Goal: Task Accomplishment & Management: Complete application form

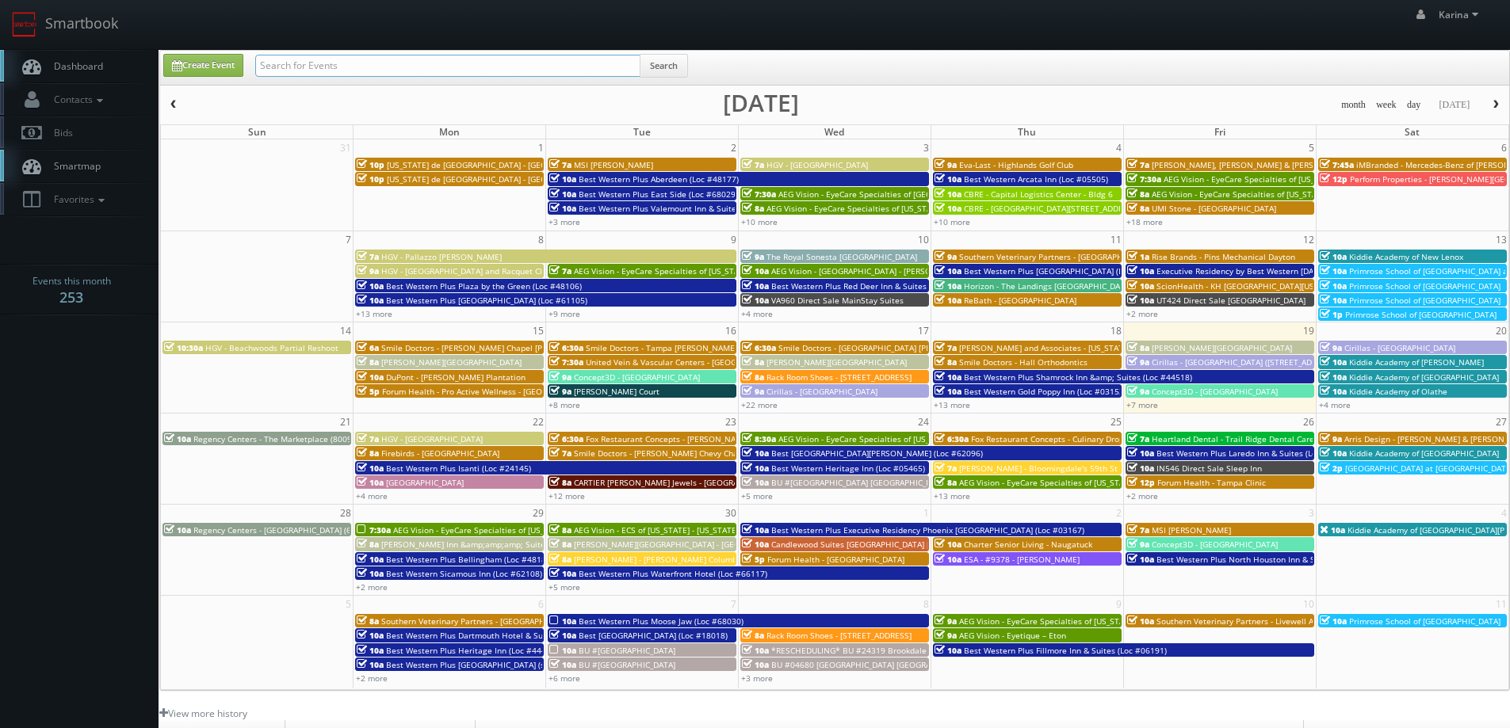
click at [288, 60] on input "text" at bounding box center [447, 66] width 385 height 22
type input "kevin mcdonald"
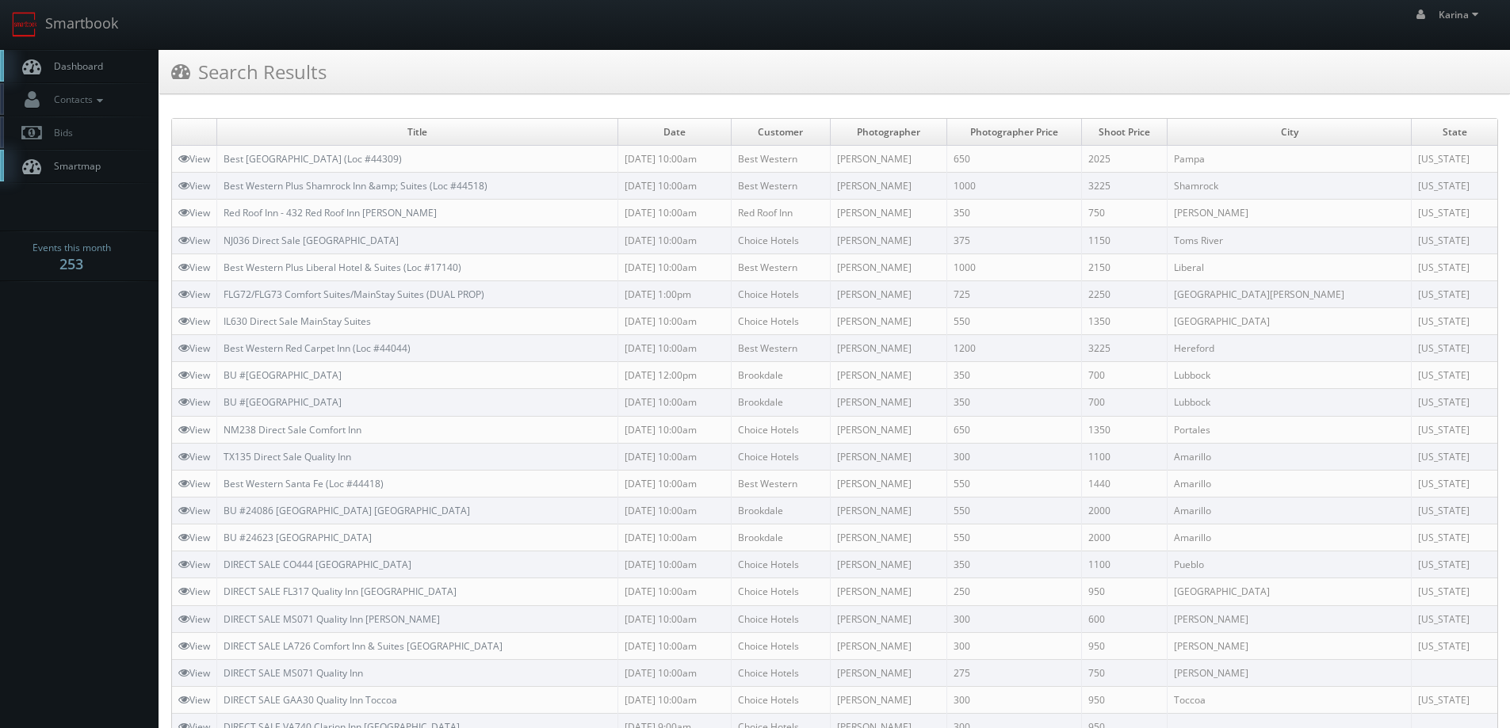
drag, startPoint x: 86, startPoint y: 61, endPoint x: 99, endPoint y: 64, distance: 13.1
click at [86, 62] on span "Dashboard" at bounding box center [74, 65] width 57 height 13
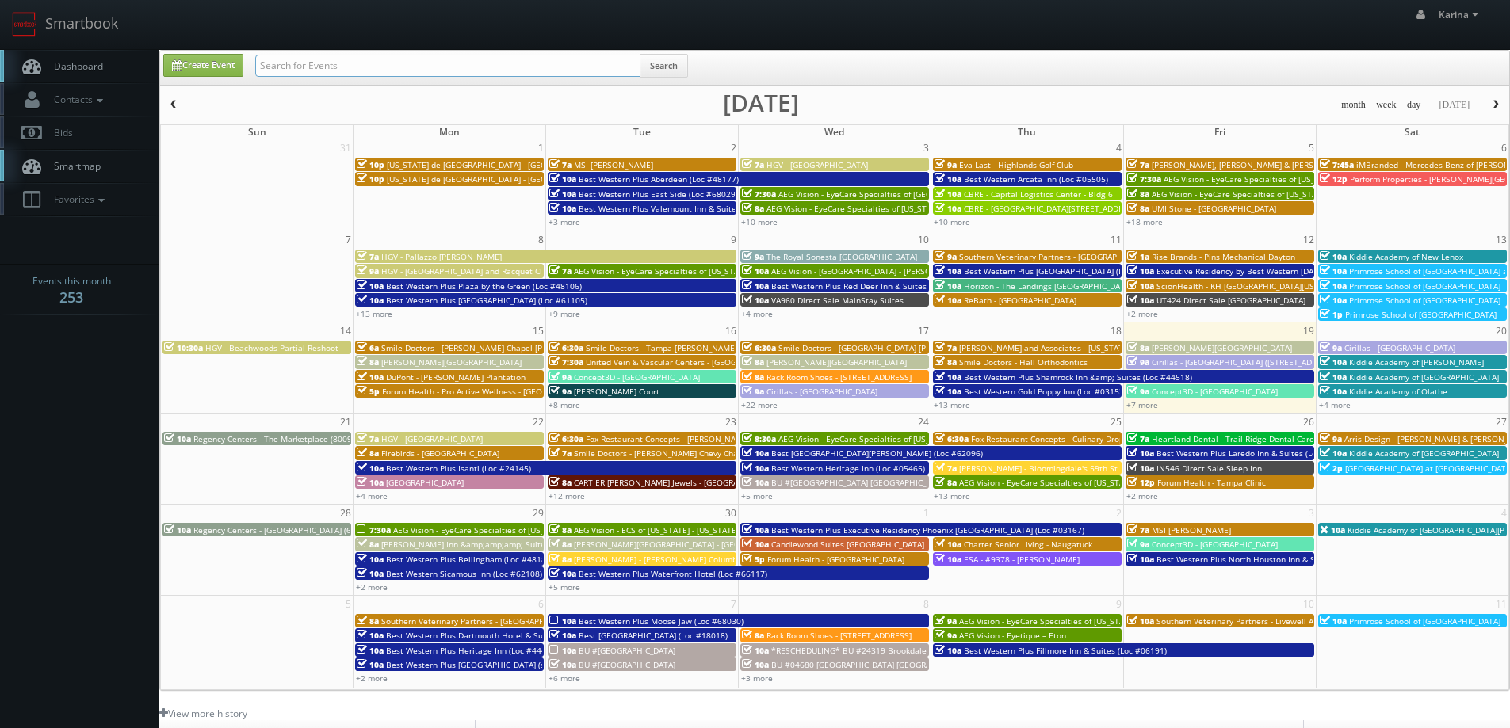
click at [299, 72] on input "text" at bounding box center [447, 66] width 385 height 22
type input "sean foseca"
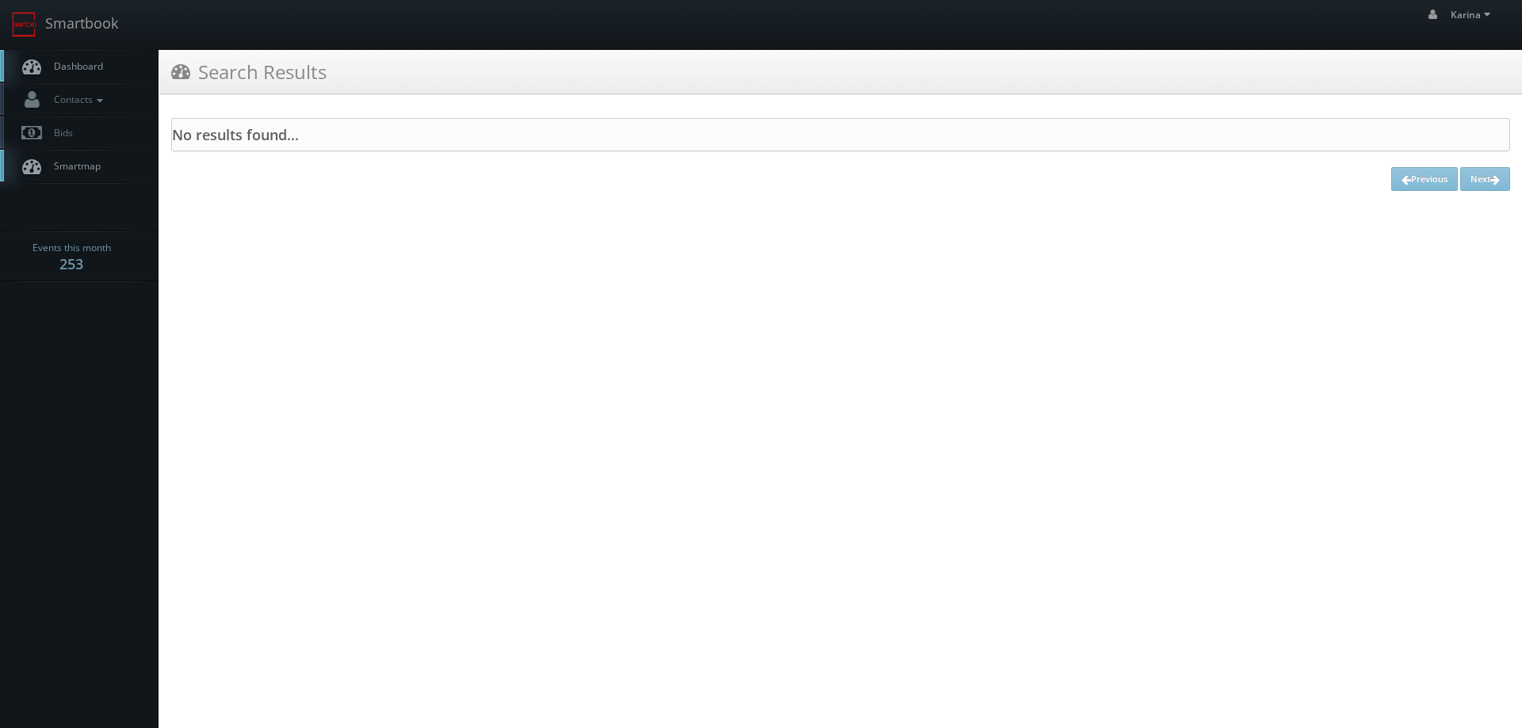
click at [74, 63] on span "Dashboard" at bounding box center [74, 65] width 57 height 13
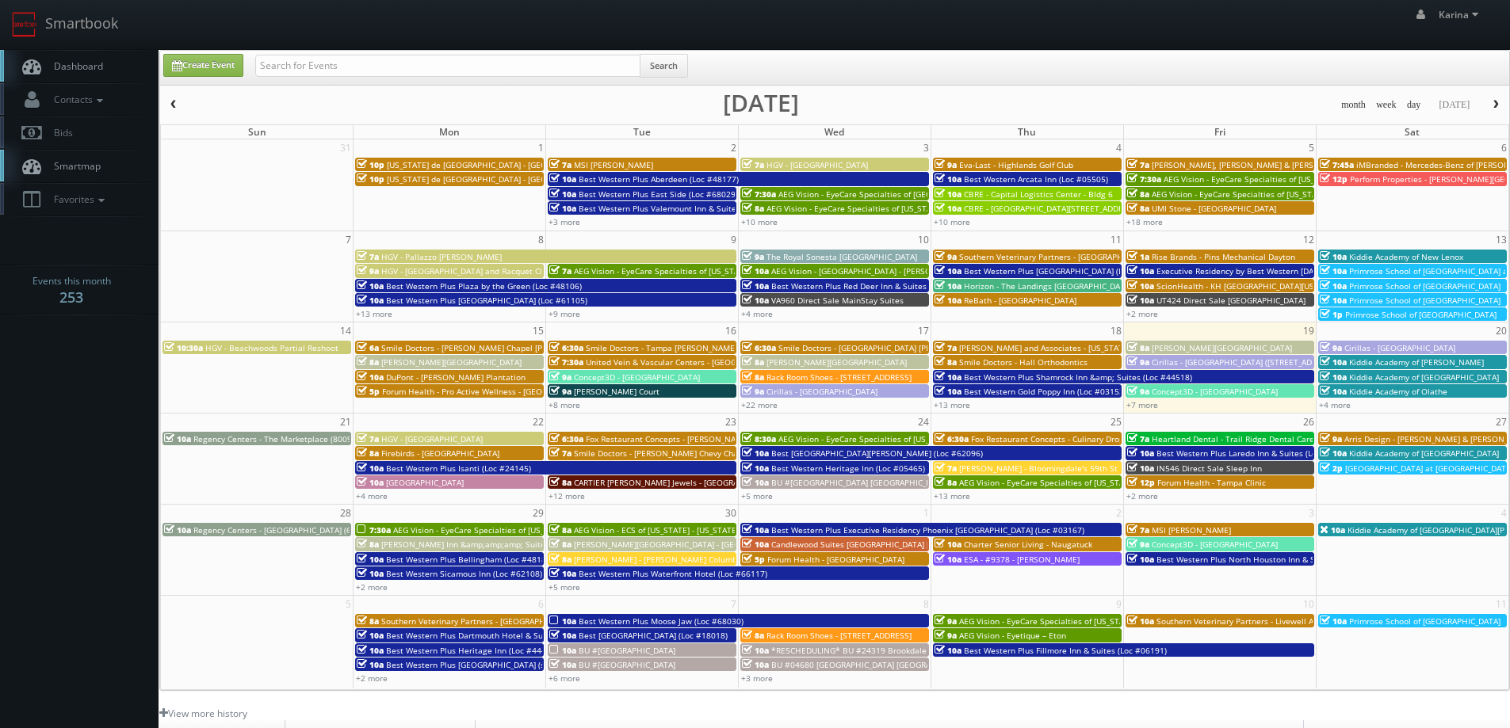
click at [326, 52] on div "Create Event Search" at bounding box center [834, 68] width 1349 height 34
click at [316, 64] on input "text" at bounding box center [447, 66] width 385 height 22
paste input "Sean Fonseca"
type input "Sean Fonseca"
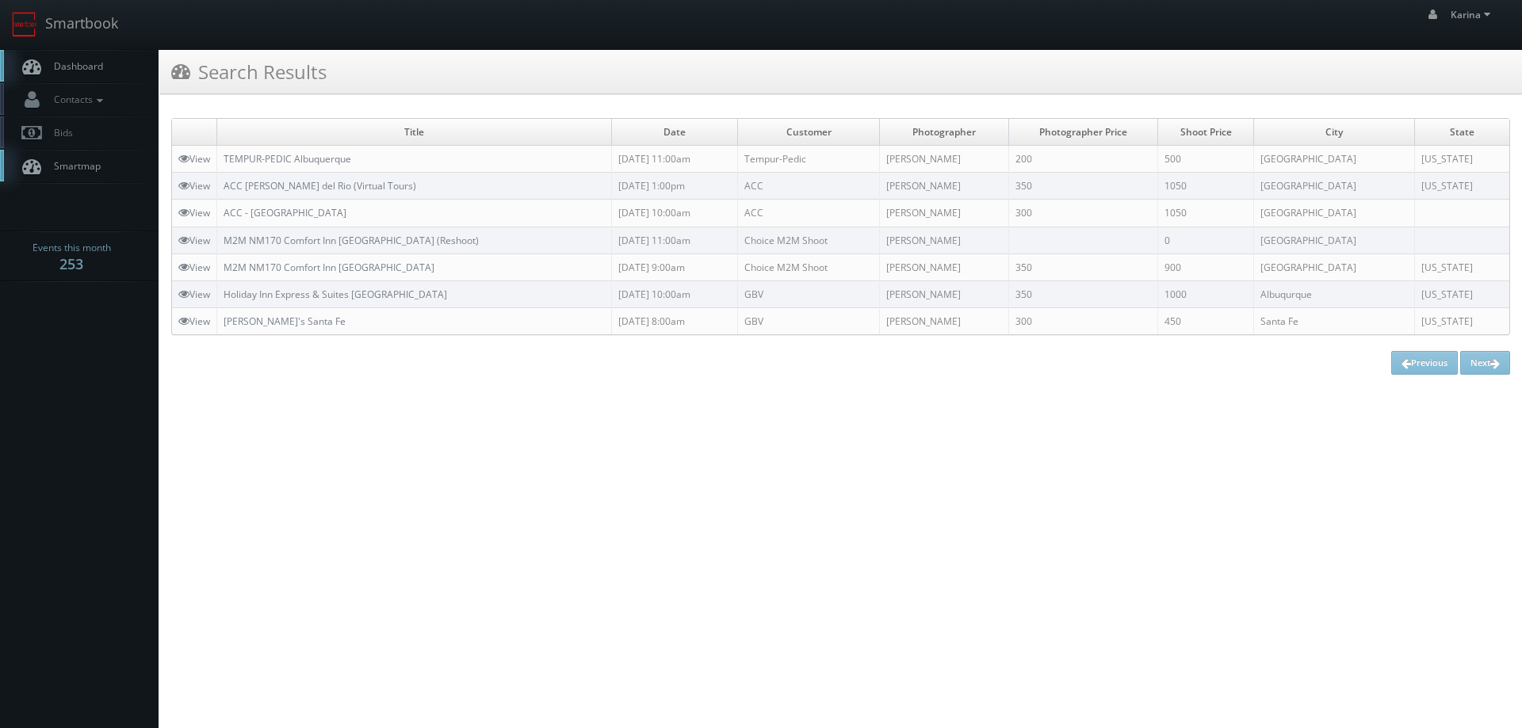
click at [97, 70] on span "Dashboard" at bounding box center [74, 65] width 57 height 13
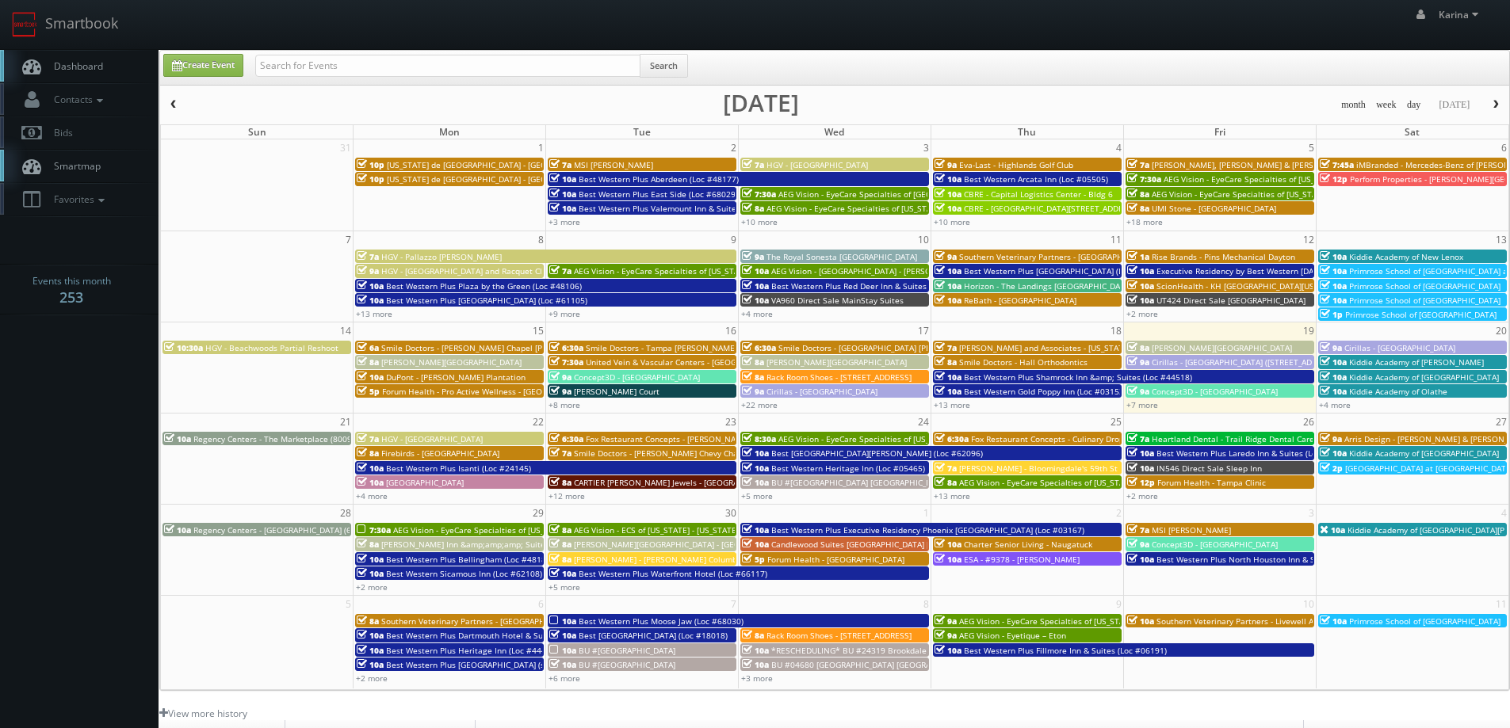
click at [1496, 104] on span "button" at bounding box center [1495, 105] width 11 height 10
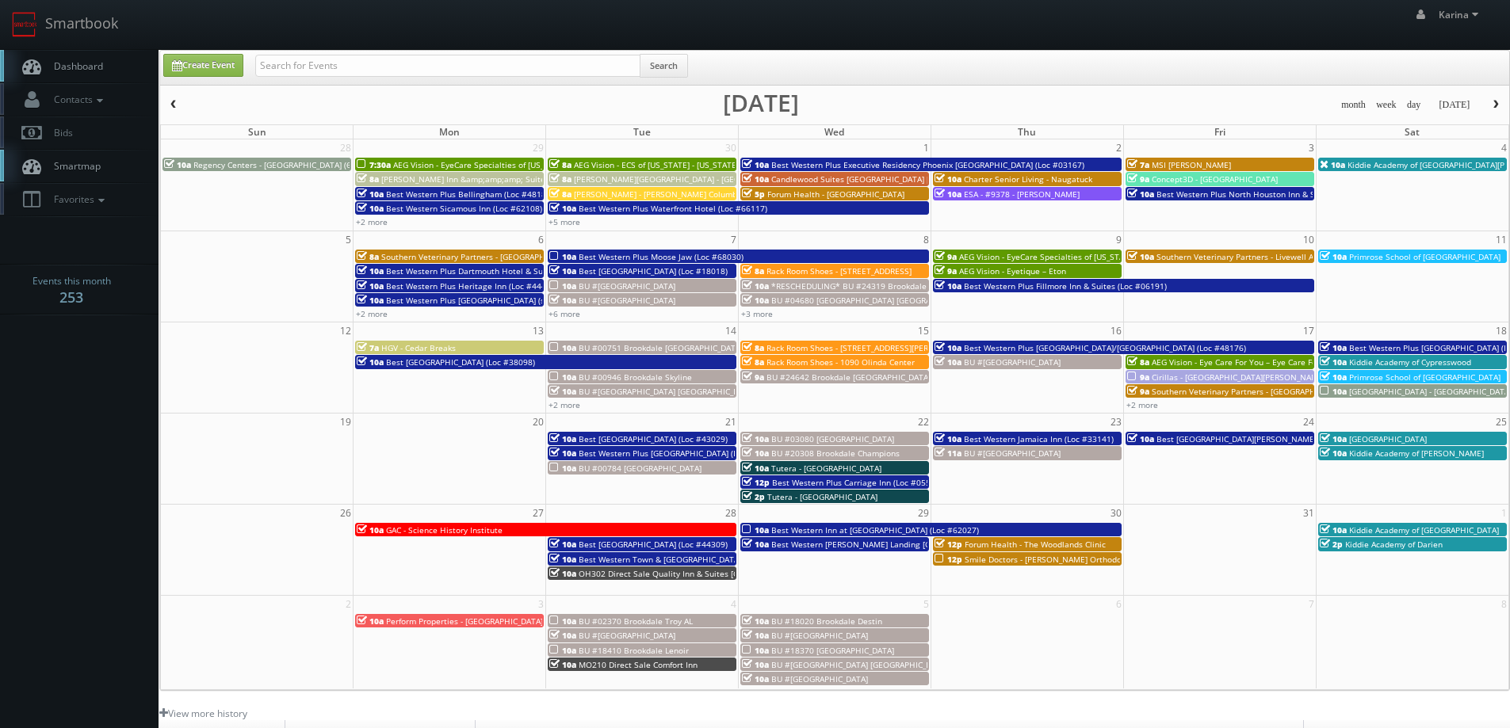
click at [175, 105] on span "button" at bounding box center [173, 105] width 11 height 10
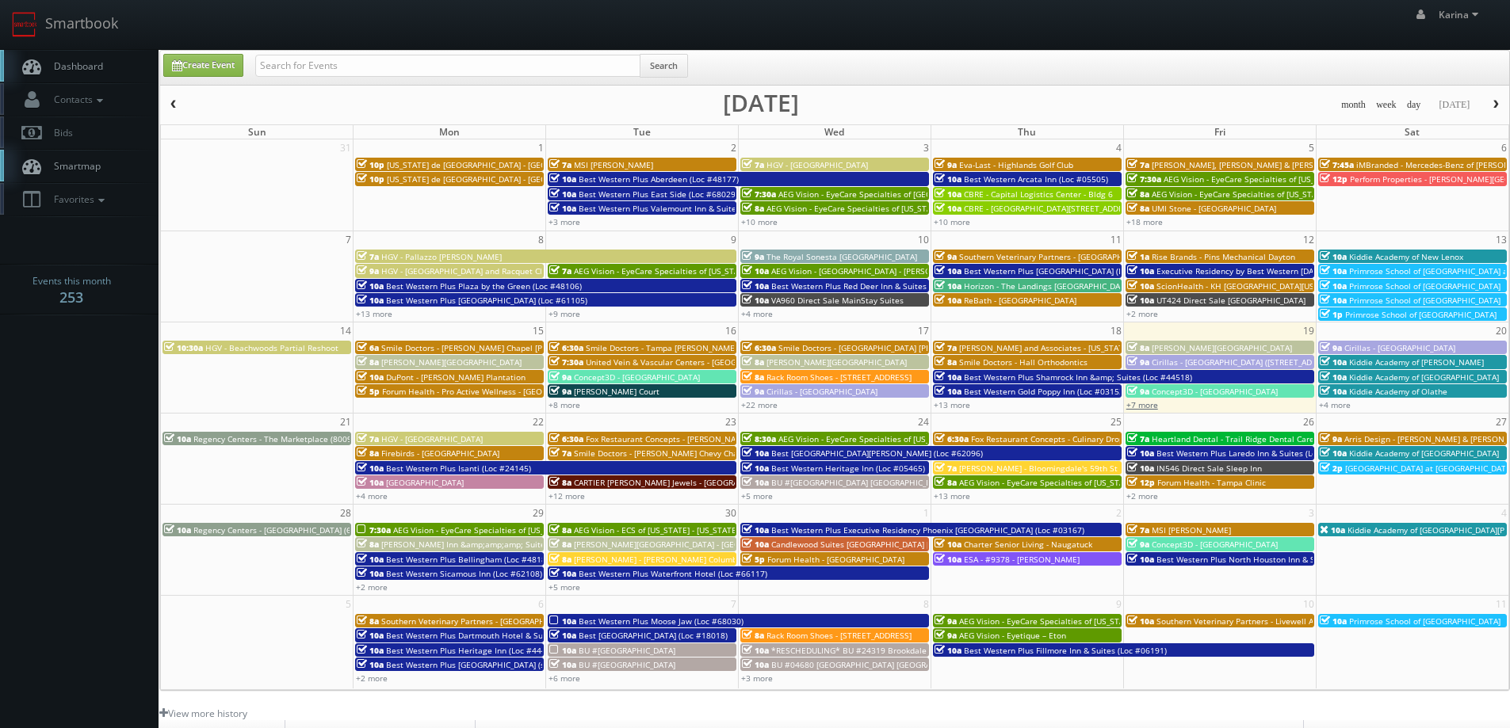
click at [1150, 405] on link "+7 more" at bounding box center [1142, 404] width 32 height 11
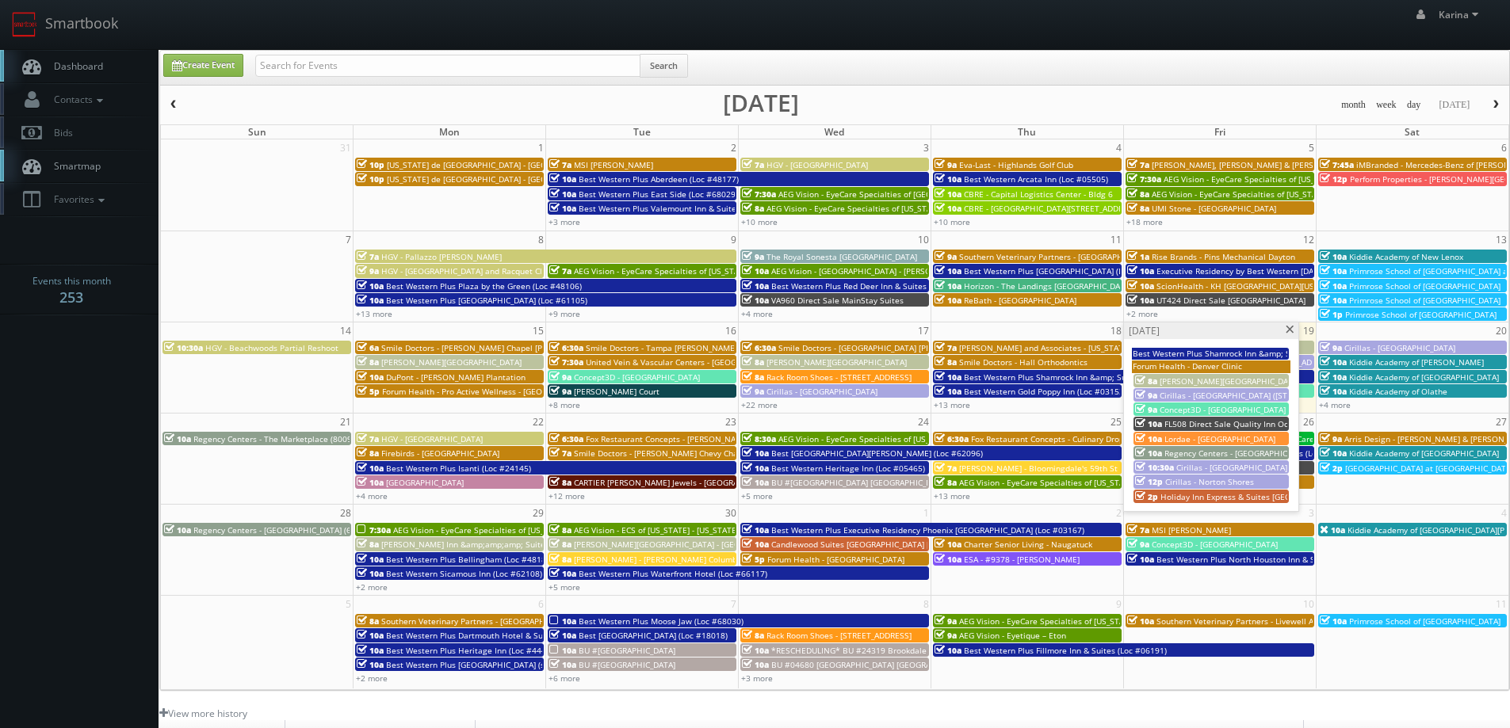
click at [1288, 328] on span at bounding box center [1290, 330] width 10 height 9
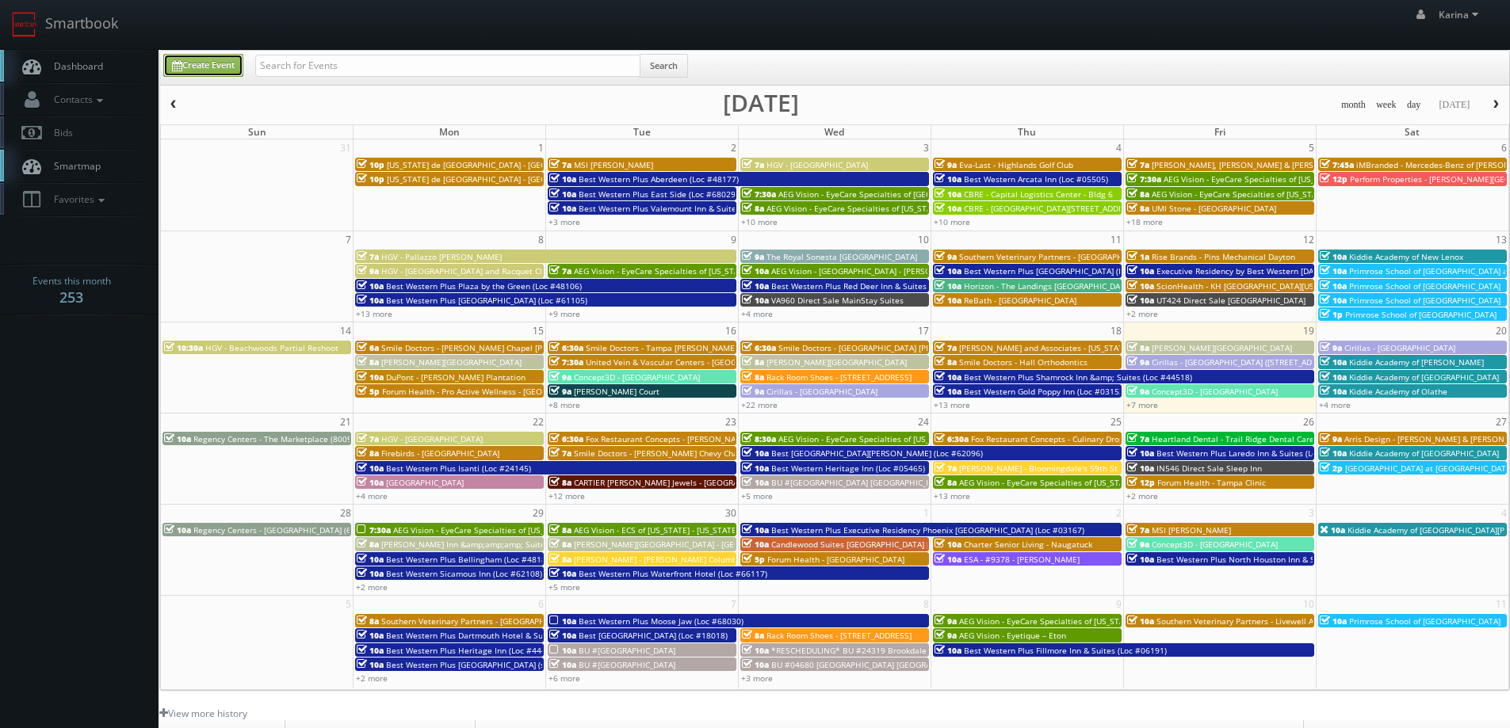
click at [222, 73] on link "Create Event" at bounding box center [203, 65] width 80 height 23
type input "[DATE]"
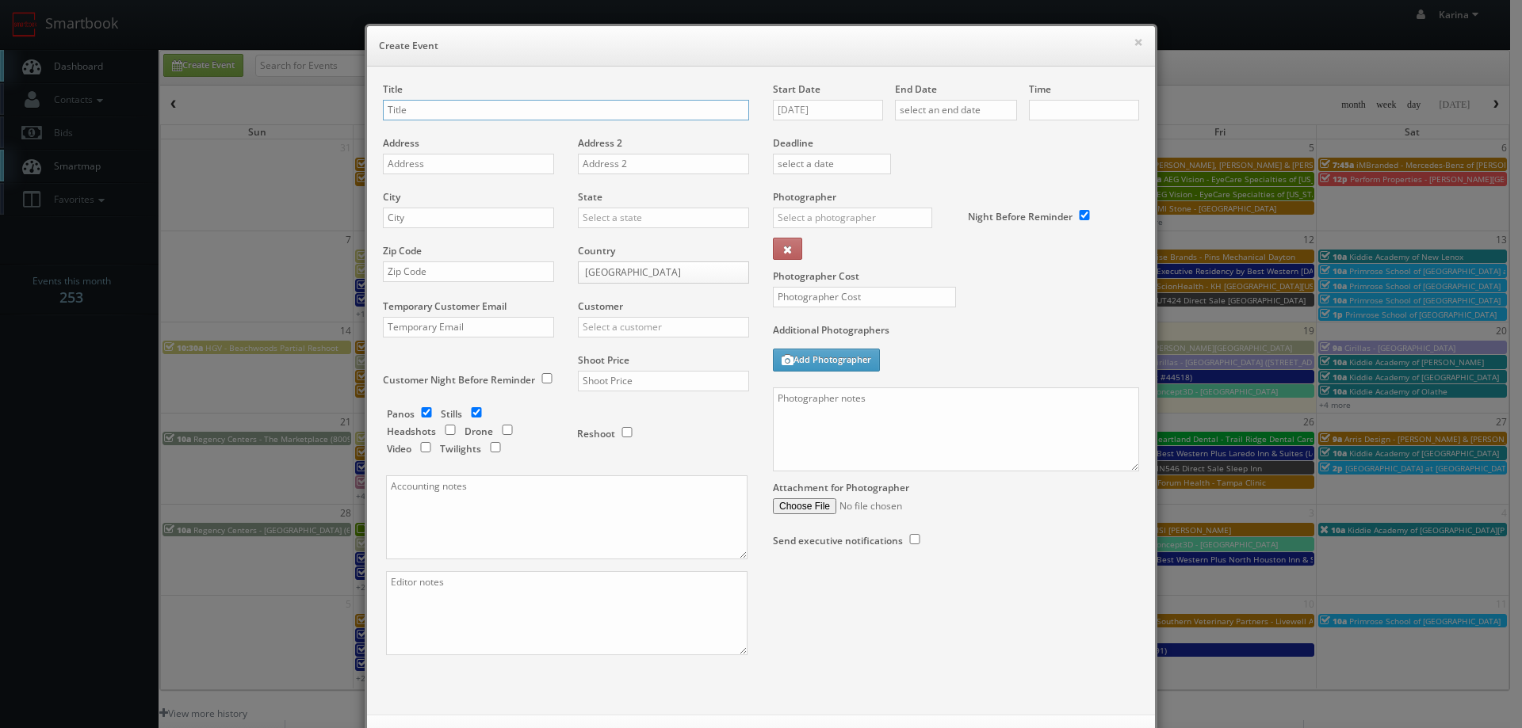
checkbox input "true"
type input "10:00am"
checkbox input "true"
type input "Primrose School of [GEOGRAPHIC_DATA]"
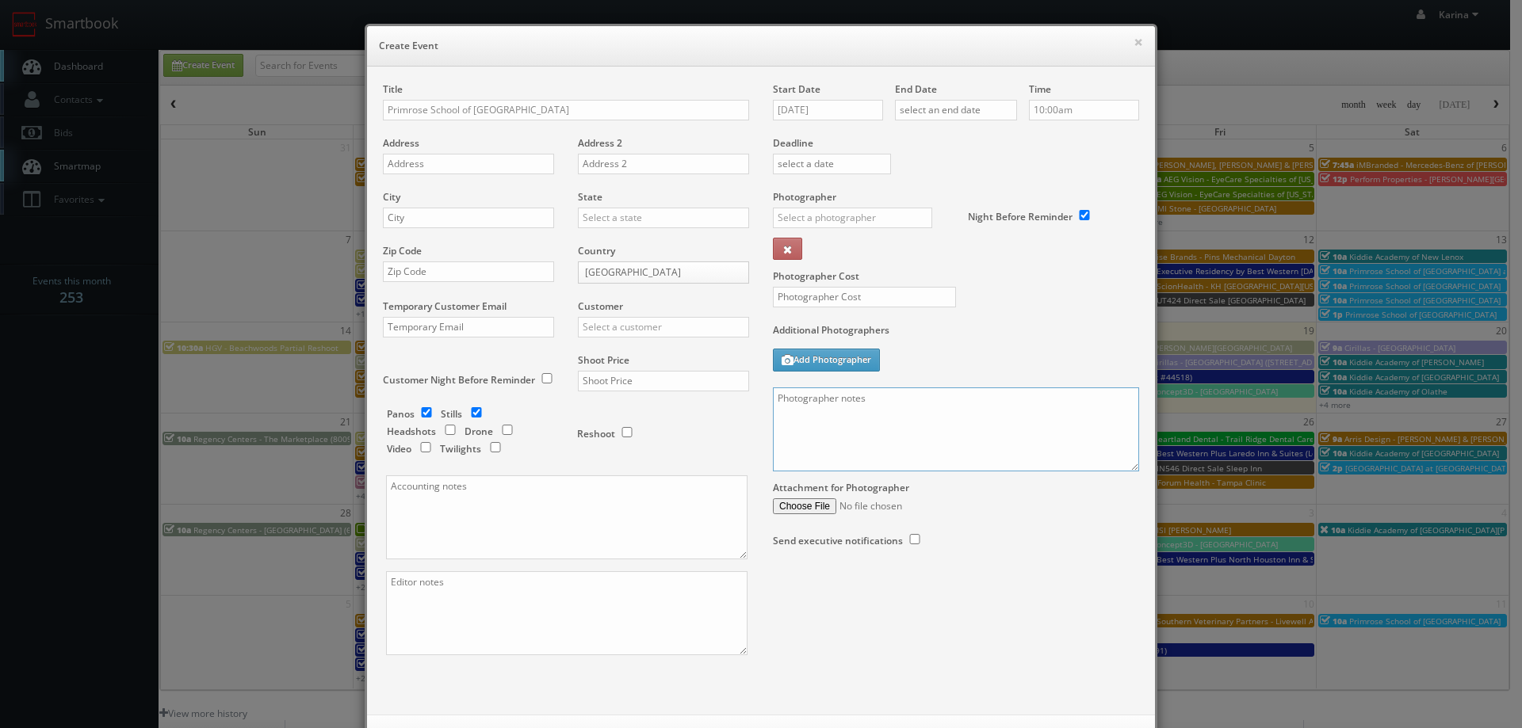
click at [903, 409] on textarea at bounding box center [956, 430] width 366 height 84
click at [815, 102] on input "[DATE]" at bounding box center [828, 110] width 110 height 21
click at [914, 141] on icon at bounding box center [919, 138] width 10 height 11
click at [915, 297] on td "8" at bounding box center [918, 299] width 21 height 23
type input "11/08/2025"
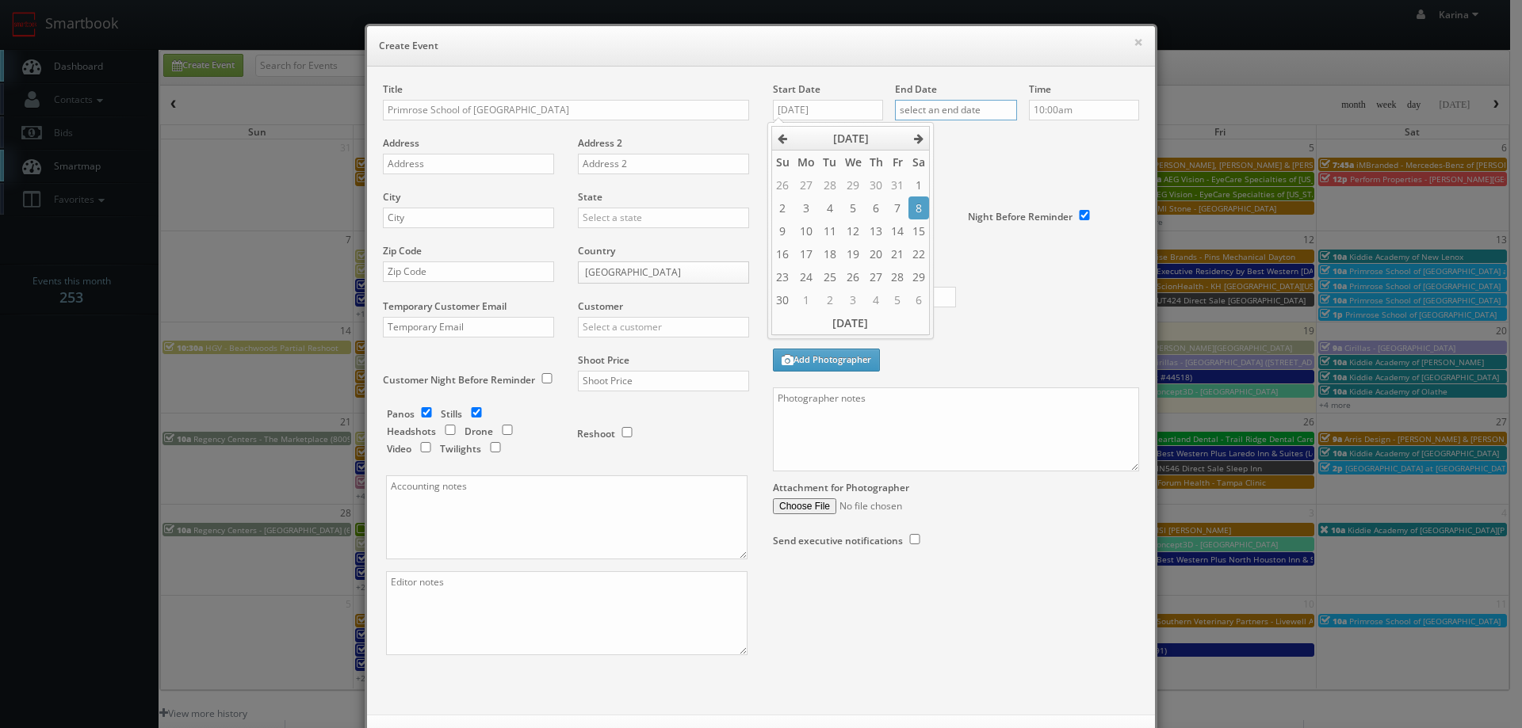
click at [970, 113] on input "text" at bounding box center [956, 110] width 122 height 21
click at [1043, 139] on icon at bounding box center [1040, 138] width 10 height 11
click at [1046, 139] on th at bounding box center [1039, 139] width 21 height 24
click at [1039, 202] on td "8" at bounding box center [1039, 208] width 21 height 23
type input "11/08/2025"
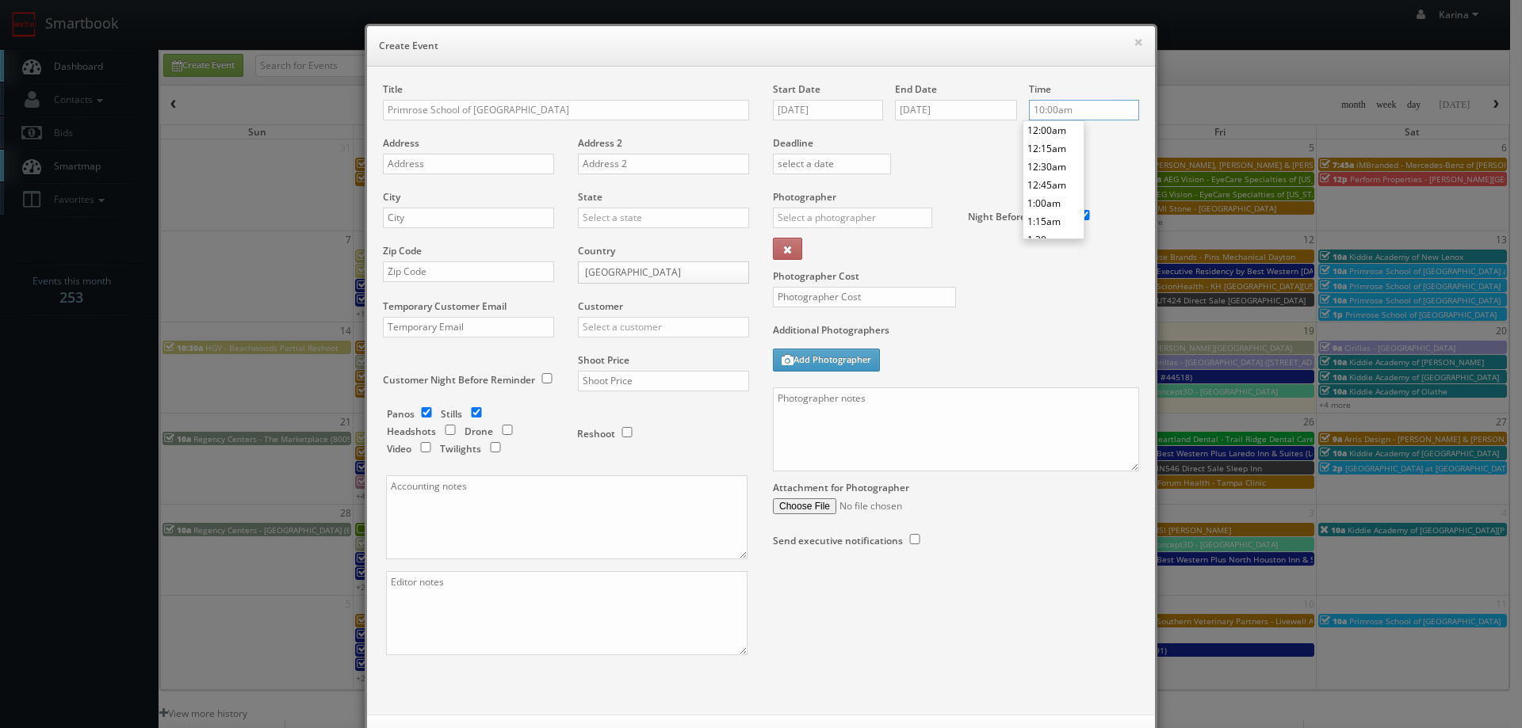
click at [1072, 107] on input "10:00am" at bounding box center [1084, 110] width 110 height 21
click at [943, 155] on div "Deadline" at bounding box center [956, 136] width 390 height 108
click at [828, 214] on input "text" at bounding box center [852, 218] width 159 height 21
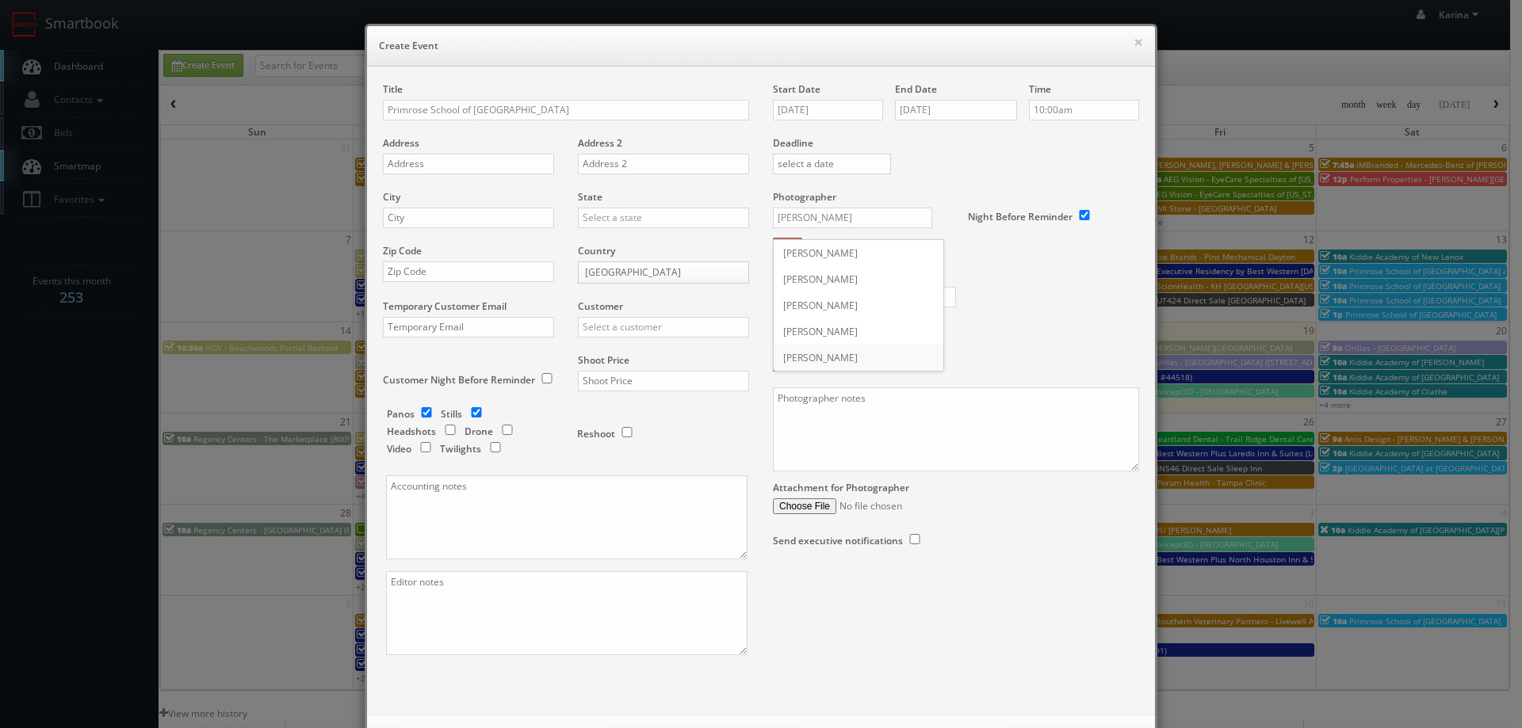
click at [829, 367] on div "David Sparks" at bounding box center [858, 358] width 170 height 26
type input "David Sparks"
click at [824, 289] on div "Photographer Cost" at bounding box center [956, 256] width 390 height 133
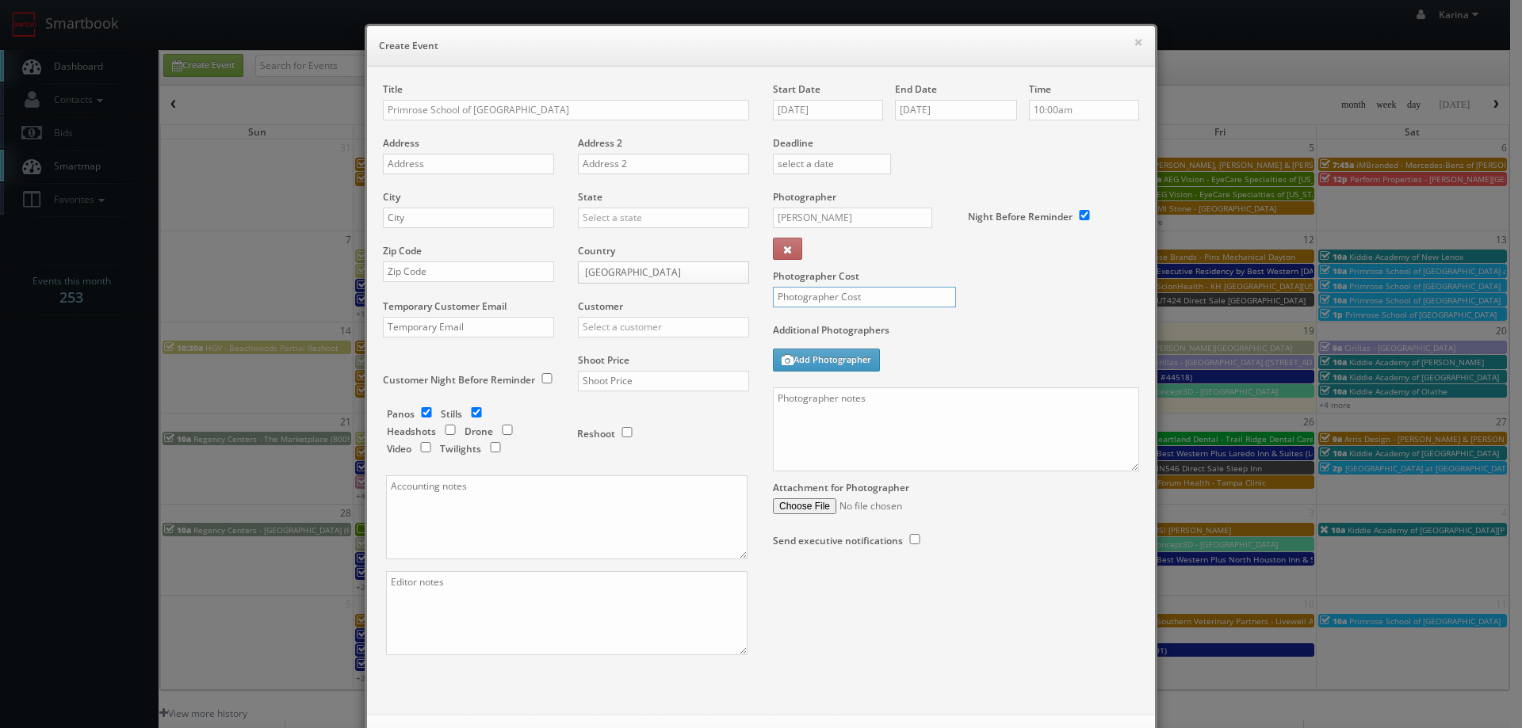
click at [824, 289] on input "text" at bounding box center [864, 297] width 183 height 21
drag, startPoint x: 802, startPoint y: 295, endPoint x: 770, endPoint y: 300, distance: 32.2
click at [773, 300] on input "350" at bounding box center [864, 297] width 183 height 21
type input "450"
click at [949, 339] on label "Additional Photographers" at bounding box center [956, 333] width 366 height 21
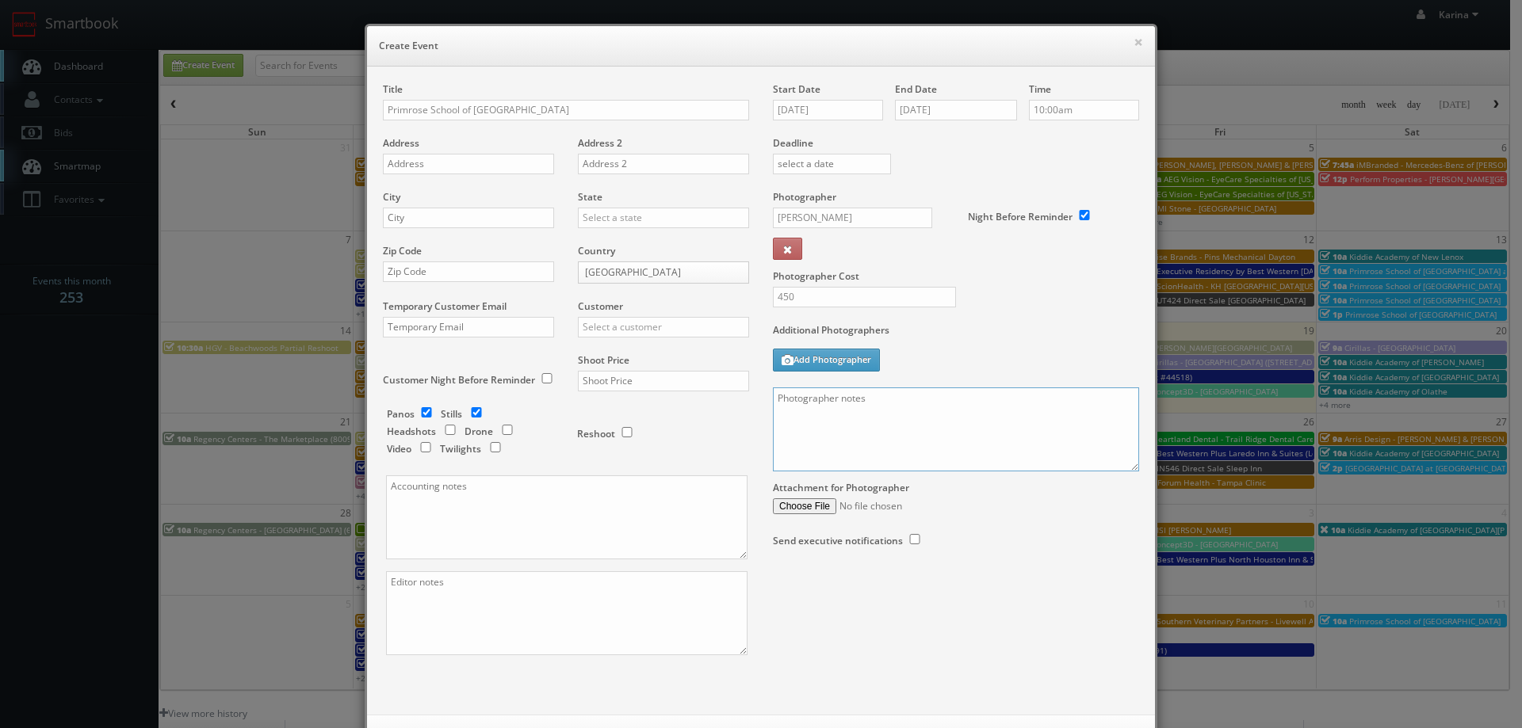
click at [827, 416] on textarea at bounding box center [956, 430] width 366 height 84
click at [403, 164] on input "text" at bounding box center [468, 164] width 171 height 21
paste input "51224 Summer Breeze Dr"
type input "51224 Summer Breeze Dr"
click at [395, 218] on input "text" at bounding box center [468, 218] width 171 height 21
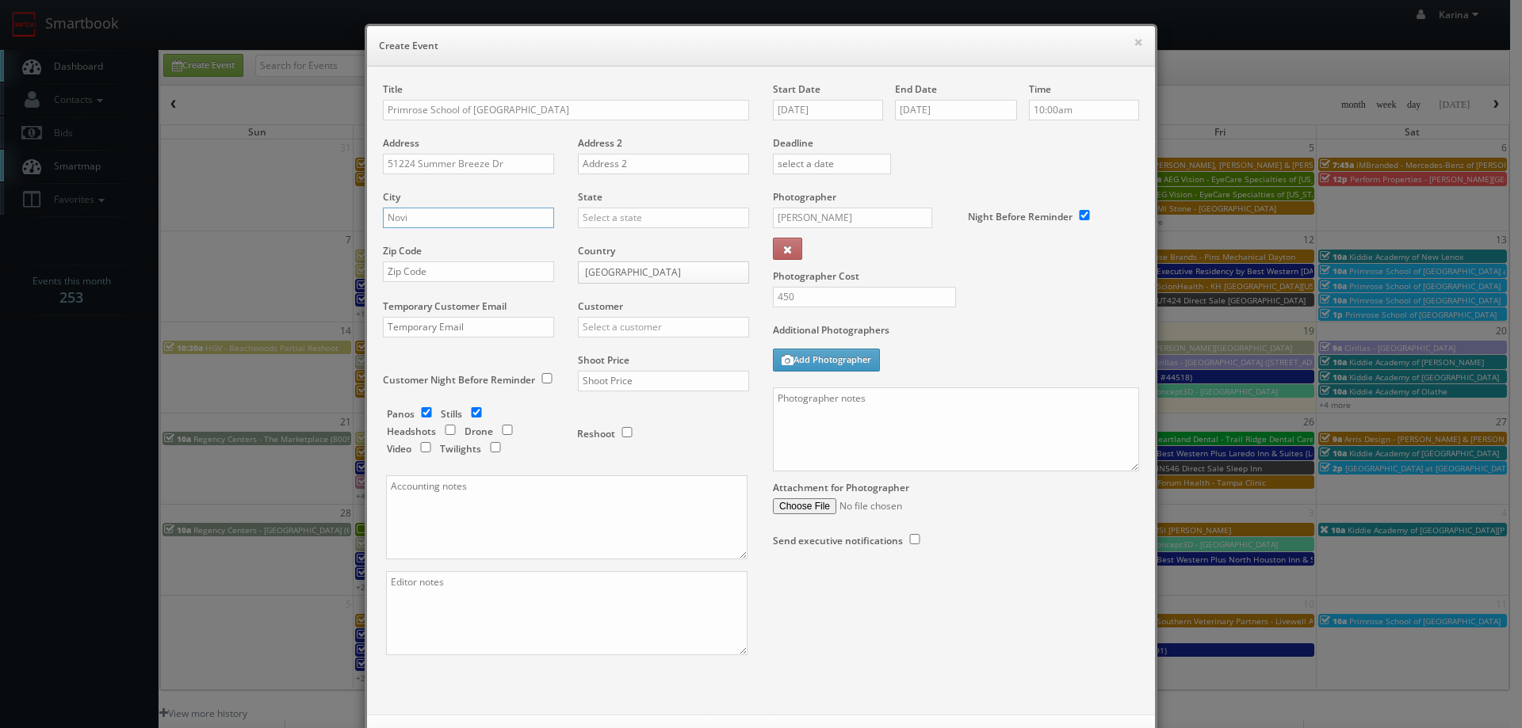
type input "Novi"
click at [615, 215] on input "text" at bounding box center [663, 218] width 171 height 21
click at [468, 265] on input "text" at bounding box center [468, 272] width 171 height 21
paste input "48375"
type input "48375"
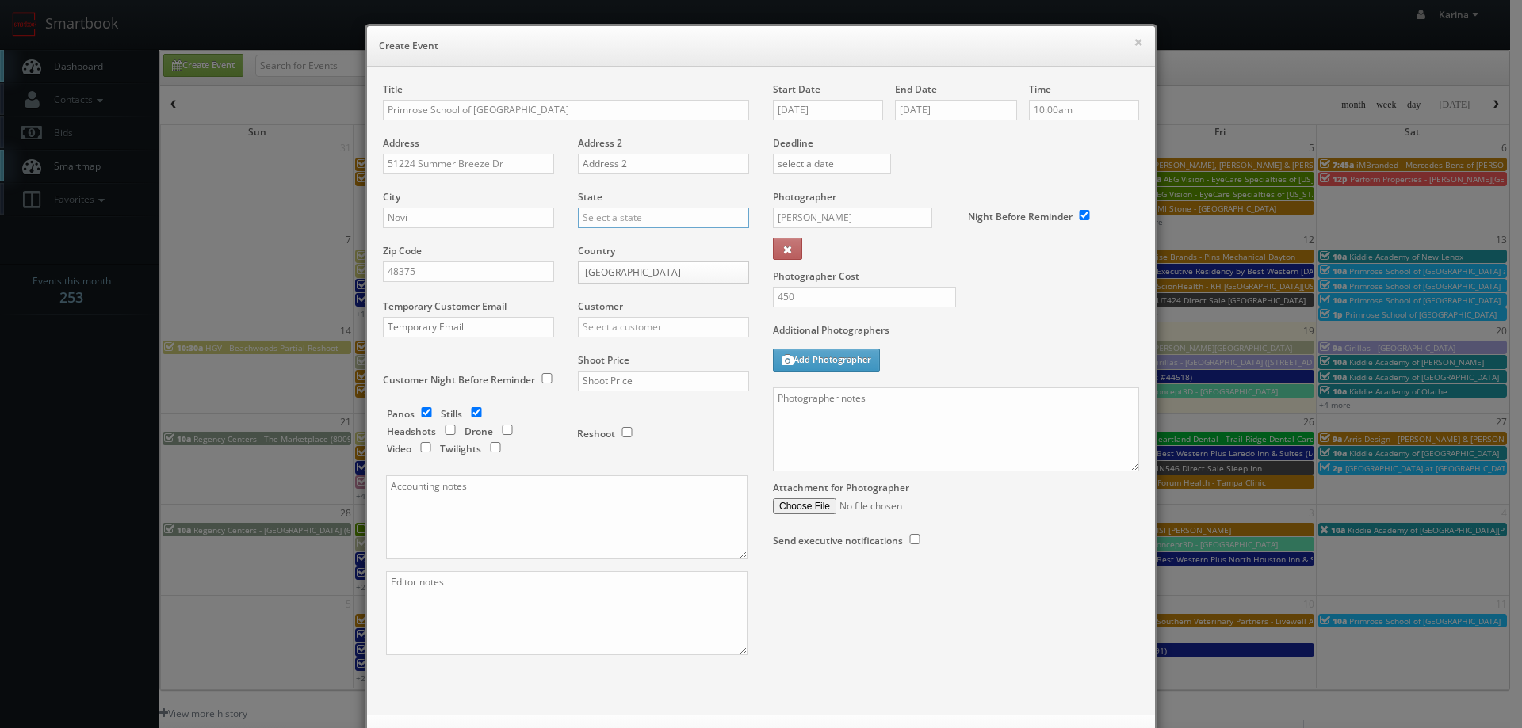
click at [638, 219] on input "text" at bounding box center [663, 218] width 171 height 21
click at [603, 246] on div "Michigan" at bounding box center [663, 244] width 170 height 26
type input "Michigan"
click at [653, 328] on input "text" at bounding box center [663, 327] width 171 height 21
click at [773, 238] on button at bounding box center [787, 249] width 29 height 22
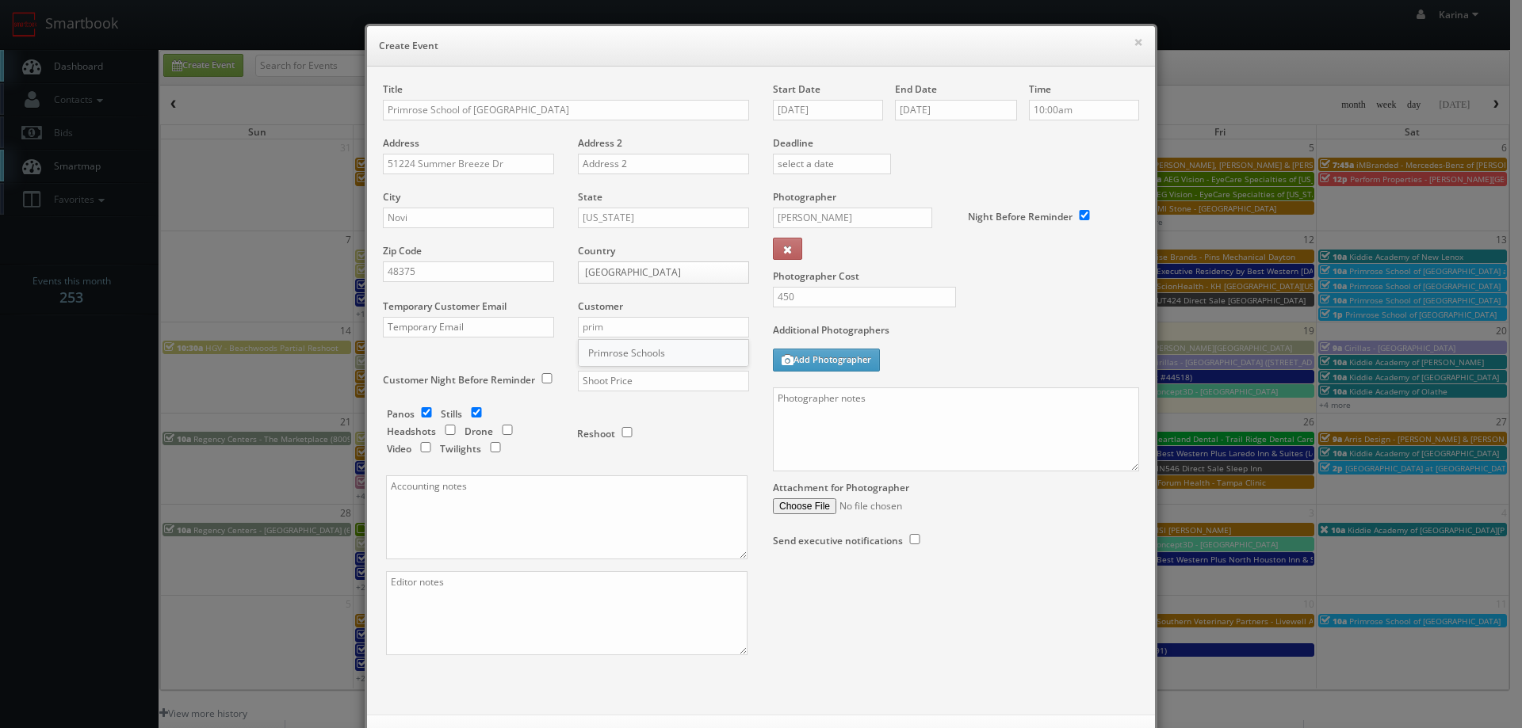
click at [639, 355] on div "Primrose Schools" at bounding box center [663, 353] width 170 height 26
type input "Primrose Schools"
click at [635, 381] on input "text" at bounding box center [663, 381] width 171 height 21
type input "1,100"
click at [664, 439] on div "Reshoot" at bounding box center [656, 425] width 158 height 37
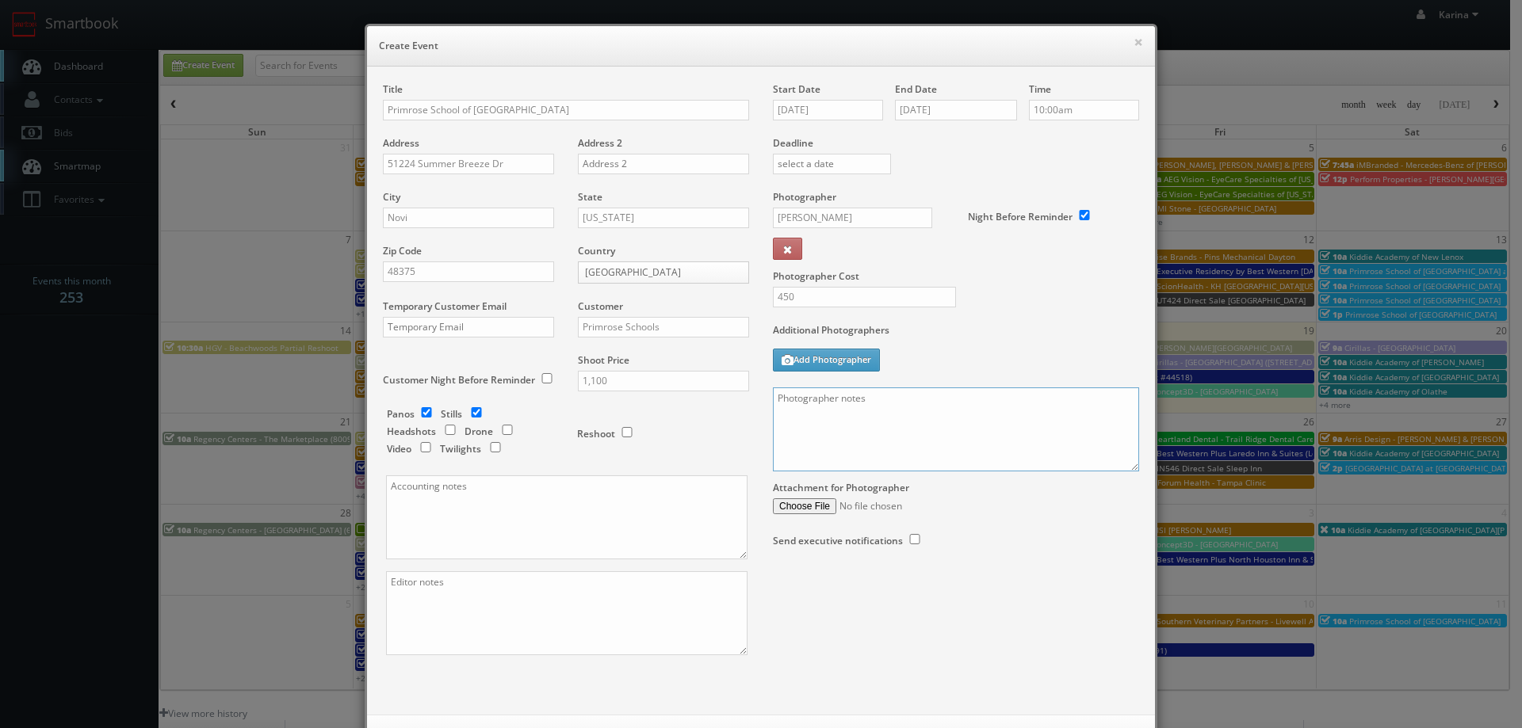
click at [823, 396] on textarea at bounding box center [956, 430] width 366 height 84
click at [927, 399] on textarea "On site contact: Dhruva Patel -" at bounding box center [956, 430] width 366 height 84
paste textarea "312.554.9244"
click at [121, 416] on div "× Create Event Title Primrose School of Novi Address 51224 Summer Breeze Dr Add…" at bounding box center [761, 364] width 1522 height 728
click at [835, 450] on textarea "On site contact: Dhruva Patel - 312.554.9244" at bounding box center [956, 430] width 366 height 84
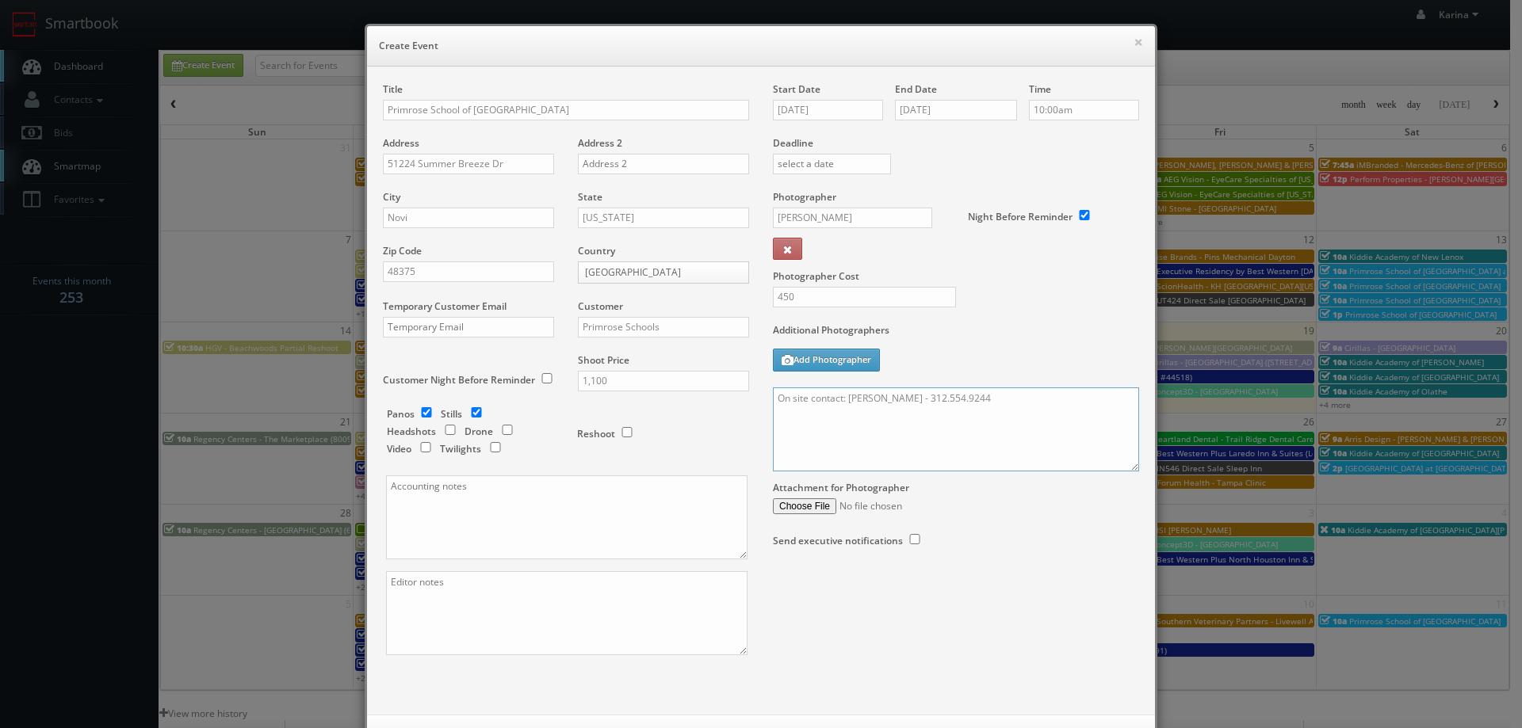
click at [799, 430] on textarea "On site contact: Dhruva Patel - 312.554.9244" at bounding box center [956, 430] width 366 height 84
click at [1020, 416] on textarea "On site contact: Dhruva Patel - 312.554.9244" at bounding box center [956, 430] width 366 height 84
click at [806, 424] on textarea "On site contact: Dhruva Patel - 312.554.9244" at bounding box center [956, 430] width 366 height 84
click at [1027, 408] on textarea "On site contact: Dhruva Patel - 312.554.9244" at bounding box center [956, 430] width 366 height 84
paste textarea "We need to deliver 10 stills and a virtual tour. For stills: We need to deliver…"
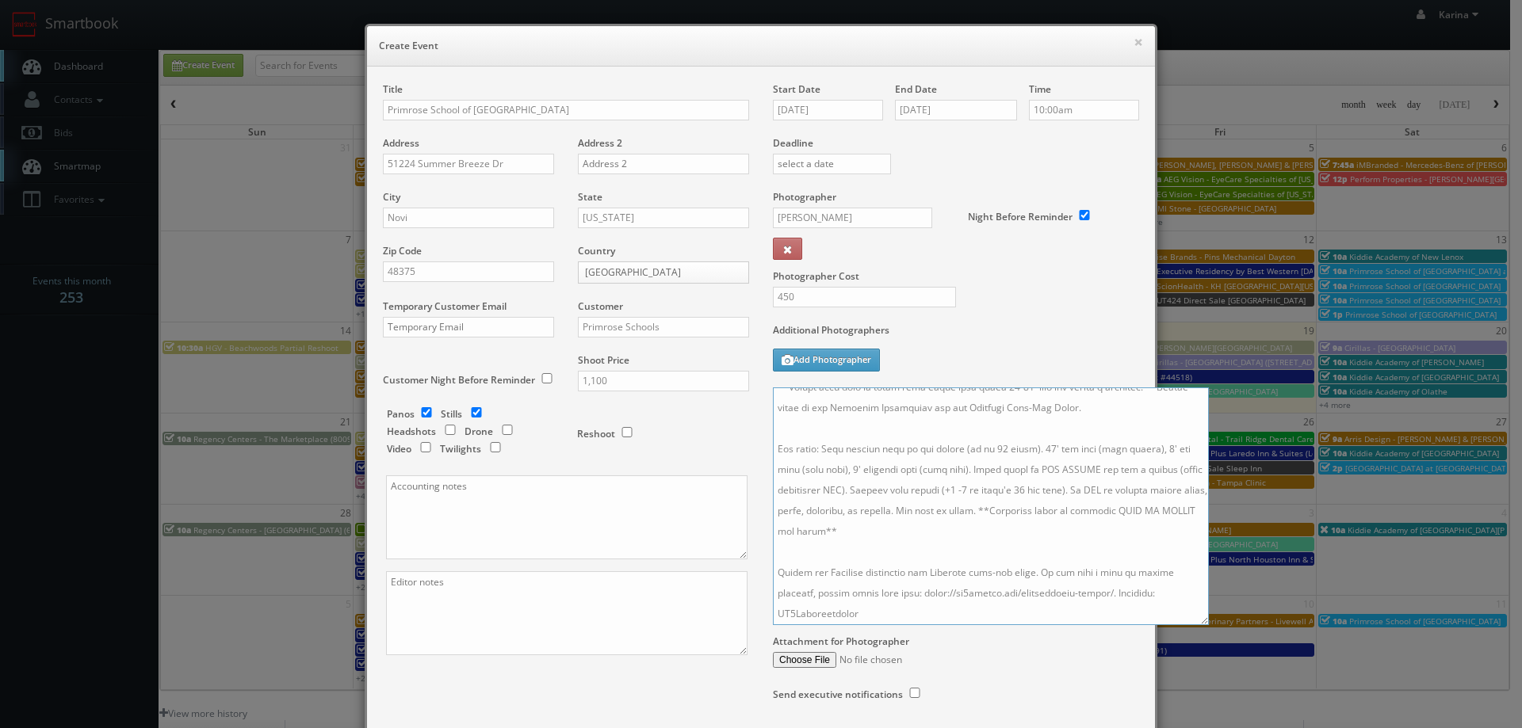
scroll to position [76, 0]
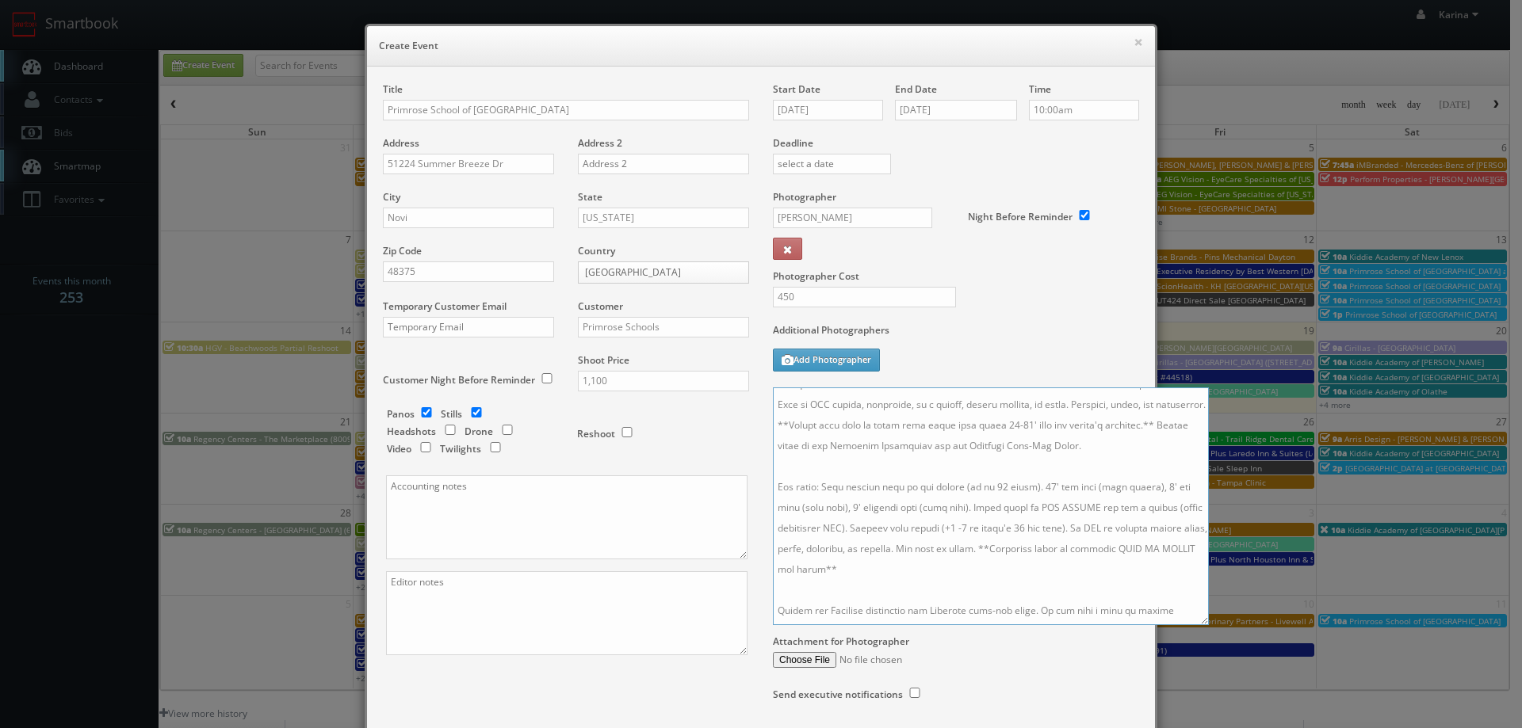
drag, startPoint x: 1128, startPoint y: 468, endPoint x: 1217, endPoint y: 657, distance: 208.8
click at [1209, 625] on textarea at bounding box center [991, 507] width 436 height 238
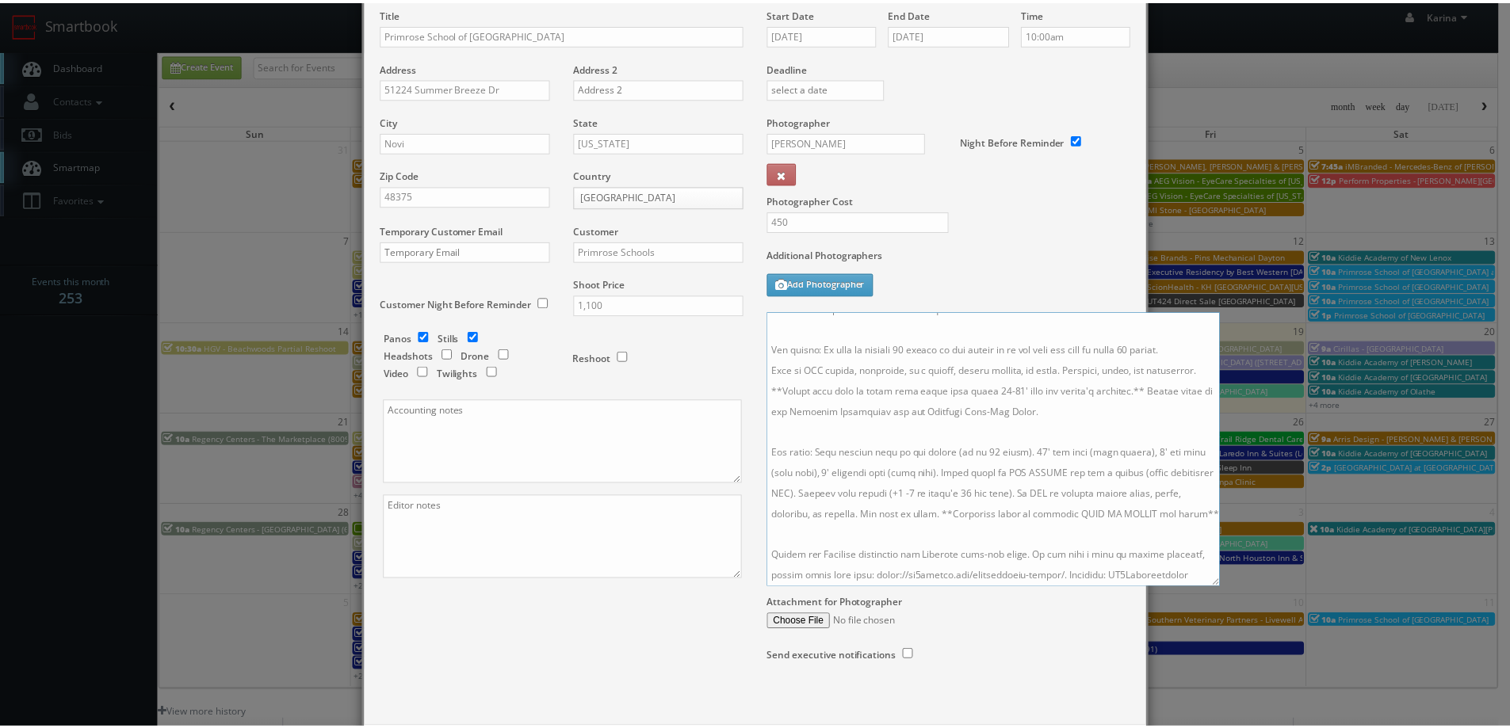
scroll to position [155, 0]
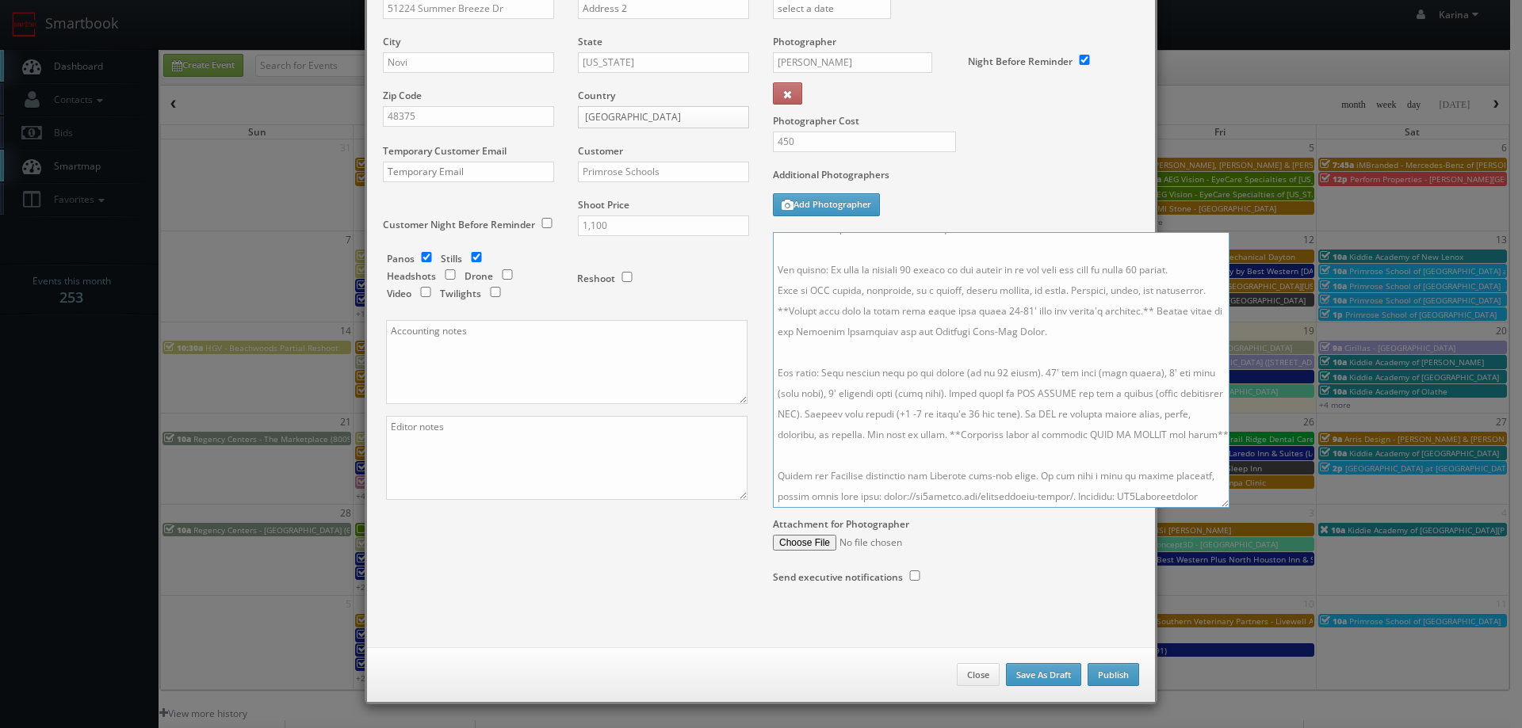
type textarea "On site contact: Dhruva Patel - 312.554.9244 We need to deliver 10 stills and a…"
click at [1105, 678] on button "Publish" at bounding box center [1113, 675] width 52 height 24
click at [810, 64] on input "David Sparks" at bounding box center [852, 62] width 159 height 21
click at [816, 206] on div "David Sparks" at bounding box center [858, 202] width 170 height 26
click at [1122, 674] on button "Publish" at bounding box center [1113, 675] width 52 height 24
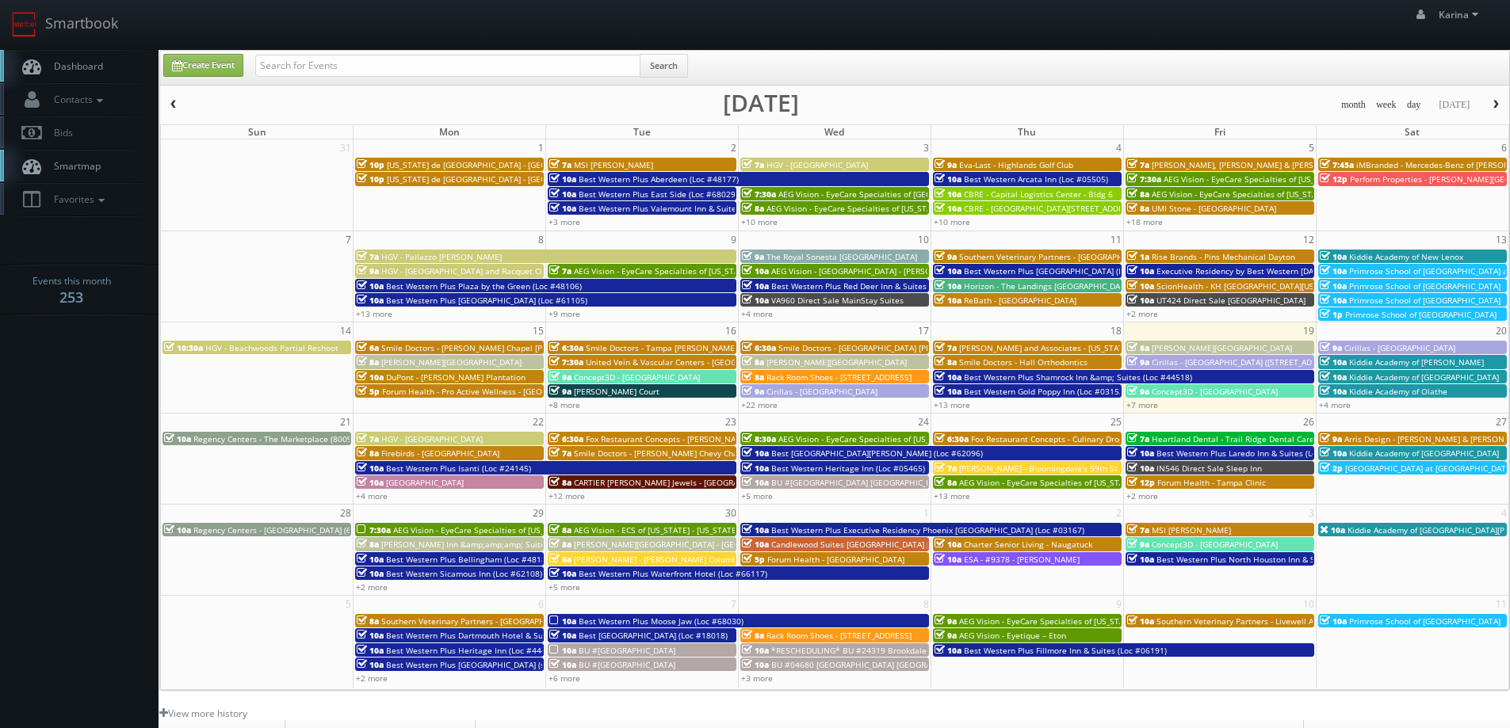
click at [97, 69] on span "Dashboard" at bounding box center [74, 65] width 57 height 13
click at [110, 438] on body "Smartbook Toggle Side Navigation Toggle Top Navigation [PERSON_NAME] [PERSON_NA…" at bounding box center [755, 508] width 1510 height 1017
click at [1147, 410] on link "+7 more" at bounding box center [1142, 404] width 32 height 11
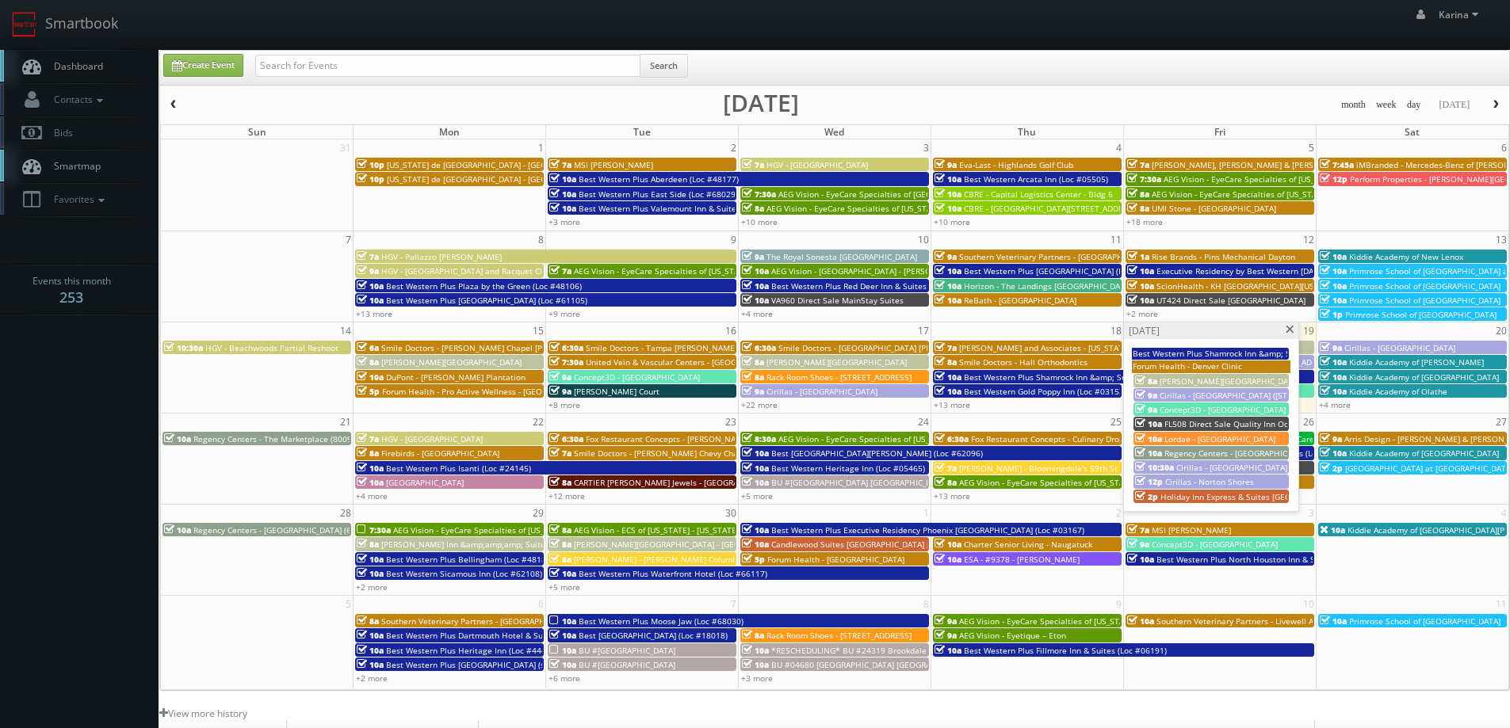
click at [1212, 428] on span "FL508 Direct Sale Quality Inn Oceanfront" at bounding box center [1242, 423] width 156 height 11
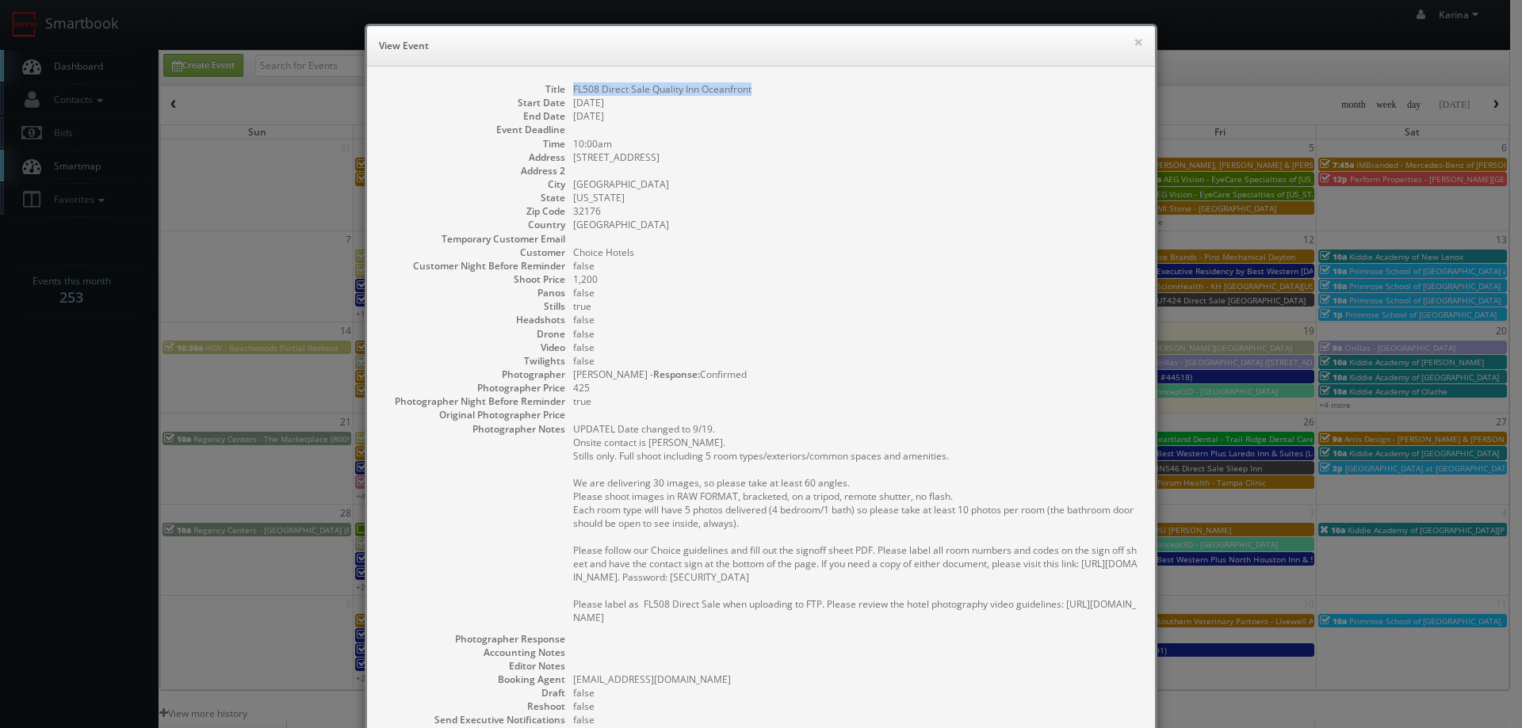
drag, startPoint x: 758, startPoint y: 86, endPoint x: 566, endPoint y: 90, distance: 192.6
click at [566, 90] on dl "Title FL508 Direct Sale Quality Inn Oceanfront Start Date 09/19/2025 End Date 0…" at bounding box center [761, 465] width 756 height 767
copy dd "FL508 Direct Sale Quality Inn Oceanfront"
click at [816, 222] on dd "[GEOGRAPHIC_DATA]" at bounding box center [856, 224] width 566 height 13
click at [1126, 42] on h6 "View Event" at bounding box center [761, 46] width 764 height 16
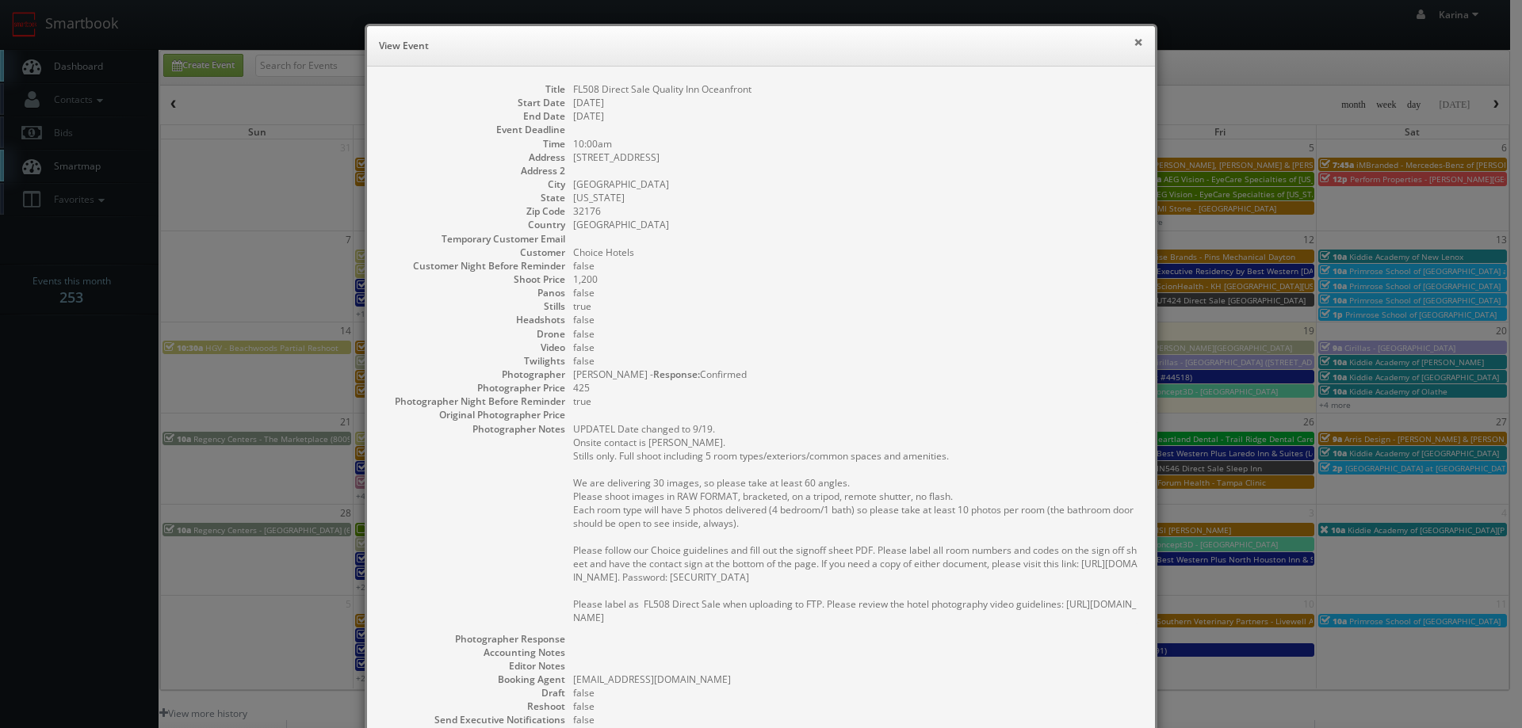
click at [1133, 42] on button "×" at bounding box center [1138, 41] width 10 height 11
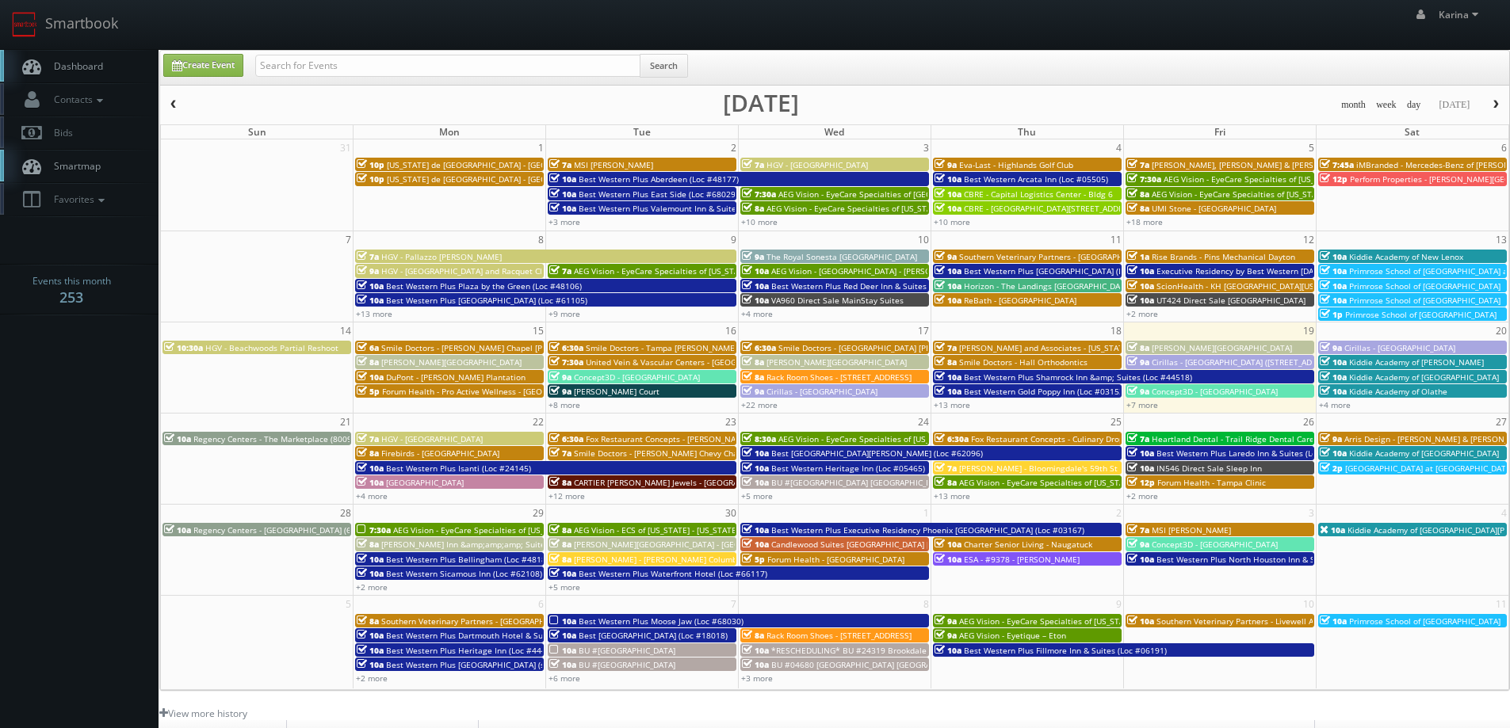
click at [88, 70] on span "Dashboard" at bounding box center [74, 65] width 57 height 13
click at [1419, 376] on span "Kiddie Academy of [GEOGRAPHIC_DATA]" at bounding box center [1424, 377] width 150 height 11
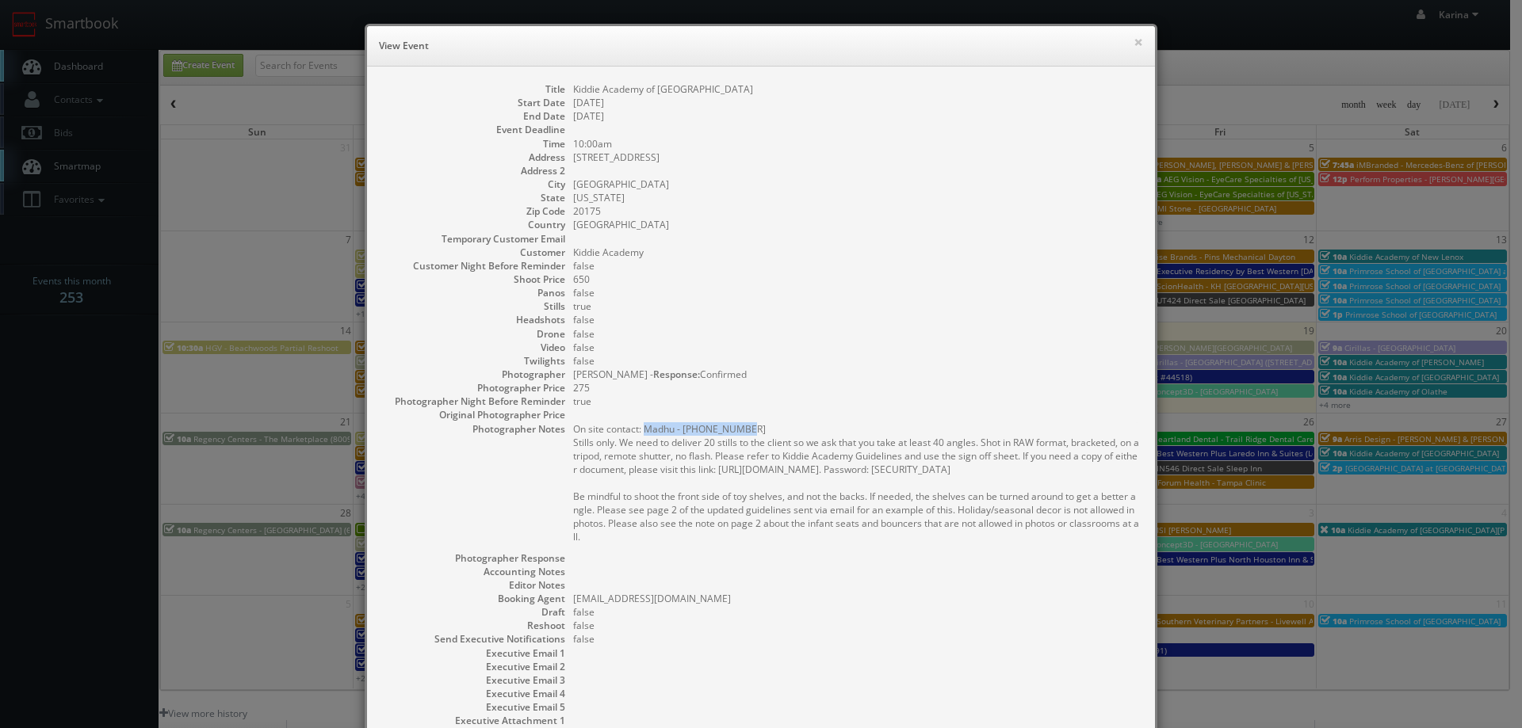
drag, startPoint x: 741, startPoint y: 429, endPoint x: 640, endPoint y: 433, distance: 101.5
click at [640, 433] on pre "On site contact: Madhu - 919.457.6753 Stills only. We need to deliver 20 stills…" at bounding box center [856, 482] width 566 height 121
copy pre "Madhu - 919.457.6753"
click at [1133, 42] on button "×" at bounding box center [1138, 41] width 10 height 11
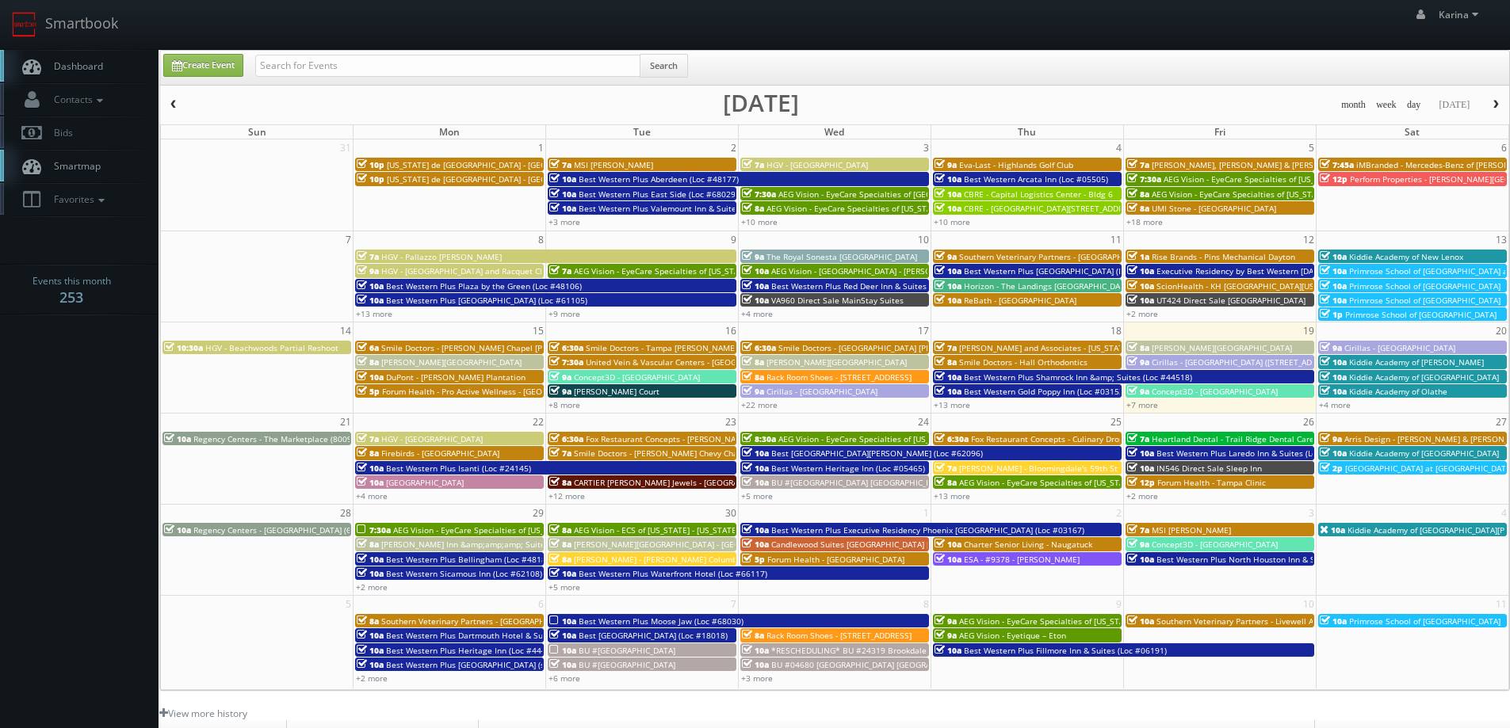
click at [101, 63] on span "Dashboard" at bounding box center [74, 65] width 57 height 13
click at [213, 61] on link "Create Event" at bounding box center [203, 65] width 80 height 23
type input "09/19/2025"
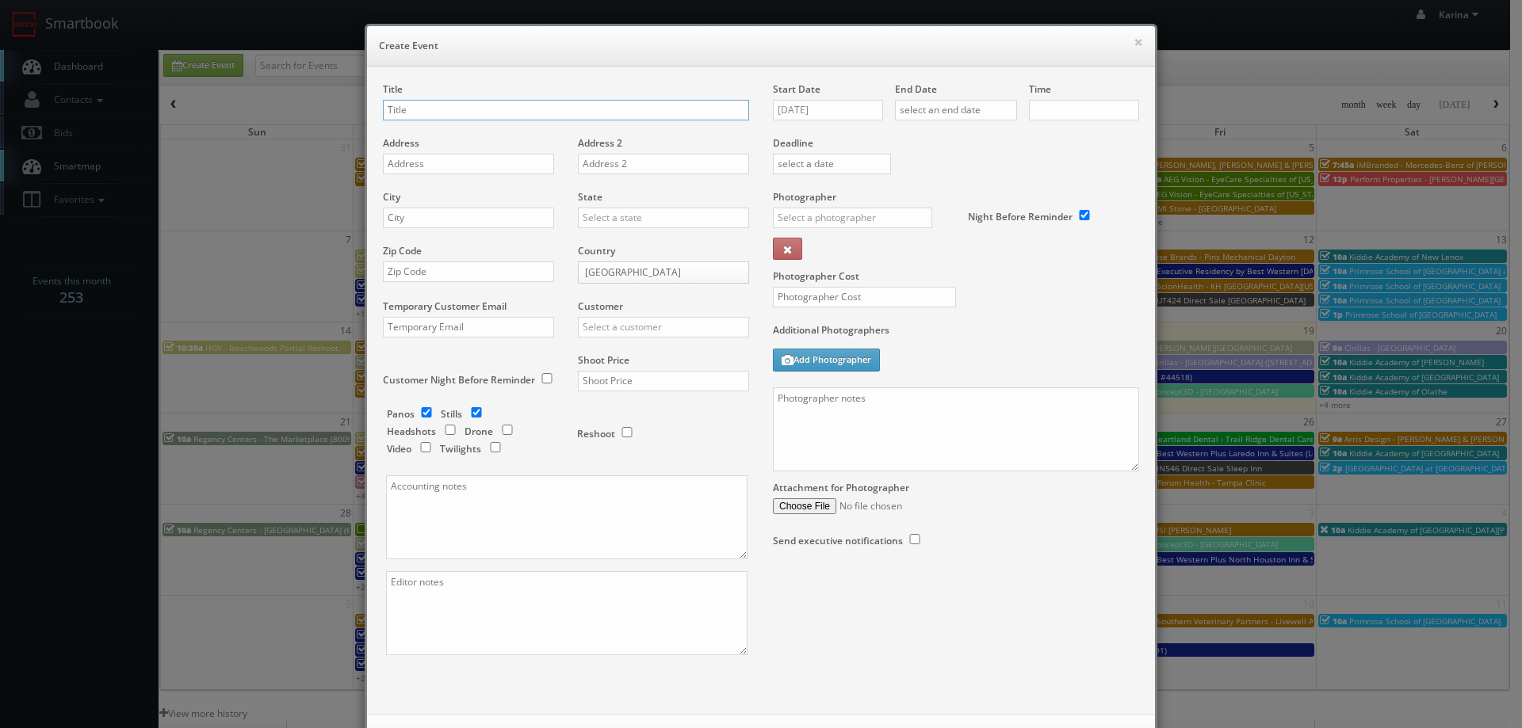
checkbox input "true"
type input "10:00am"
checkbox input "true"
paste input "AEG Vision -EyeCare Specialties of [US_STATE] – Eyes On Sammamish"
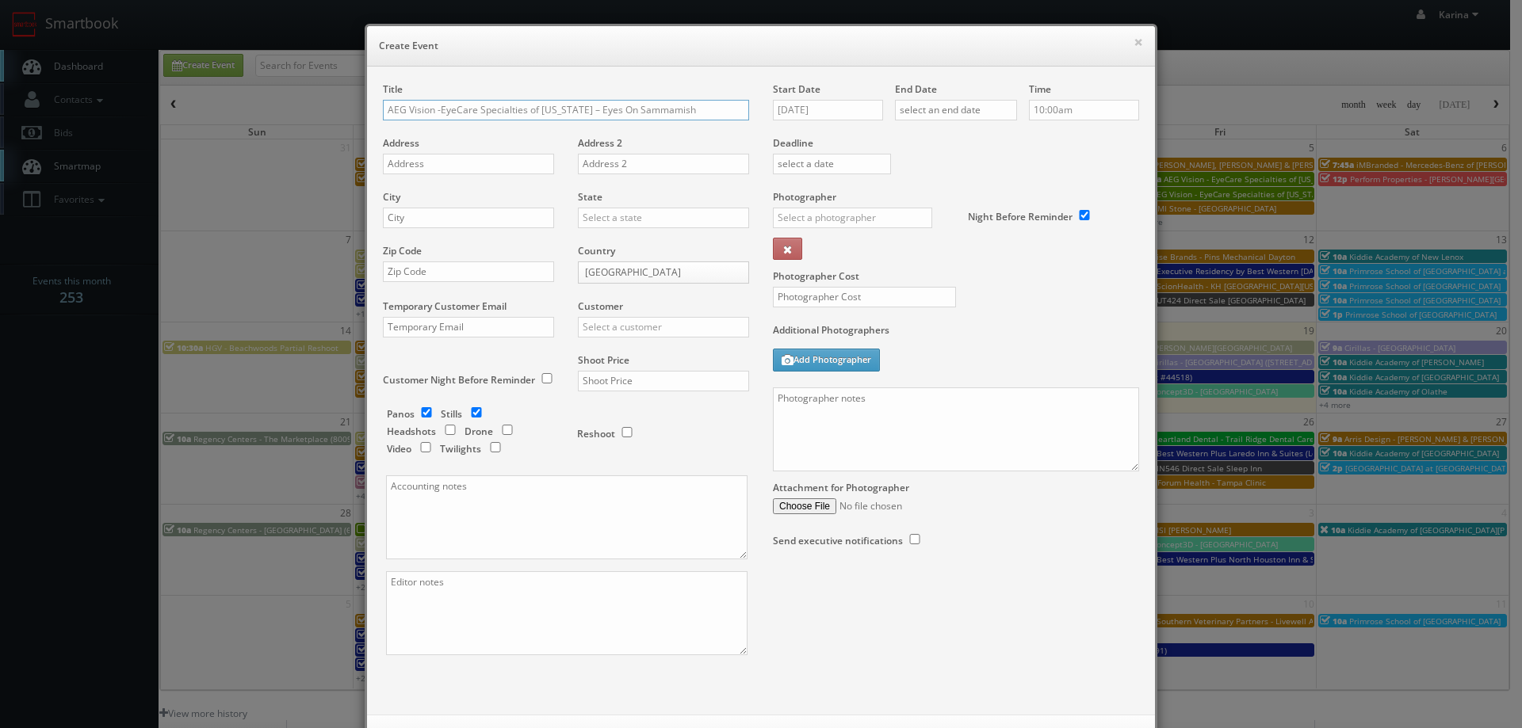
type input "AEG Vision -EyeCare Specialties of [US_STATE] – Eyes On Sammamish"
click at [491, 159] on input "text" at bounding box center [468, 164] width 171 height 21
click at [415, 170] on input "text" at bounding box center [468, 164] width 171 height 21
paste input "602 228th Ave NE"
type input "602 228th Ave NE"
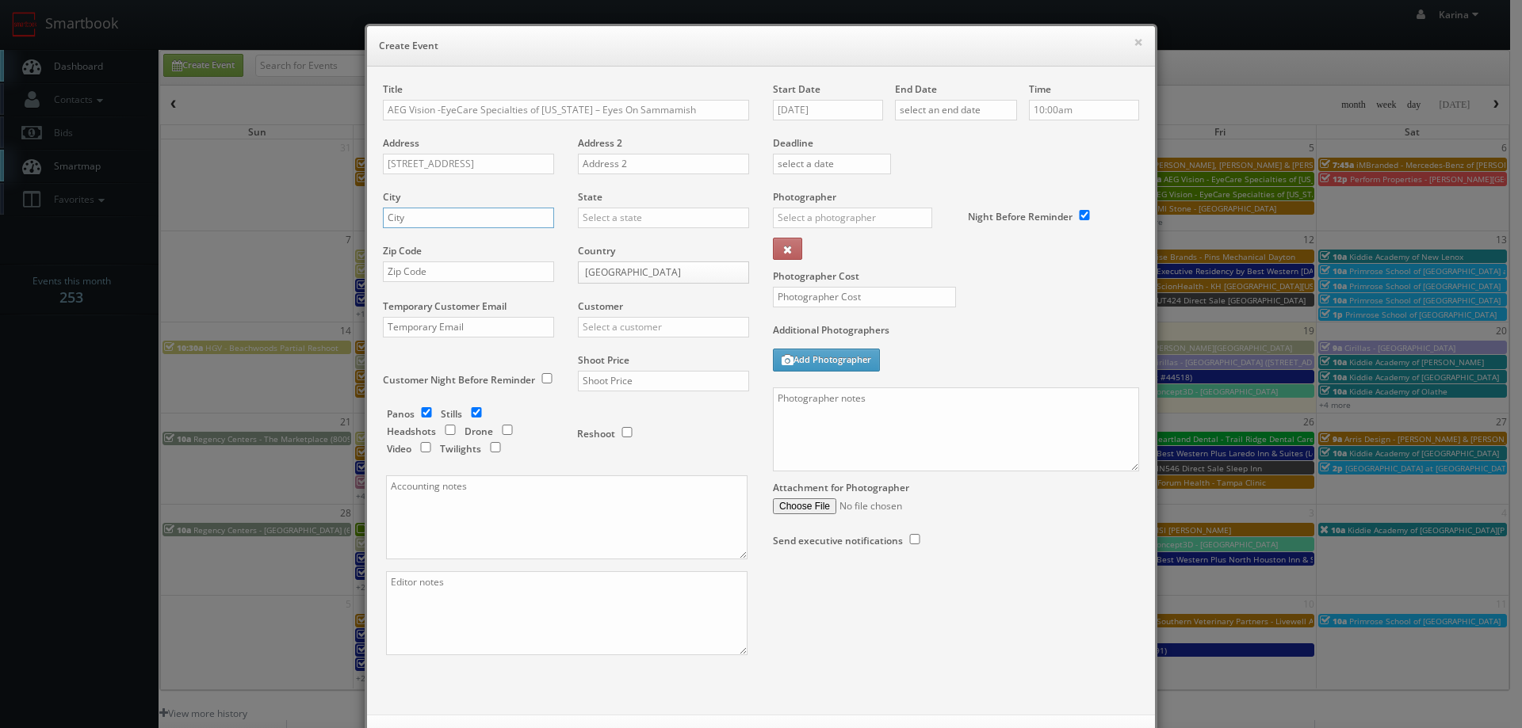
click at [436, 219] on input "text" at bounding box center [468, 218] width 171 height 21
type input "Sammamish"
click at [590, 239] on div "[US_STATE]" at bounding box center [663, 244] width 170 height 26
type input "[US_STATE]"
paste input "98074"
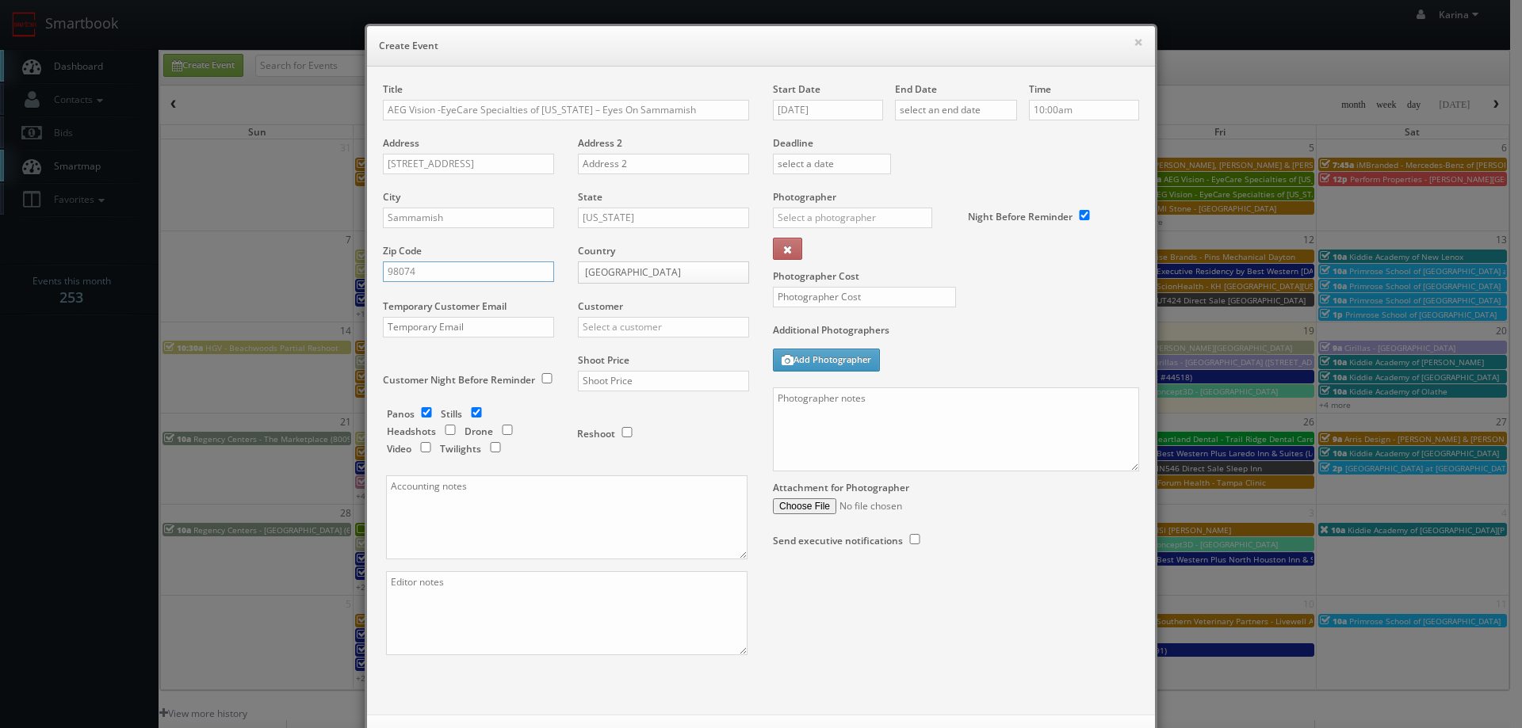
type input "98074"
click at [624, 335] on input "text" at bounding box center [663, 327] width 171 height 21
click at [624, 345] on div "AEG Vision" at bounding box center [663, 353] width 170 height 26
type input "AEG Vision"
click at [613, 376] on input "text" at bounding box center [663, 381] width 171 height 21
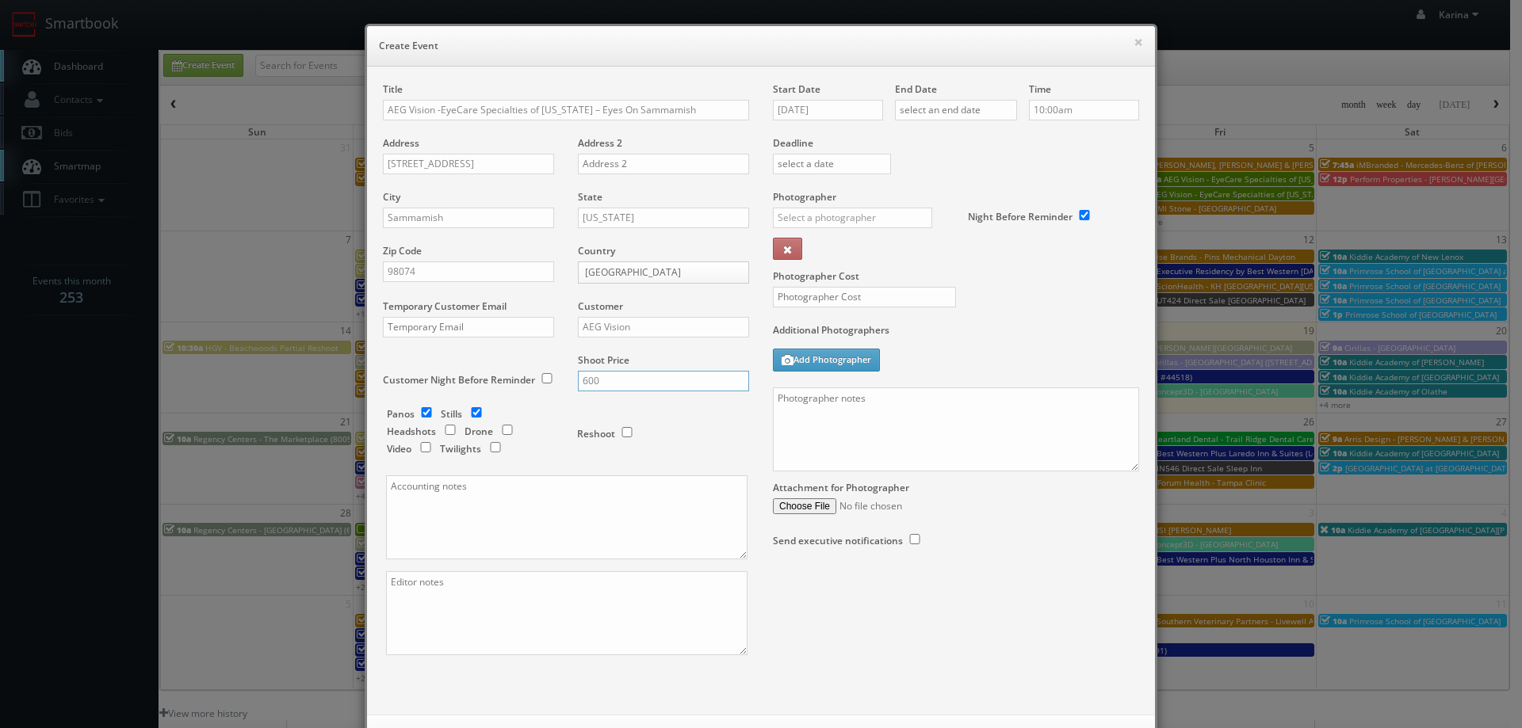
type input "600"
click at [420, 410] on input "checkbox" at bounding box center [426, 412] width 24 height 10
checkbox input "false"
click at [447, 427] on input "checkbox" at bounding box center [450, 430] width 24 height 10
checkbox input "true"
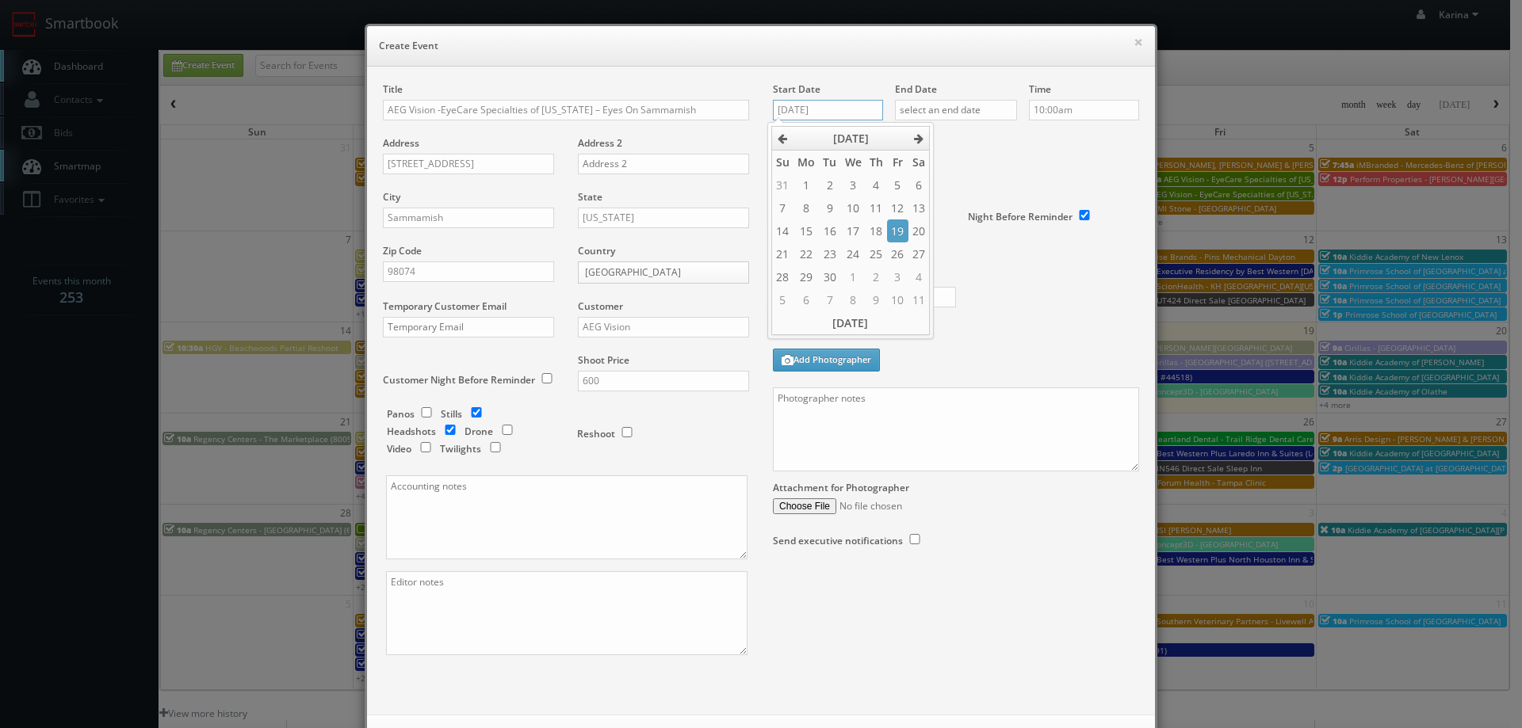
click at [834, 109] on input "09/19/2025" at bounding box center [828, 110] width 110 height 21
click at [884, 269] on td "2" at bounding box center [875, 276] width 21 height 23
type input "10/02/2025"
click at [979, 117] on input "text" at bounding box center [956, 110] width 122 height 21
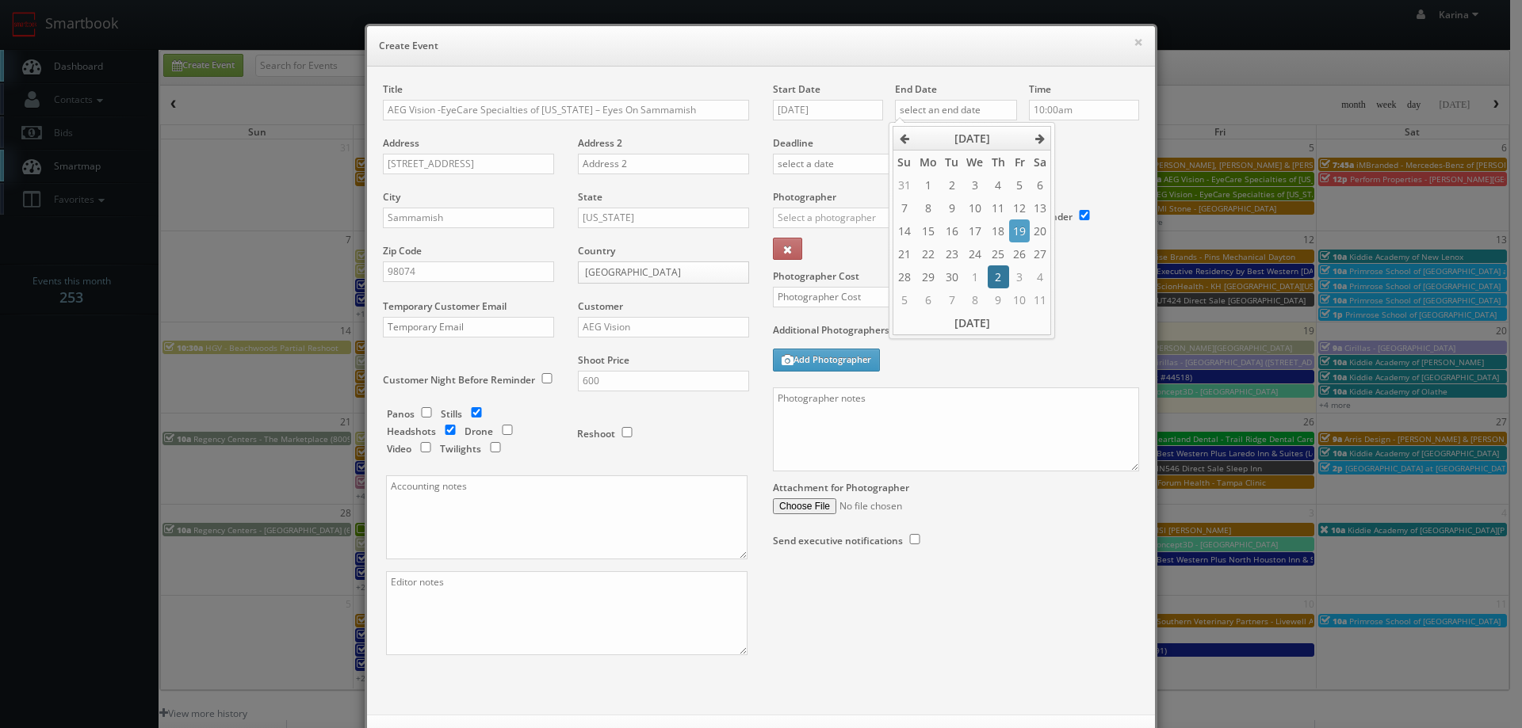
click at [995, 276] on td "2" at bounding box center [997, 276] width 21 height 23
type input "10/02/2025"
click at [991, 181] on td "2" at bounding box center [997, 185] width 21 height 23
click at [1092, 164] on div "Deadline" at bounding box center [956, 136] width 390 height 108
click at [858, 218] on input "text" at bounding box center [852, 218] width 159 height 21
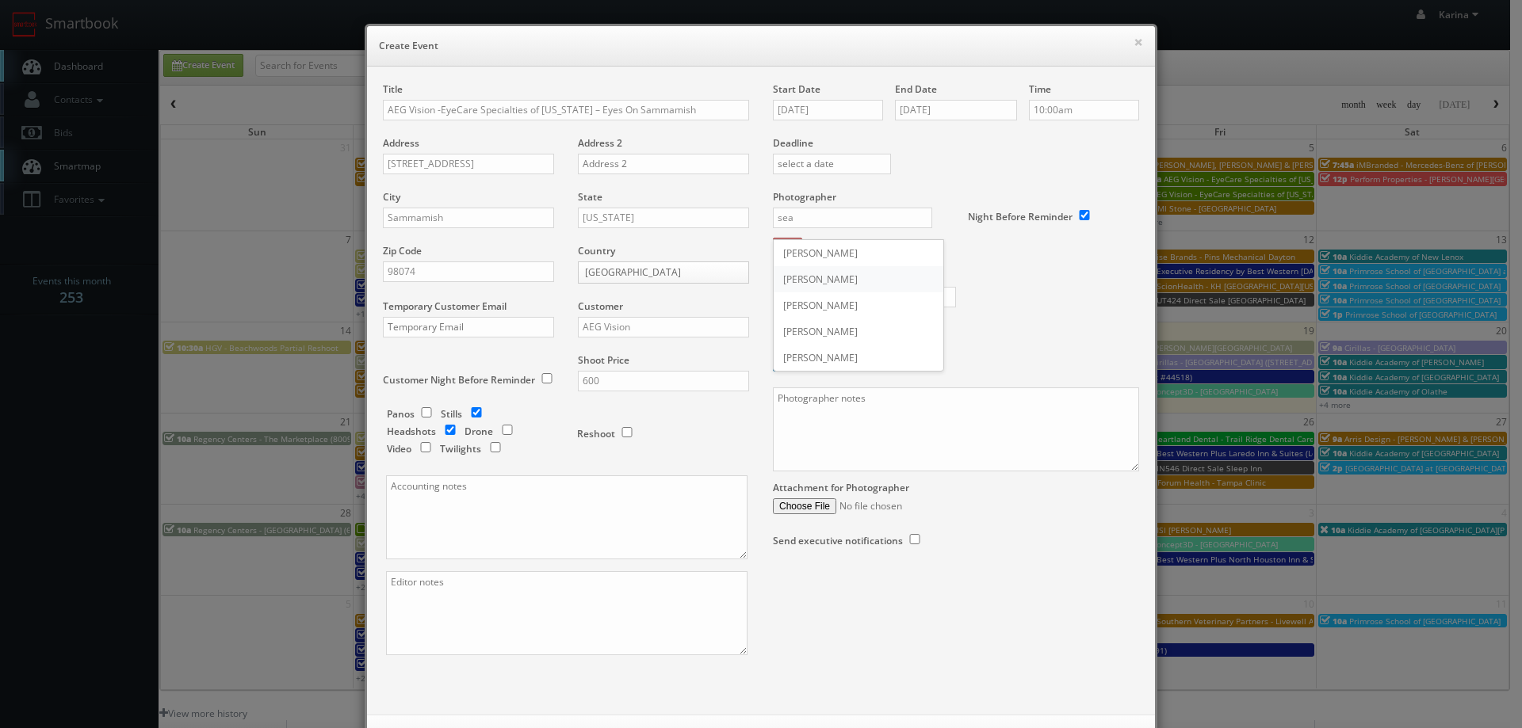
click at [860, 272] on div "Sean Henderson" at bounding box center [858, 279] width 170 height 26
type input "Sean Henderson"
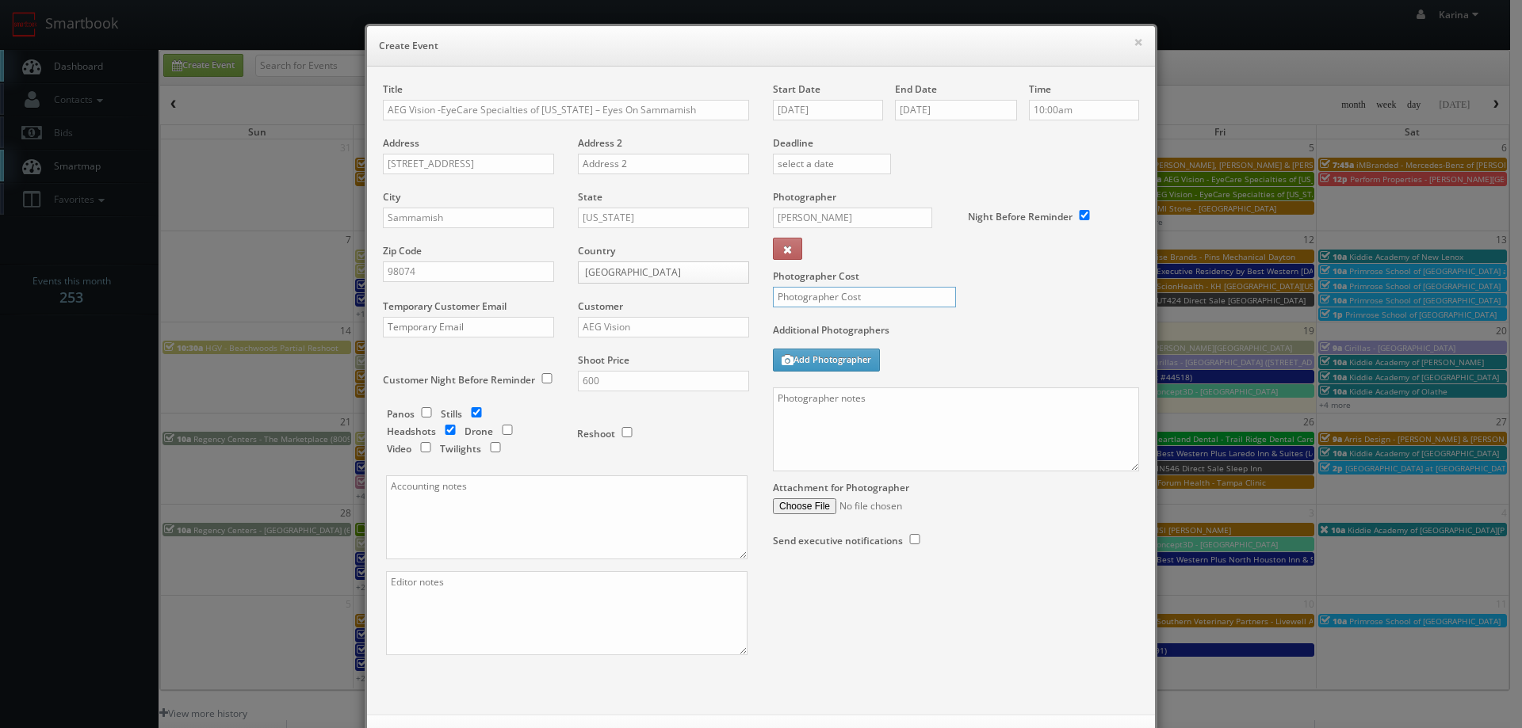
click at [865, 288] on input "text" at bounding box center [864, 297] width 183 height 21
click at [1063, 113] on input "10:00am" at bounding box center [1084, 110] width 110 height 21
type input "9:00am"
click at [1054, 173] on li "9:00am" at bounding box center [1053, 171] width 60 height 18
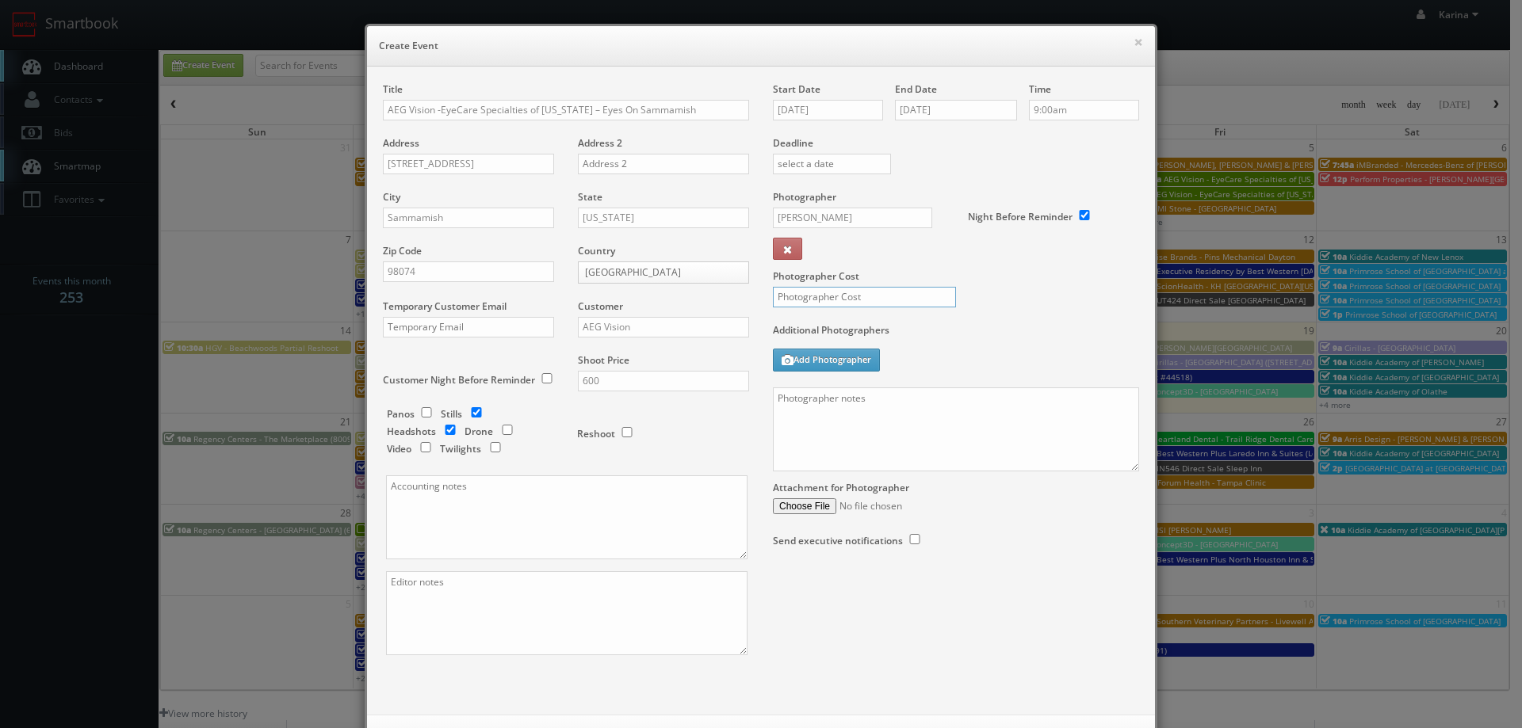
click at [846, 299] on input "text" at bounding box center [864, 297] width 183 height 21
type input "250"
click at [827, 395] on textarea at bounding box center [956, 430] width 366 height 84
paste textarea "425-836-5352"
paste textarea "Stills only. We need to deliver 5 stills to the client so we ask that you captu…"
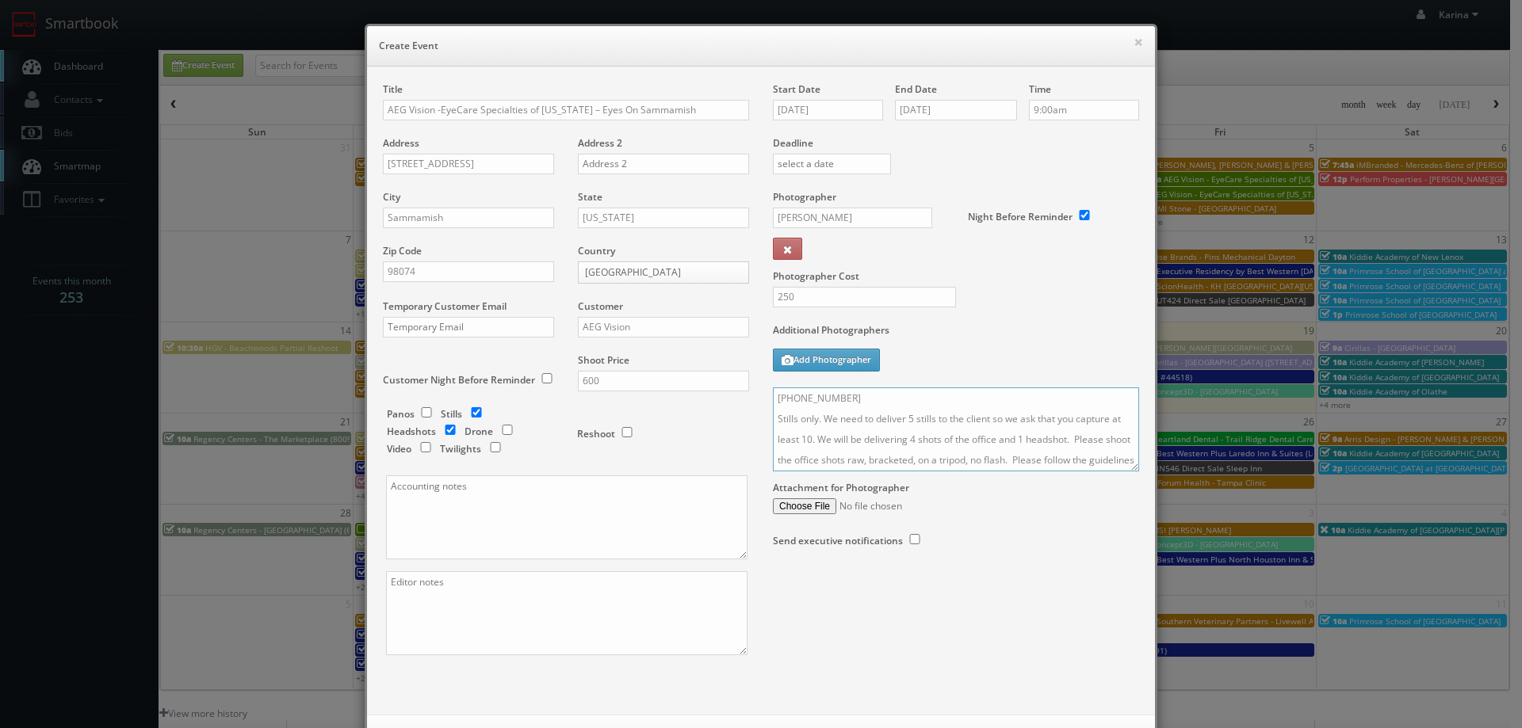
scroll to position [326, 0]
click at [1126, 472] on div "Attachment for Photographer" at bounding box center [956, 493] width 366 height 43
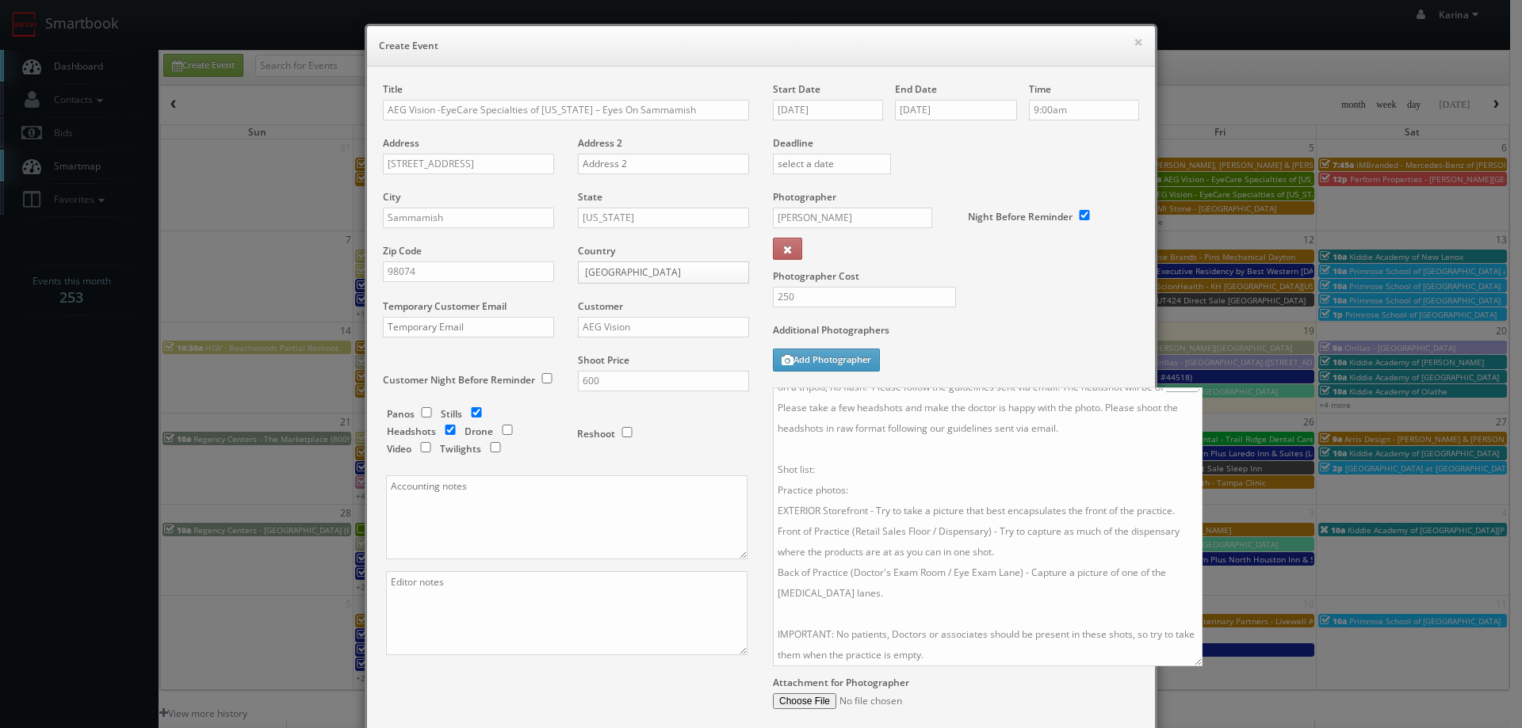
scroll to position [6, 0]
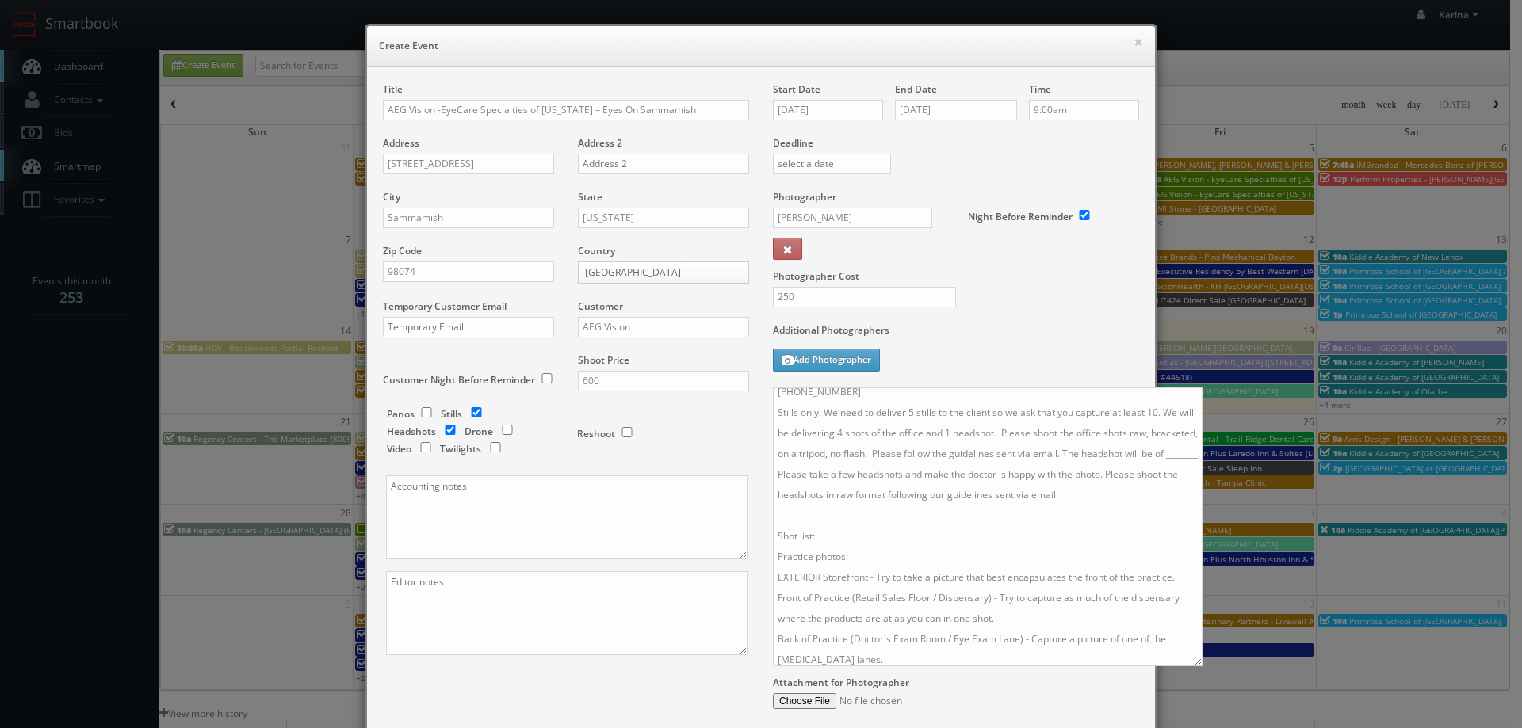
drag, startPoint x: 1127, startPoint y: 464, endPoint x: 1201, endPoint y: 746, distance: 291.6
click at [1201, 727] on html "Smartbook Toggle Side Navigation Toggle Top Navigation Karina Karina Profile Lo…" at bounding box center [761, 508] width 1522 height 1017
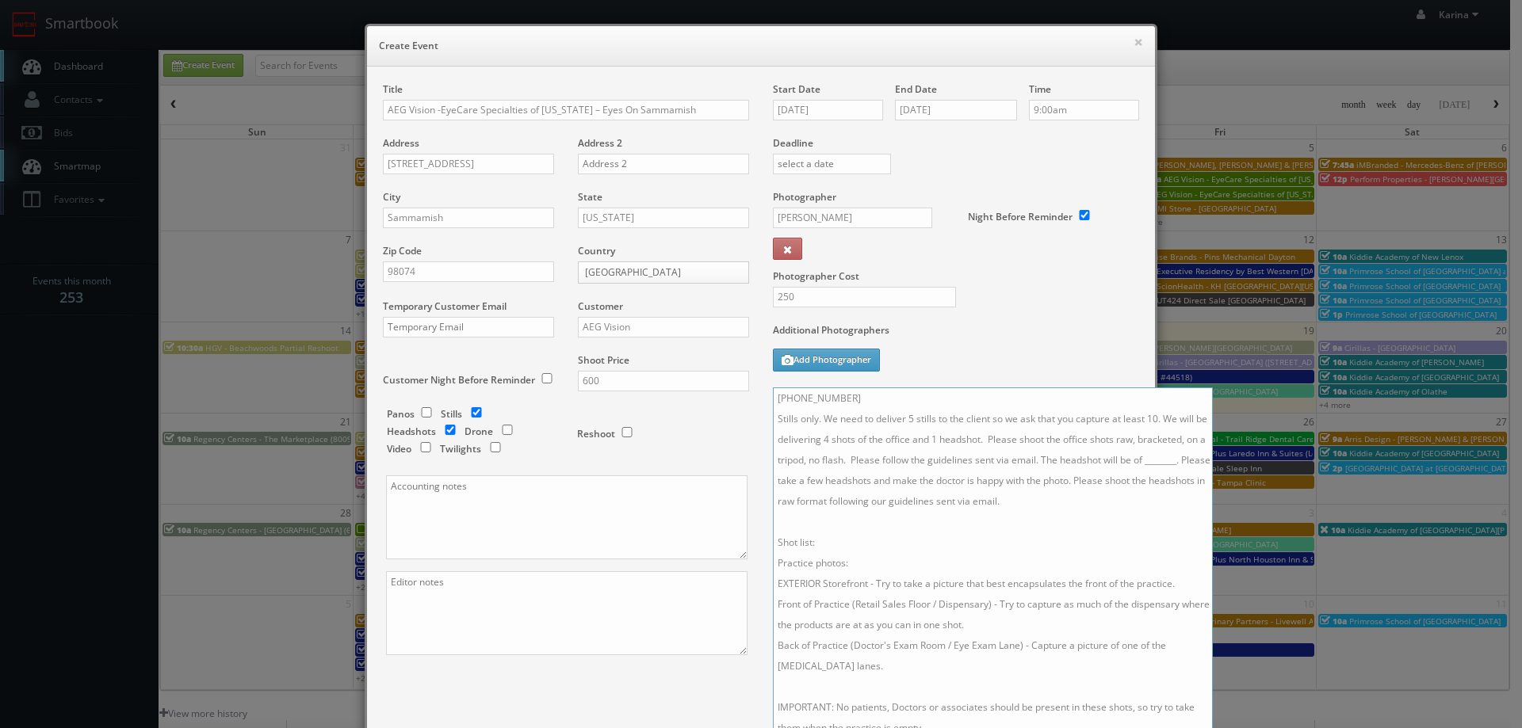
click at [830, 474] on textarea "425-836-5352 Stills only. We need to deliver 5 stills to the client so we ask t…" at bounding box center [993, 571] width 440 height 366
click at [904, 527] on textarea "425-836-5352 Stills only. We need to deliver 5 stills to the client so we ask t…" at bounding box center [993, 571] width 440 height 366
click at [867, 472] on textarea "425-836-5352 Stills only. We need to deliver 5 stills to the client so we ask t…" at bounding box center [993, 571] width 440 height 366
drag, startPoint x: 867, startPoint y: 472, endPoint x: 911, endPoint y: 552, distance: 90.8
click at [911, 552] on textarea "425-836-5352 Stills only. We need to deliver 5 stills to the client so we ask t…" at bounding box center [993, 571] width 440 height 366
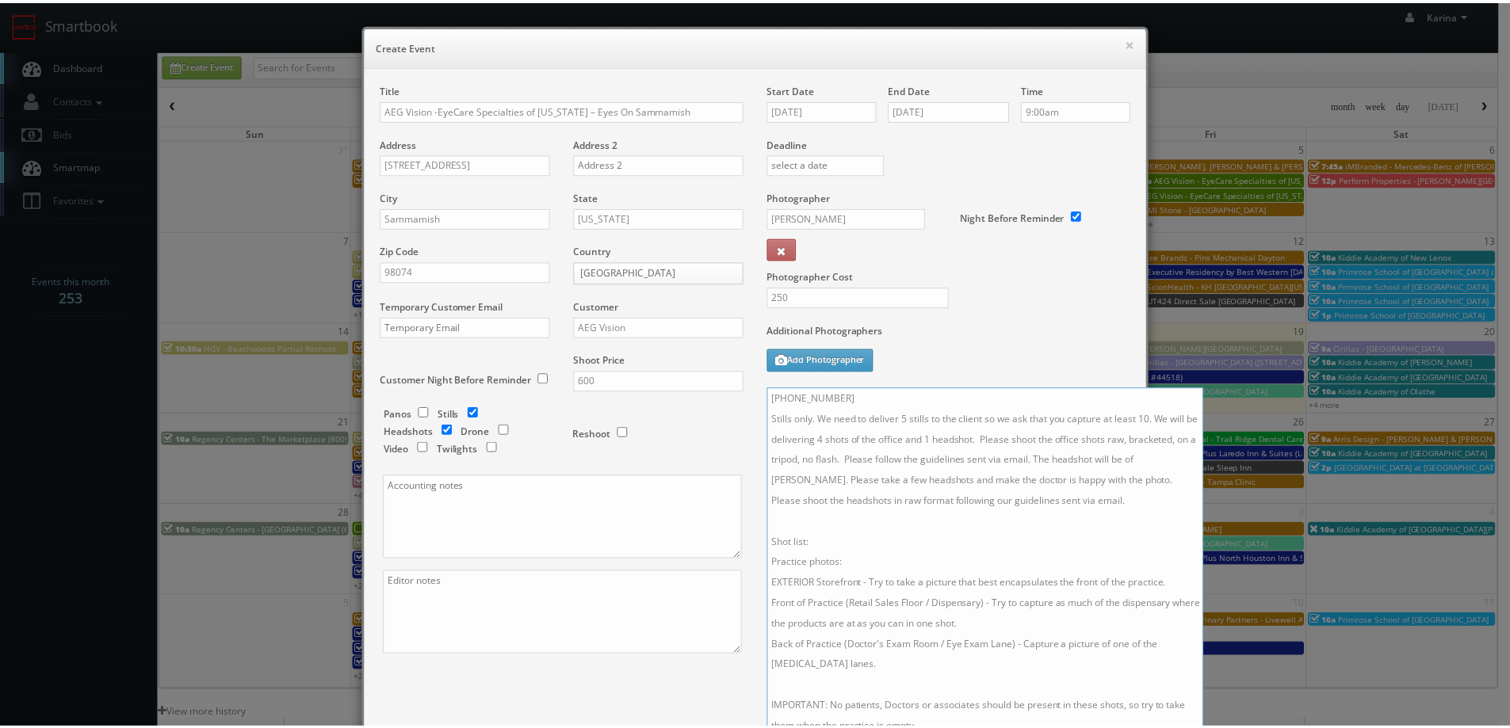
scroll to position [246, 0]
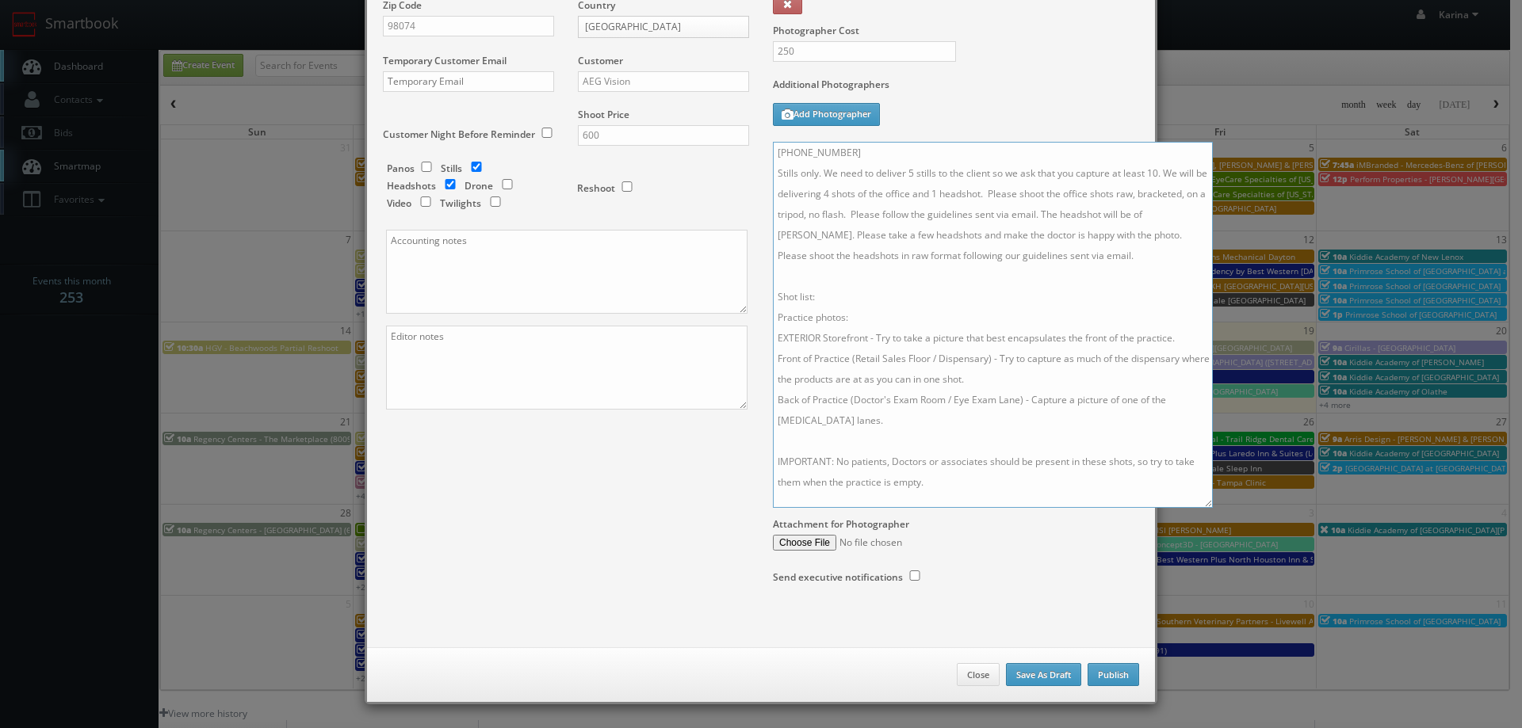
type textarea "425-836-5352 Stills only. We need to deliver 5 stills to the client so we ask t…"
click at [1113, 672] on button "Publish" at bounding box center [1113, 675] width 52 height 24
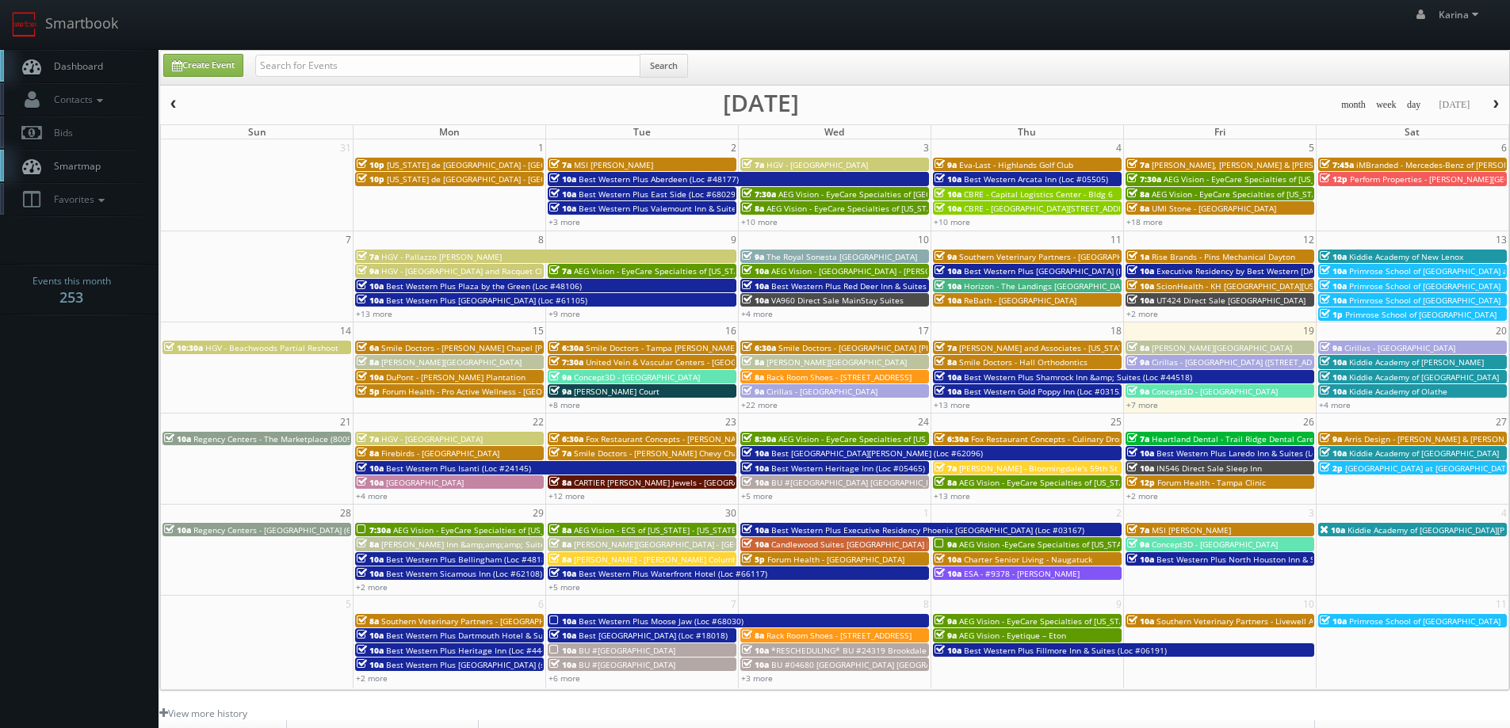
click at [75, 63] on span "Dashboard" at bounding box center [74, 65] width 57 height 13
click at [85, 69] on span "Dashboard" at bounding box center [74, 65] width 57 height 13
click at [104, 67] on link "Dashboard" at bounding box center [79, 66] width 158 height 32
click at [311, 63] on input "text" at bounding box center [447, 66] width 385 height 22
type input "albuquerqe"
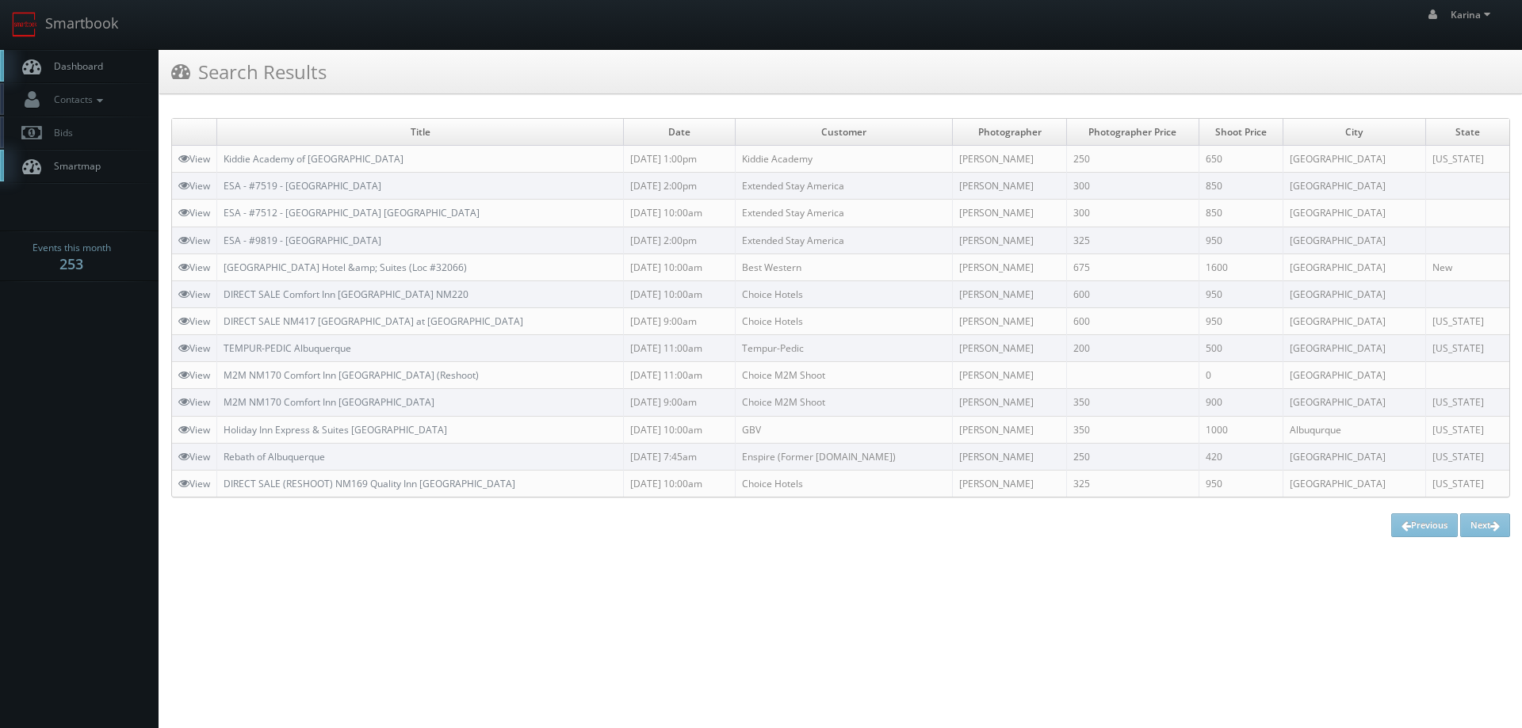
click at [88, 60] on span "Dashboard" at bounding box center [74, 65] width 57 height 13
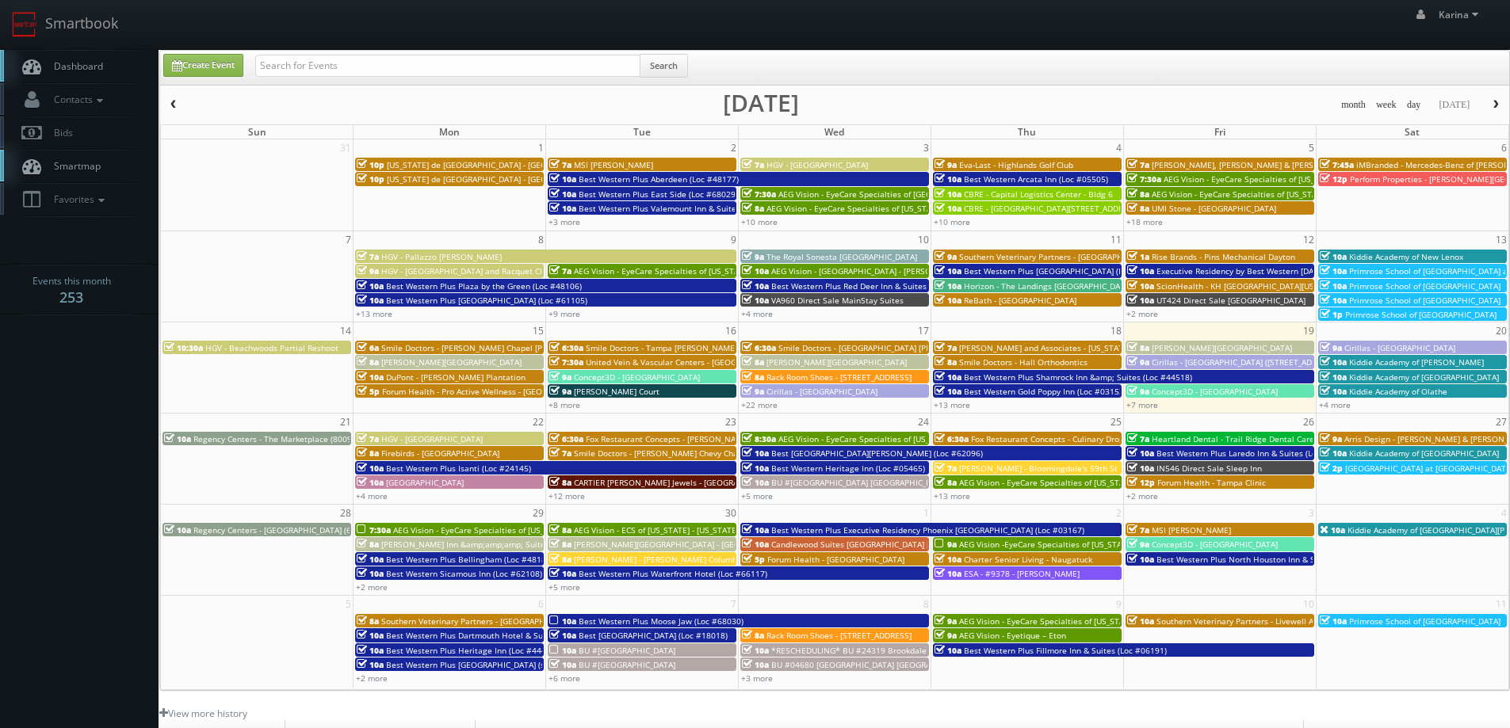
click at [72, 71] on span "Dashboard" at bounding box center [74, 65] width 57 height 13
click at [78, 74] on link "Dashboard" at bounding box center [79, 66] width 158 height 32
click at [1153, 407] on link "+7 more" at bounding box center [1142, 404] width 32 height 11
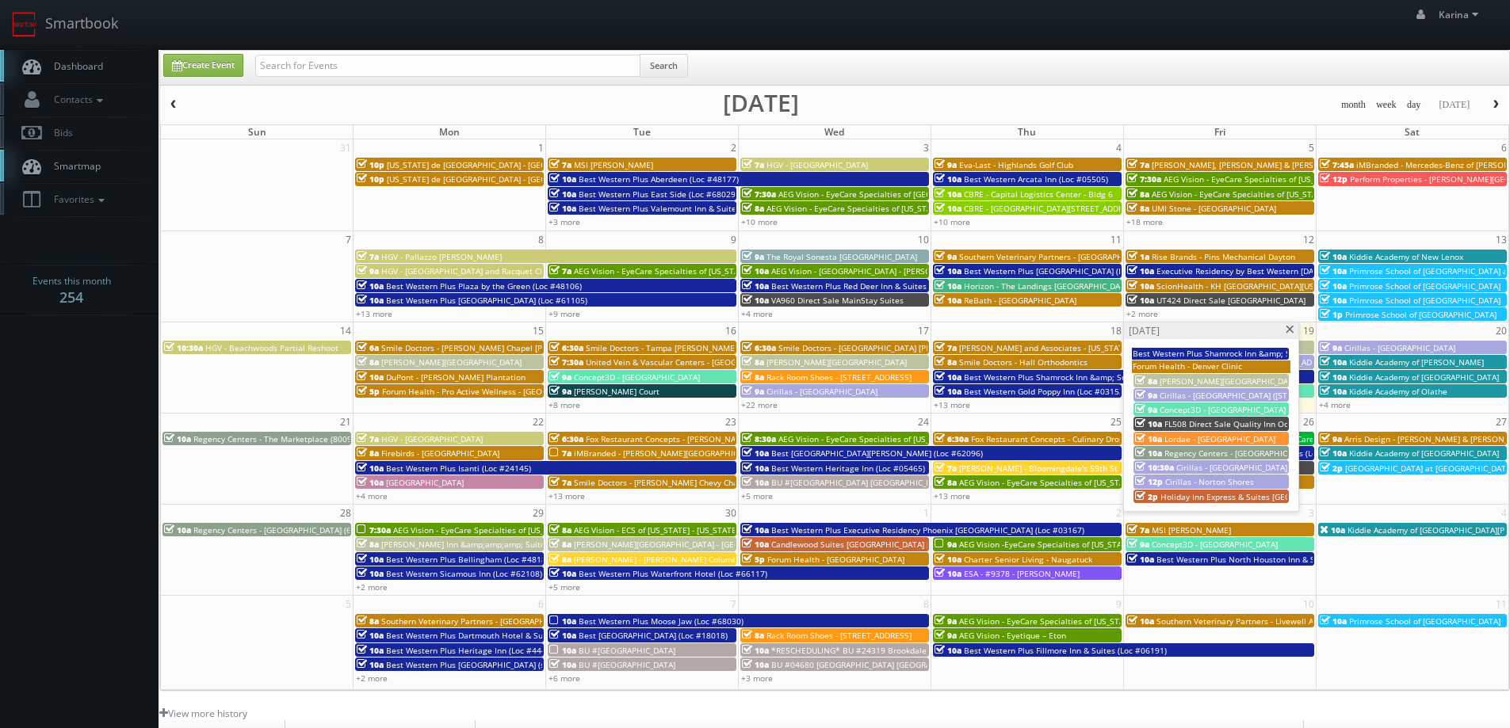
click at [1263, 454] on span "Regency Centers - [GEOGRAPHIC_DATA] (159)" at bounding box center [1249, 453] width 170 height 11
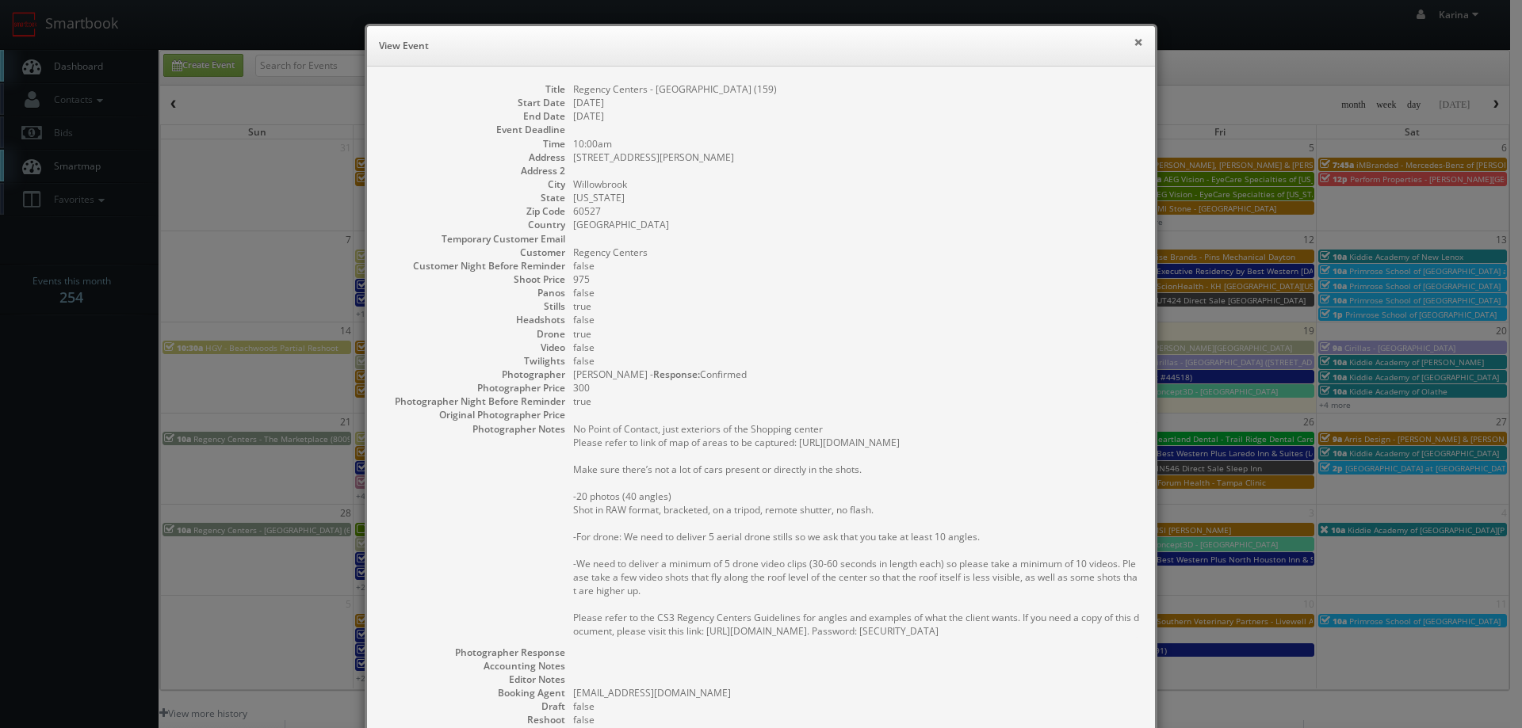
click at [1133, 44] on button "×" at bounding box center [1138, 41] width 10 height 11
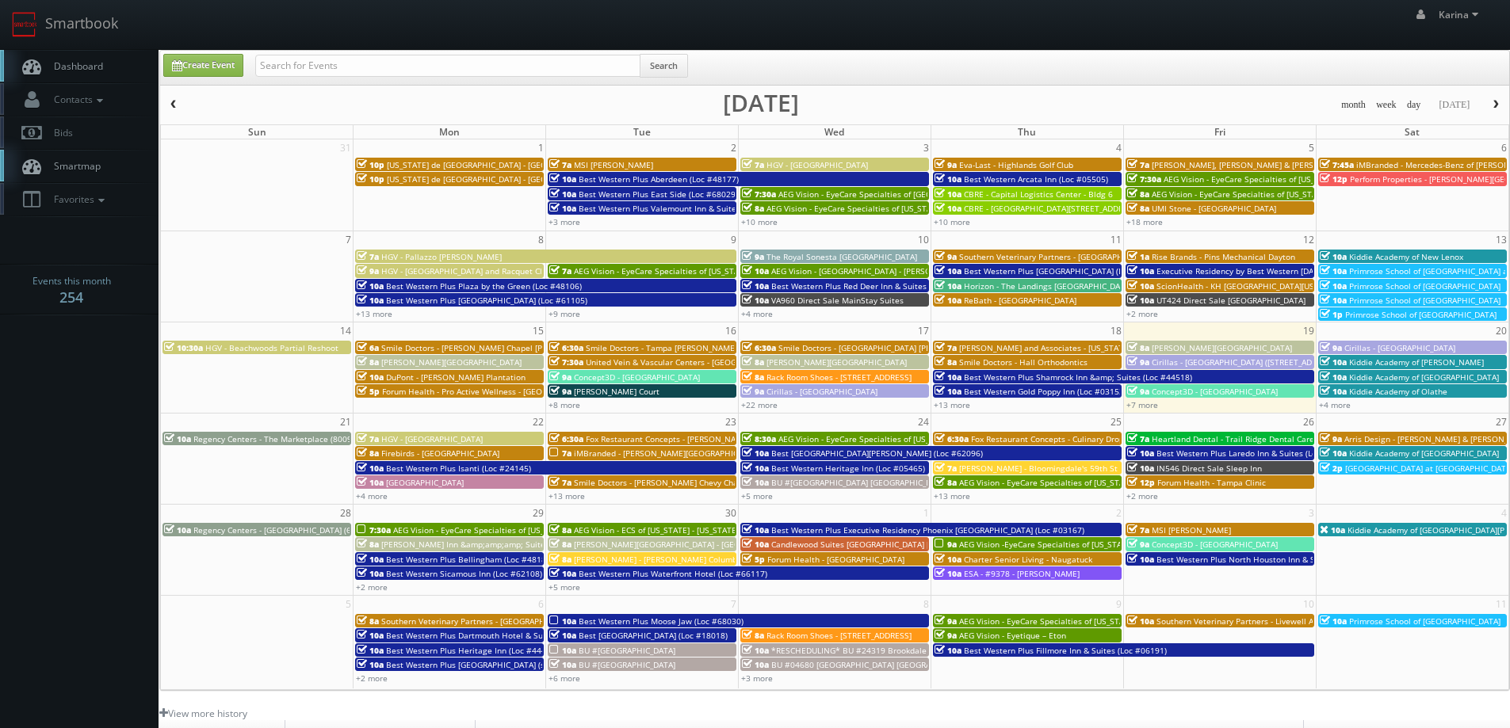
click at [1194, 342] on div "8a [PERSON_NAME][GEOGRAPHIC_DATA]" at bounding box center [1219, 348] width 185 height 12
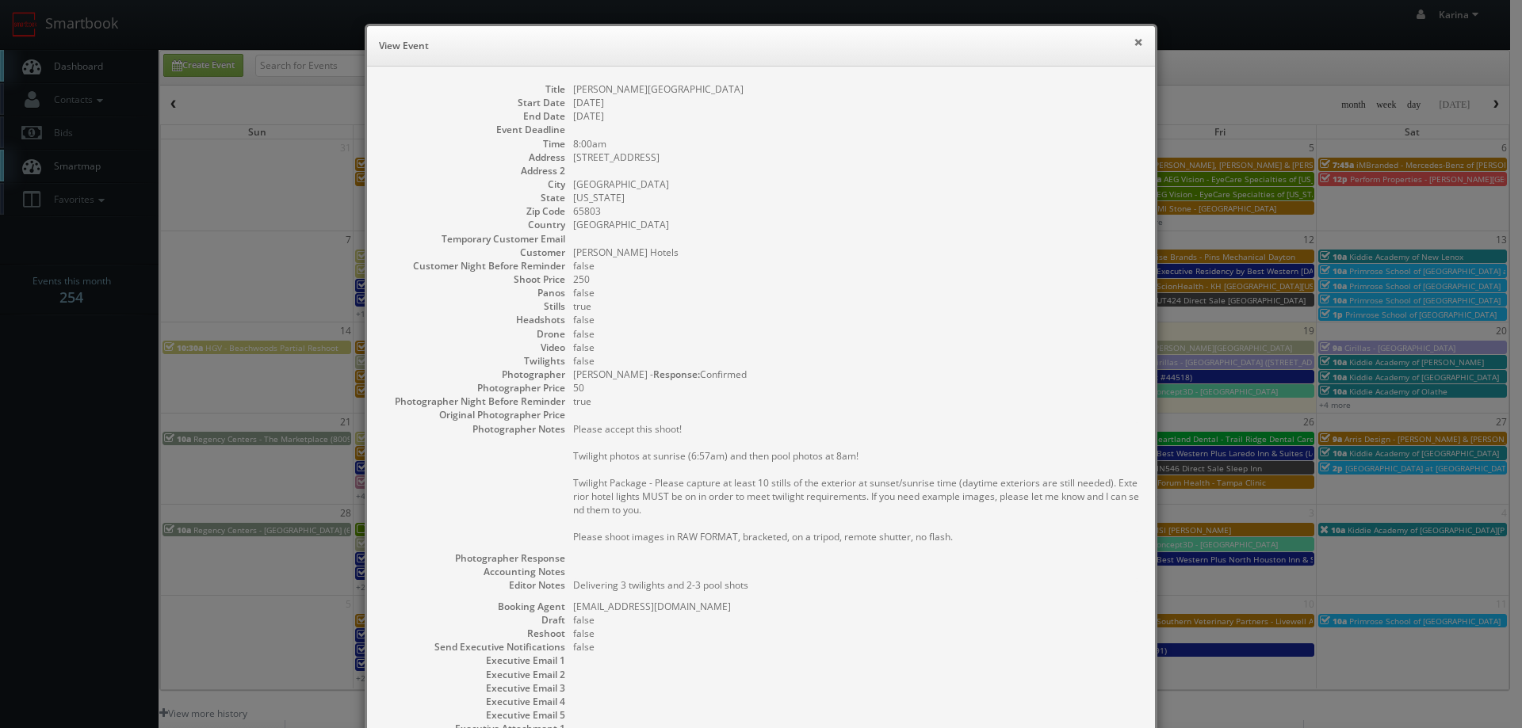
click at [1133, 45] on button "×" at bounding box center [1138, 41] width 10 height 11
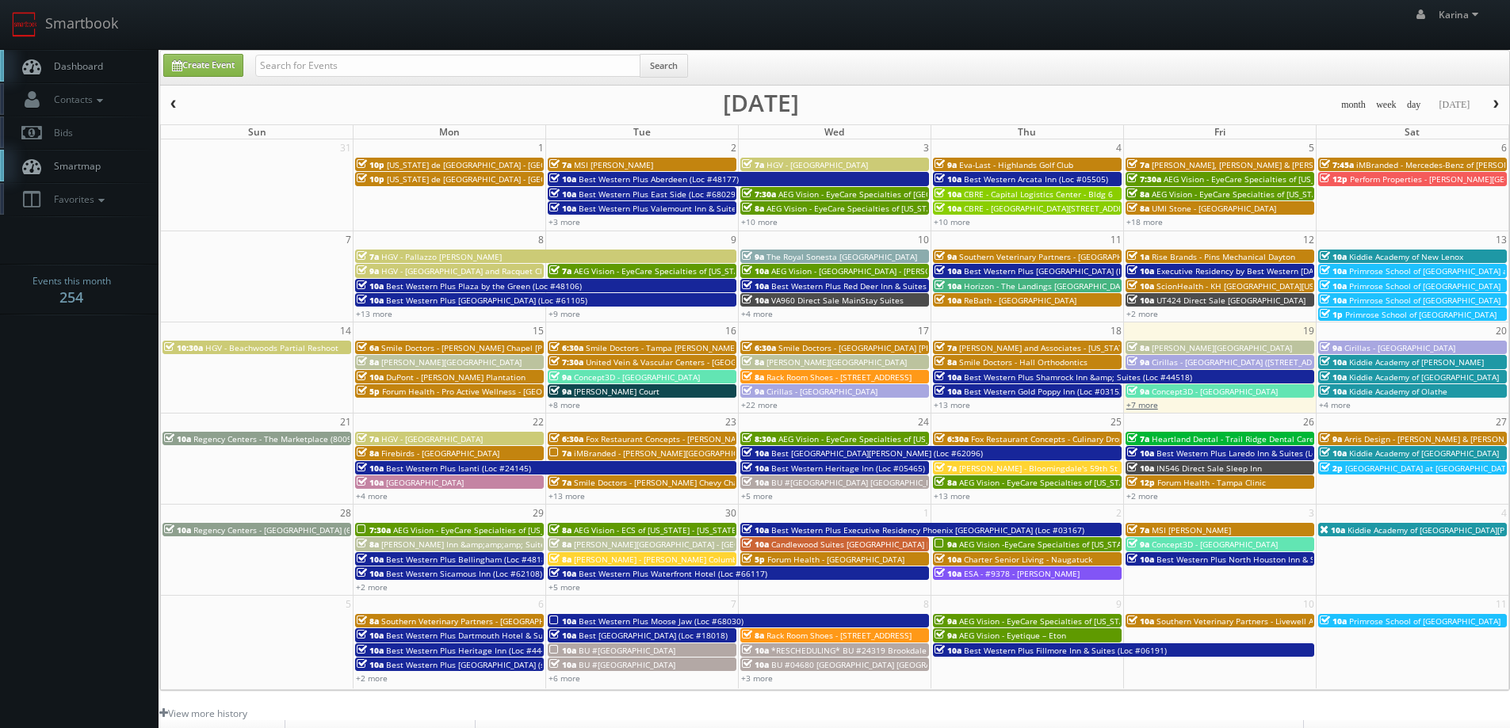
click at [1142, 404] on link "+7 more" at bounding box center [1142, 404] width 32 height 11
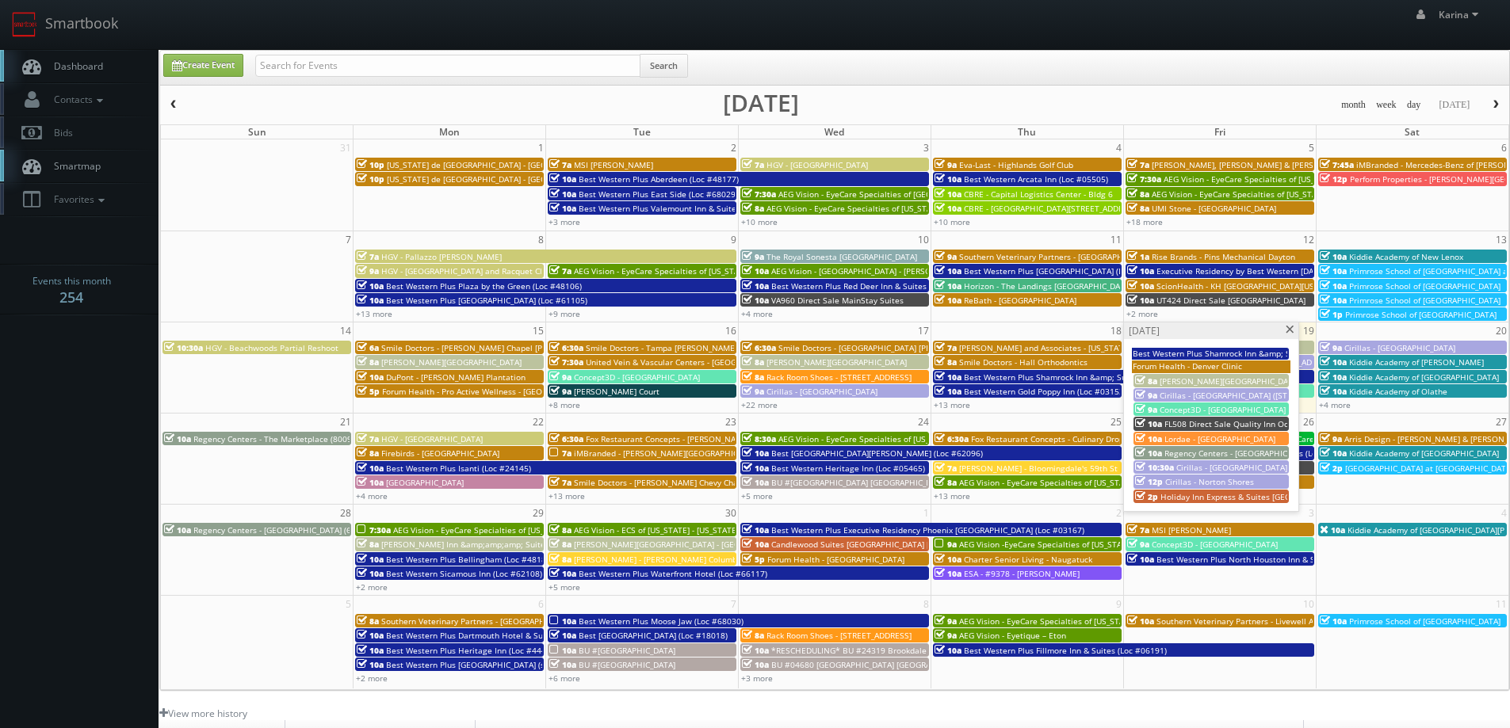
click at [1217, 498] on span "Holiday Inn Express & Suites [GEOGRAPHIC_DATA]" at bounding box center [1254, 496] width 189 height 11
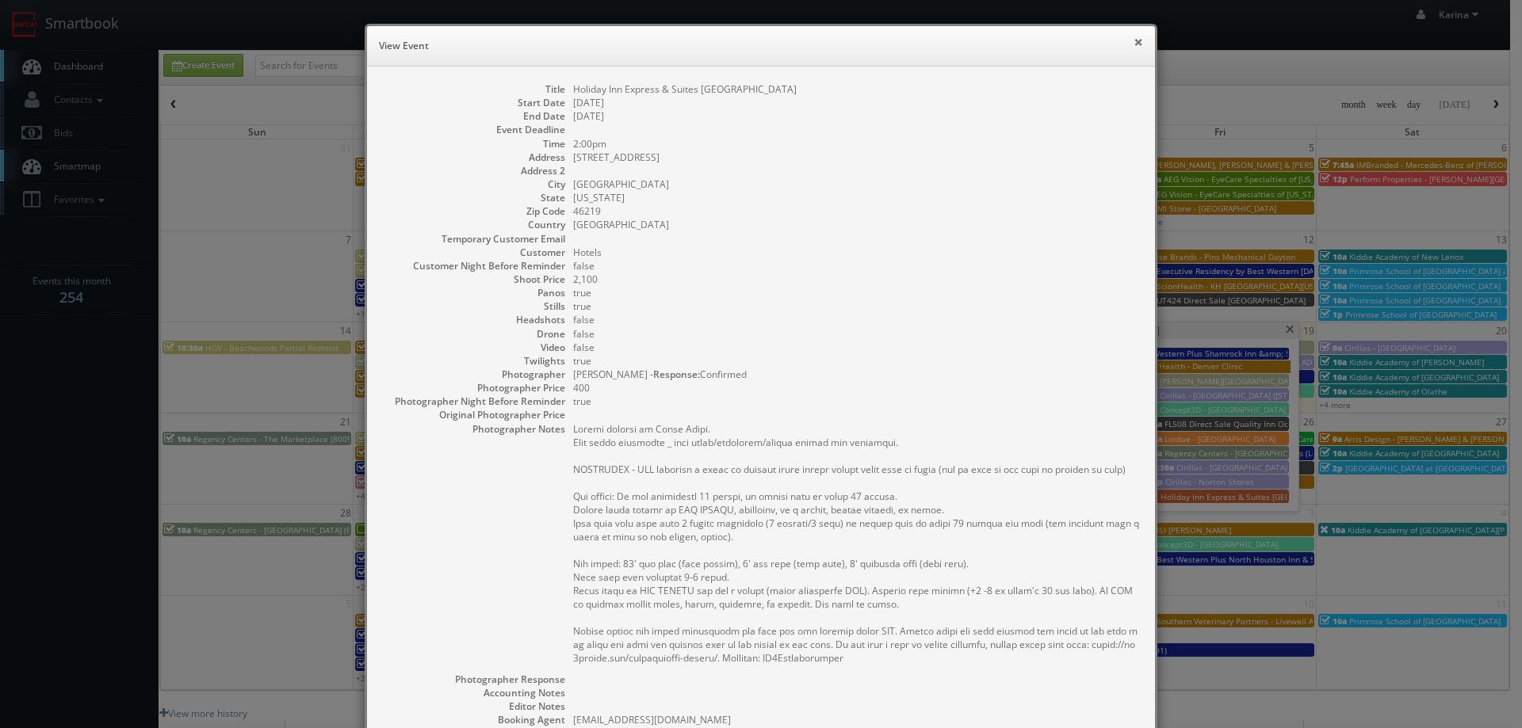
click at [1133, 40] on button "×" at bounding box center [1138, 41] width 10 height 11
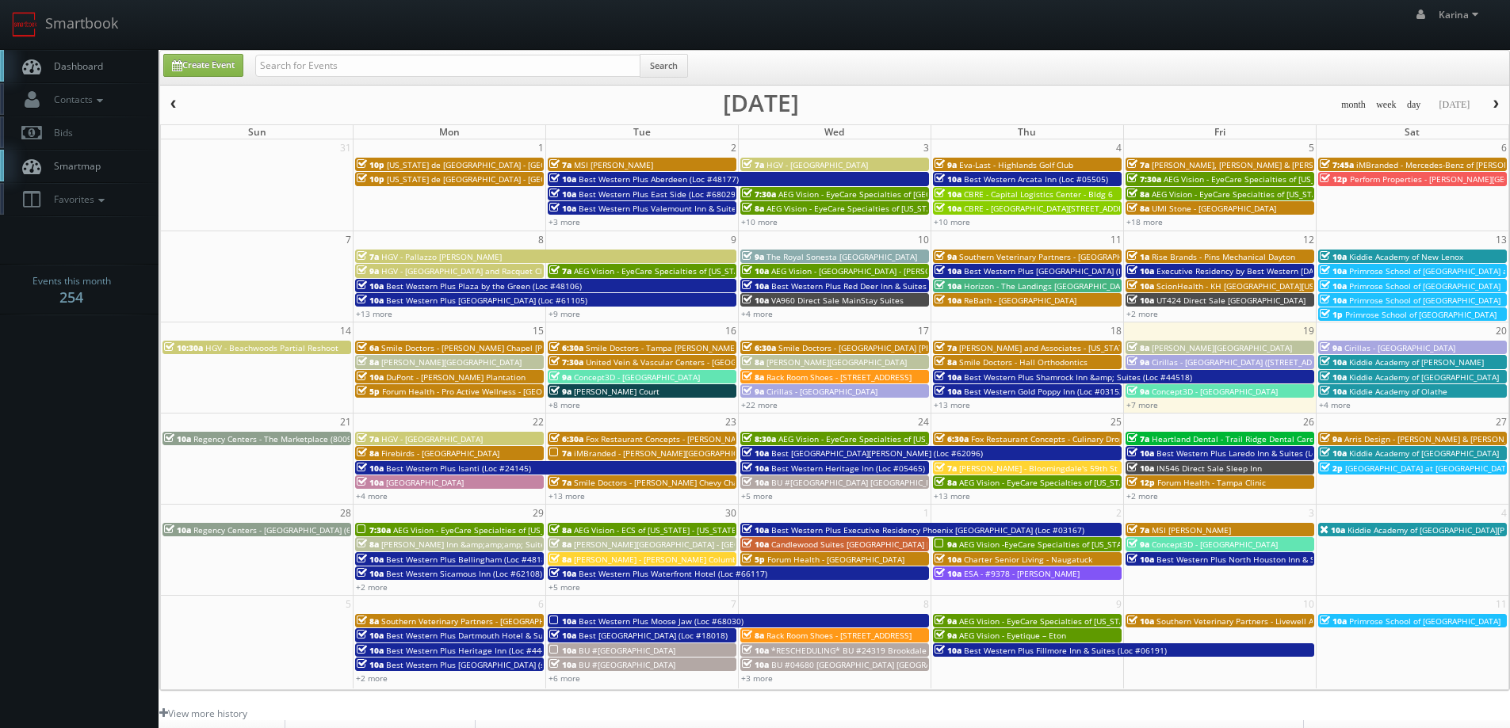
click at [1208, 397] on div "9a Concept3D - Guilford College" at bounding box center [1219, 391] width 185 height 12
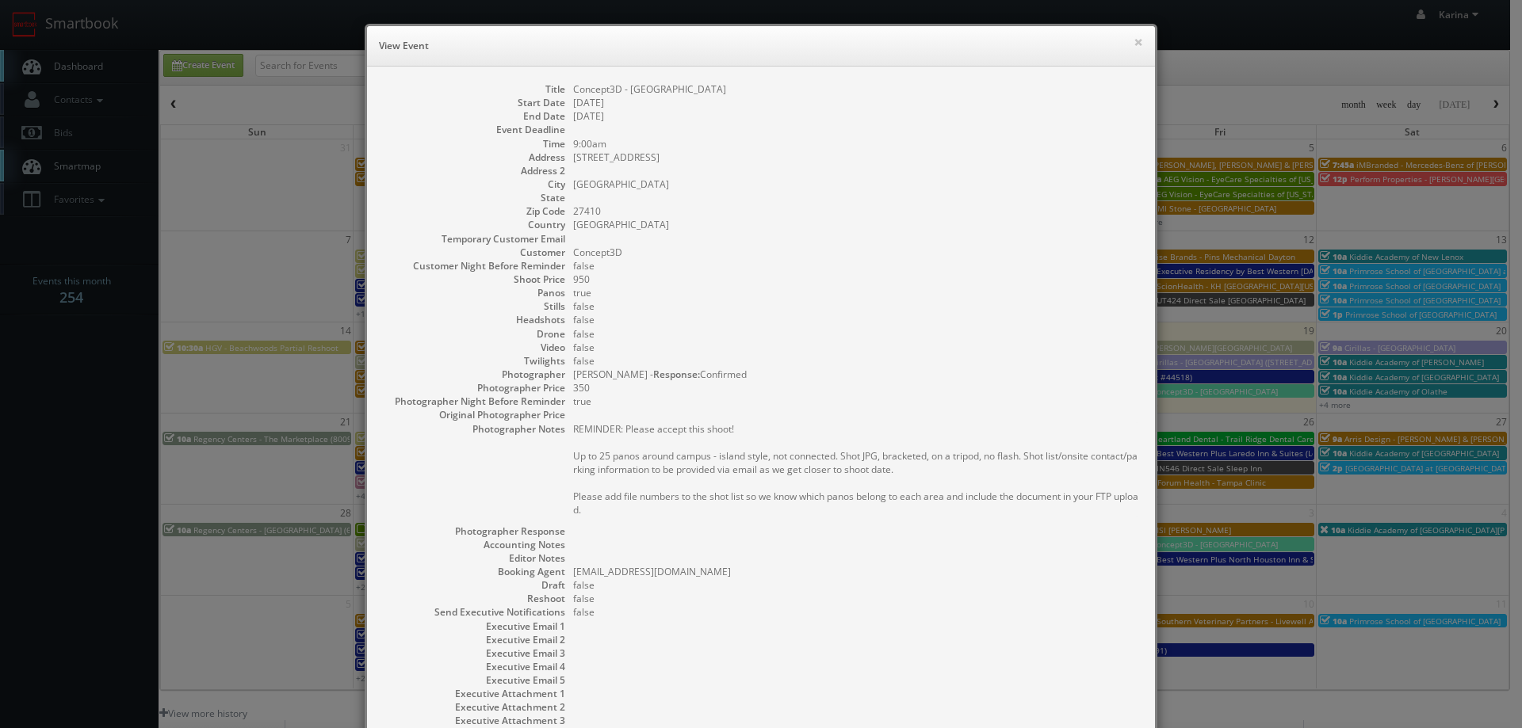
drag, startPoint x: 934, startPoint y: 344, endPoint x: 979, endPoint y: 254, distance: 100.3
click at [935, 345] on dd "false" at bounding box center [856, 347] width 566 height 13
click at [1133, 44] on button "×" at bounding box center [1138, 41] width 10 height 11
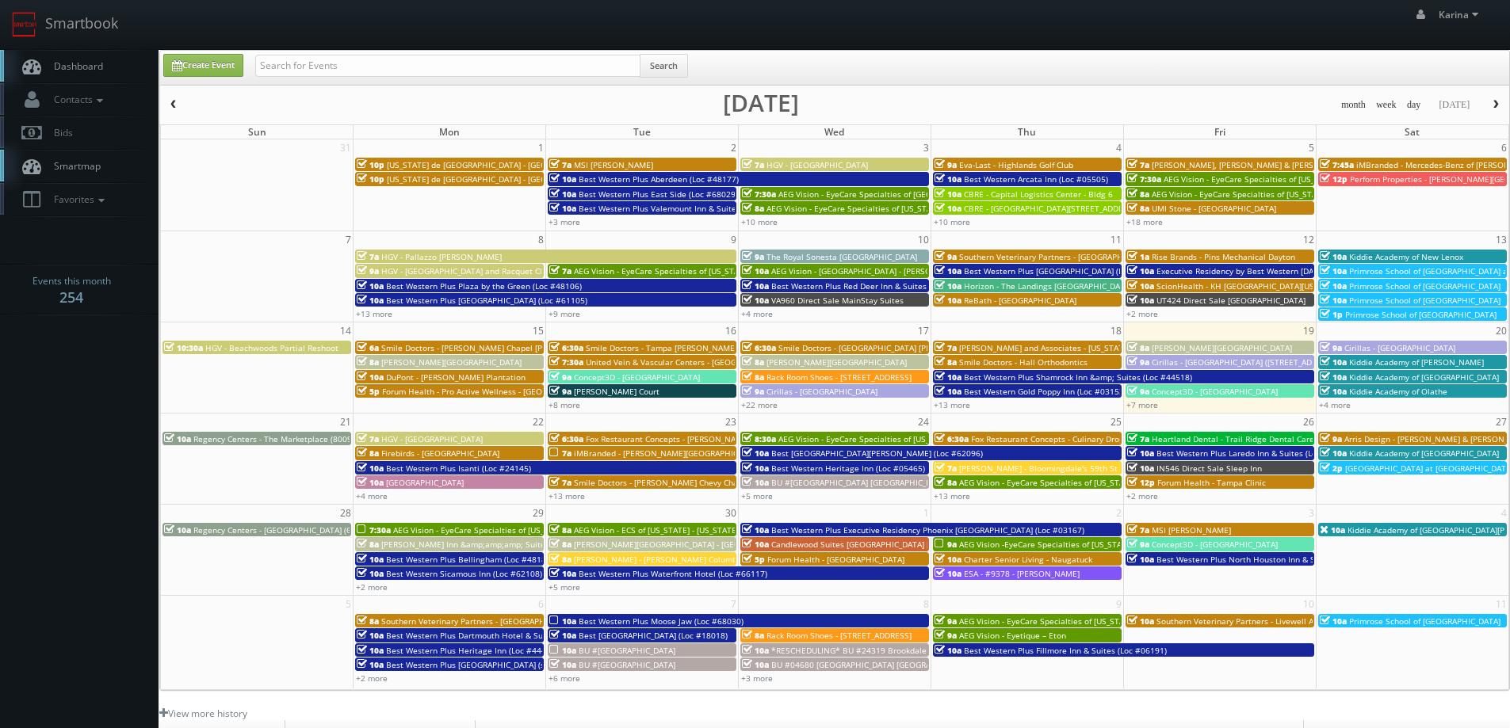
click at [71, 72] on span "Dashboard" at bounding box center [74, 65] width 57 height 13
click at [92, 67] on span "Dashboard" at bounding box center [74, 65] width 57 height 13
click at [74, 59] on span "Dashboard" at bounding box center [74, 65] width 57 height 13
click at [82, 62] on span "Dashboard" at bounding box center [74, 65] width 57 height 13
click at [86, 67] on span "Dashboard" at bounding box center [74, 65] width 57 height 13
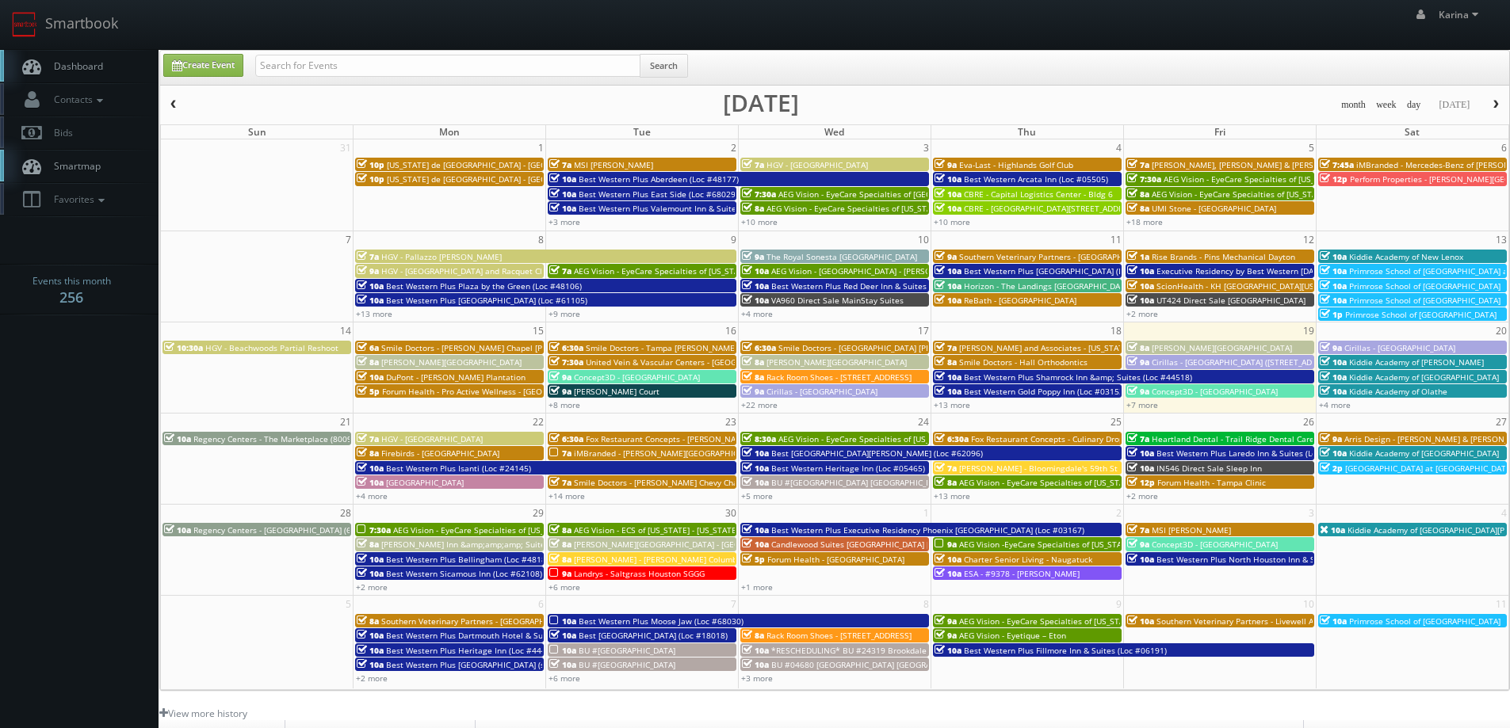
click at [82, 76] on link "Dashboard" at bounding box center [79, 66] width 158 height 32
click at [219, 71] on link "Create Event" at bounding box center [203, 65] width 80 height 23
type input "09/19/2025"
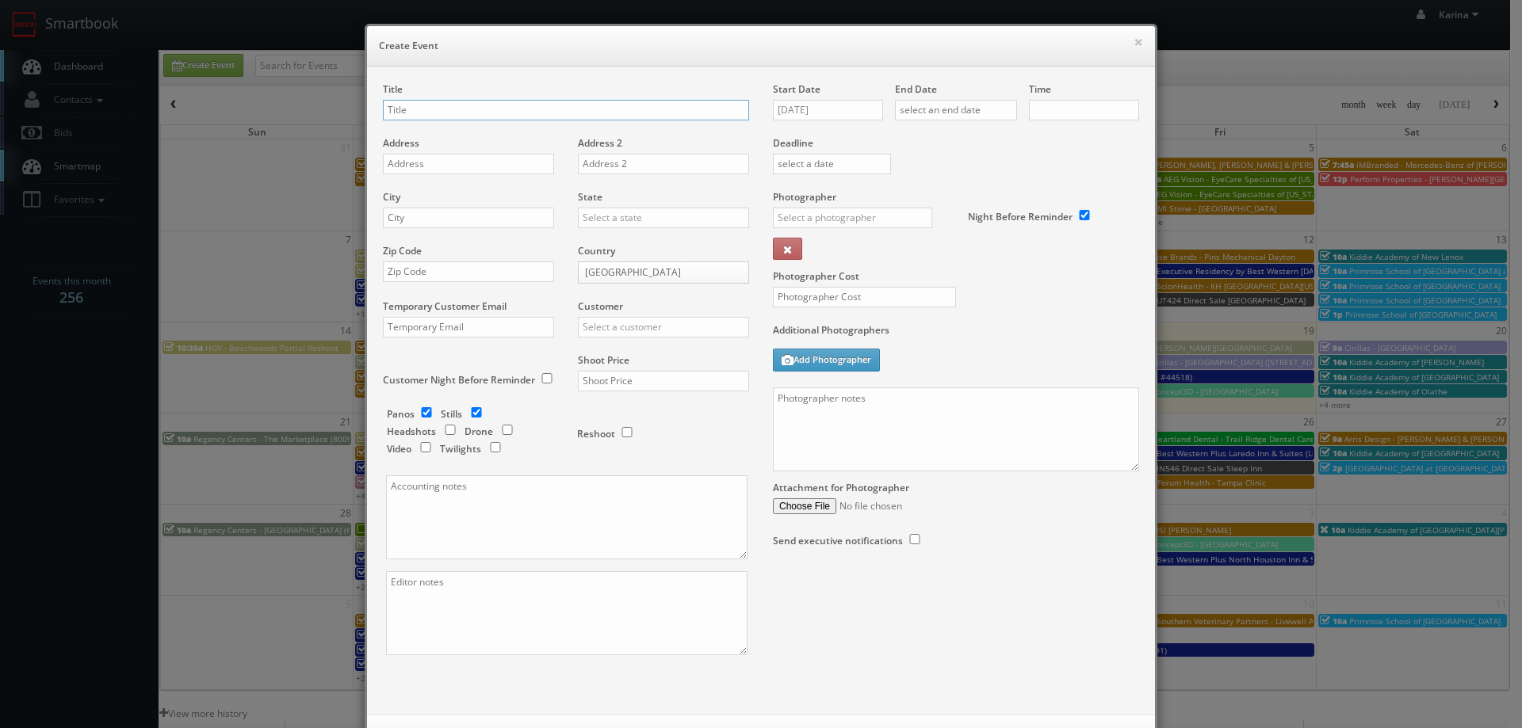
checkbox input "true"
type input "10:00am"
checkbox input "true"
click at [412, 110] on input "text" at bounding box center [566, 110] width 366 height 21
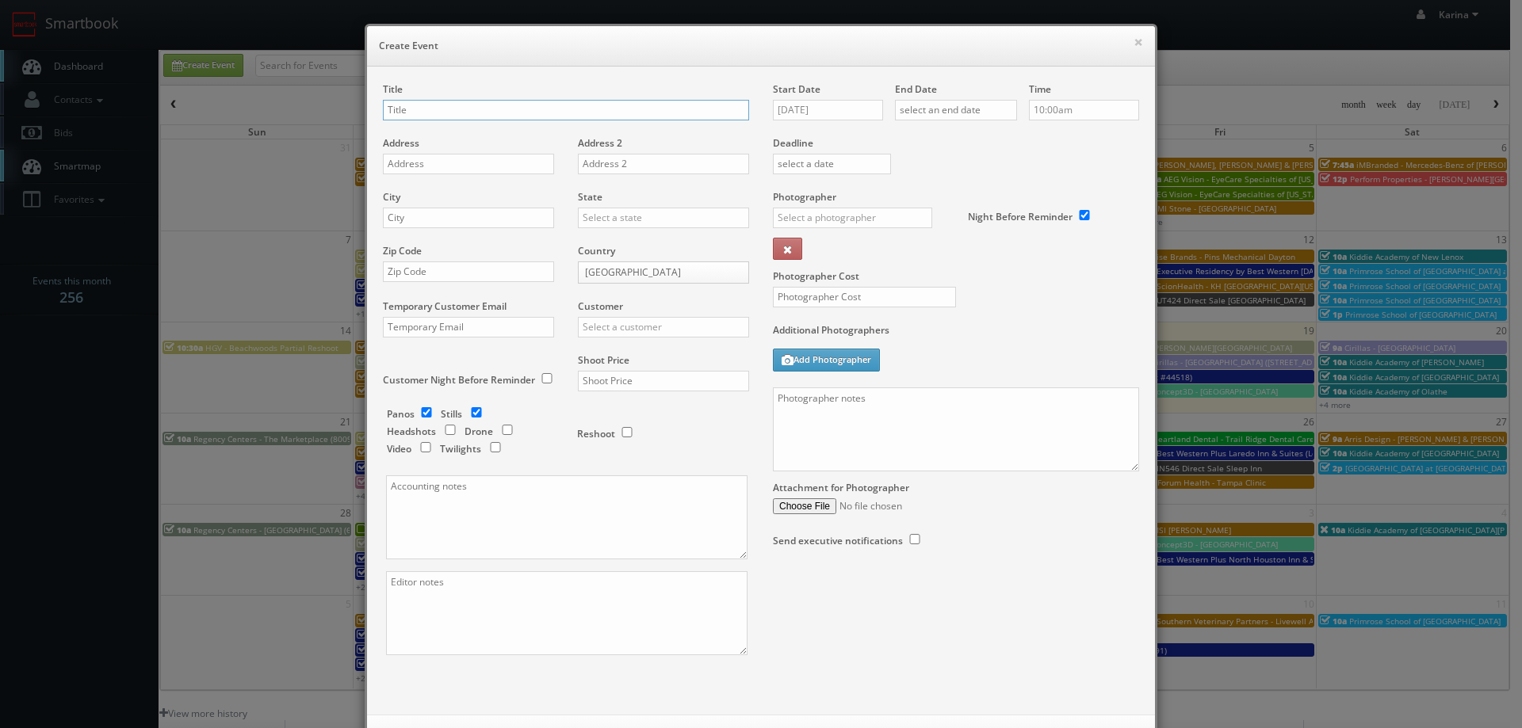
paste input "AEG Vision - EyeCare Specialties of [US_STATE] – [PERSON_NAME] Eye Clinic"
type input "AEG Vision - EyeCare Specialties of [US_STATE] – [PERSON_NAME] Eye Clinic"
paste input "1155 Winter Garden Vineland Rd. #102"
type input "1155 Winter Garden Vineland Rd. #102"
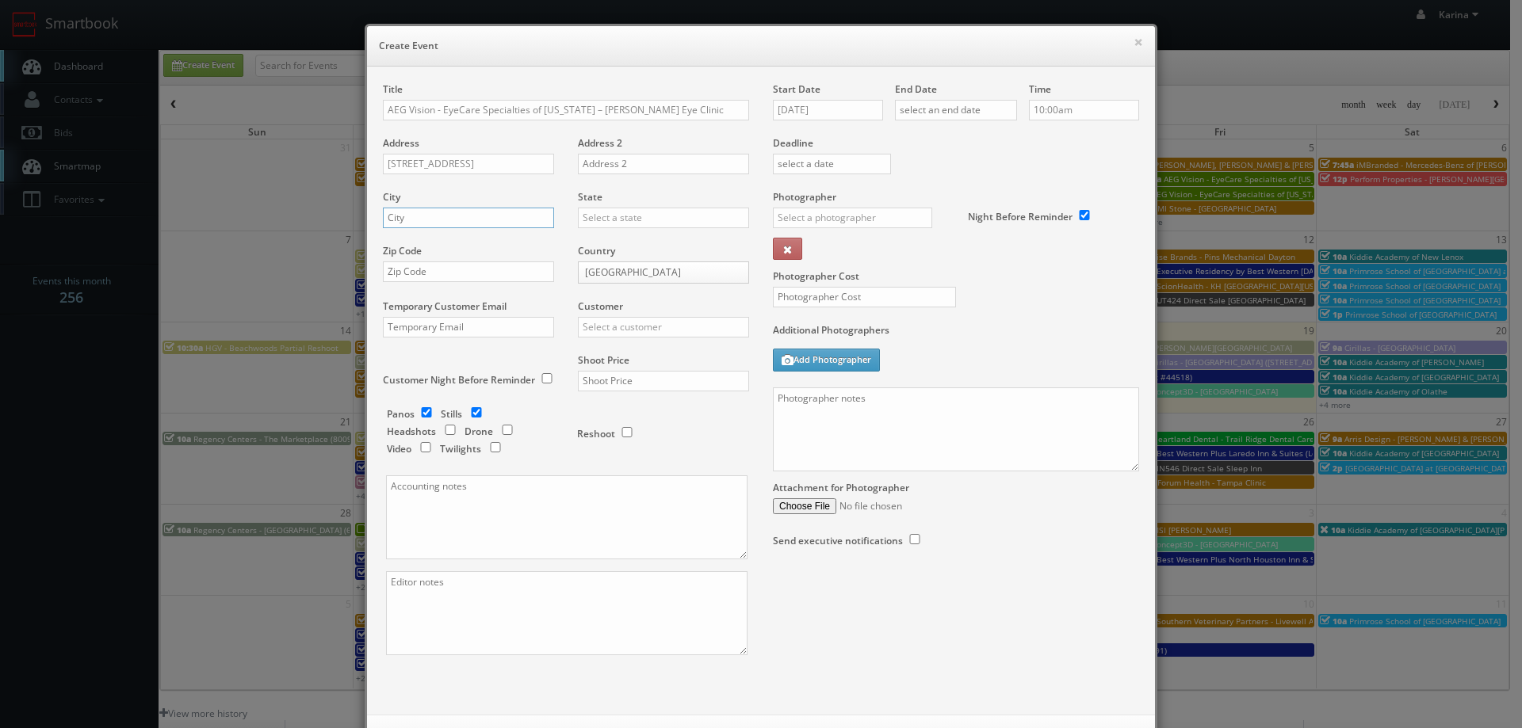
click at [416, 215] on input "text" at bounding box center [468, 218] width 171 height 21
type input "Winter Garden"
click at [611, 219] on input "text" at bounding box center [663, 218] width 171 height 21
click at [628, 287] on div "[US_STATE]" at bounding box center [663, 296] width 170 height 26
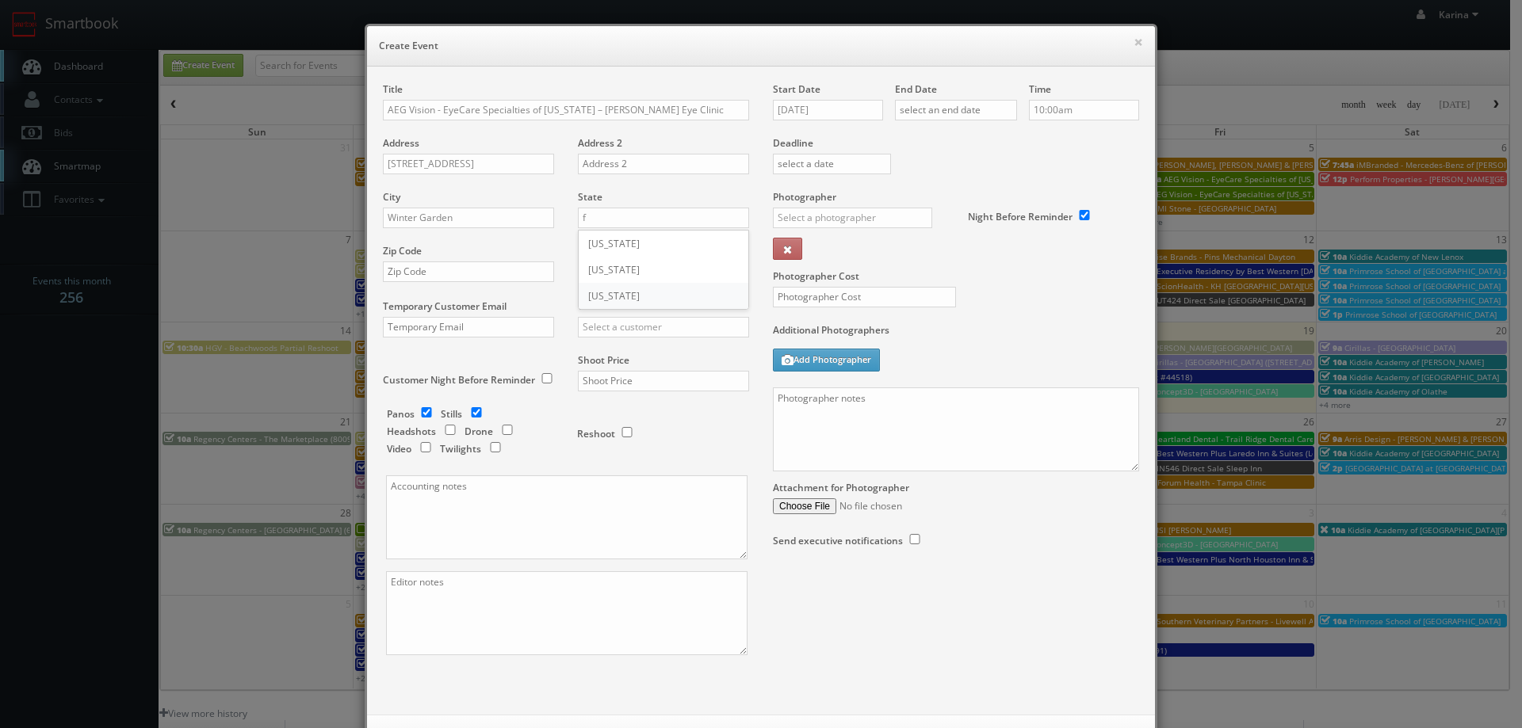
type input "[US_STATE]"
click at [442, 276] on input "text" at bounding box center [468, 272] width 171 height 21
type input "34787"
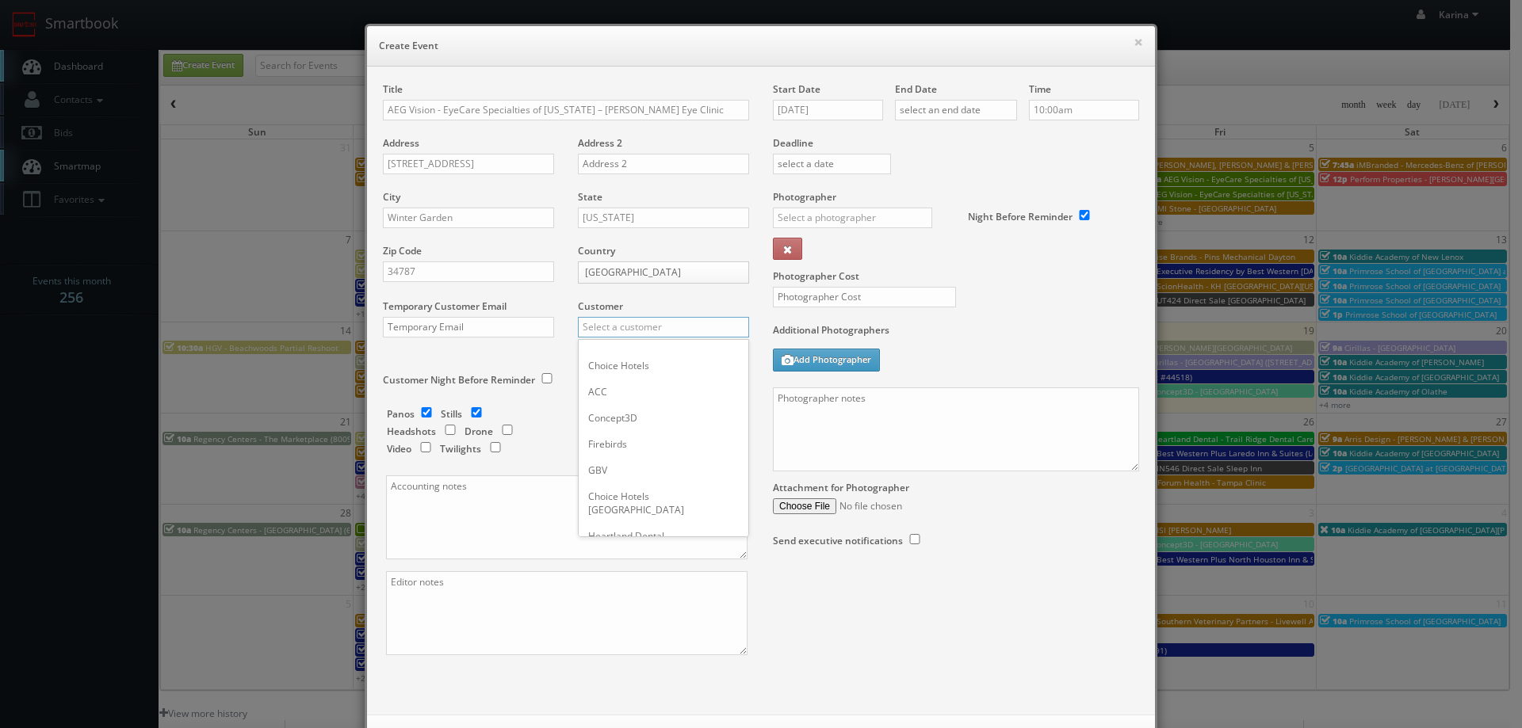
click at [617, 332] on input "text" at bounding box center [663, 327] width 171 height 21
click at [618, 352] on div "AEG Vision" at bounding box center [663, 353] width 170 height 26
type input "AEG Vision"
click at [420, 413] on input "checkbox" at bounding box center [426, 412] width 24 height 10
checkbox input "false"
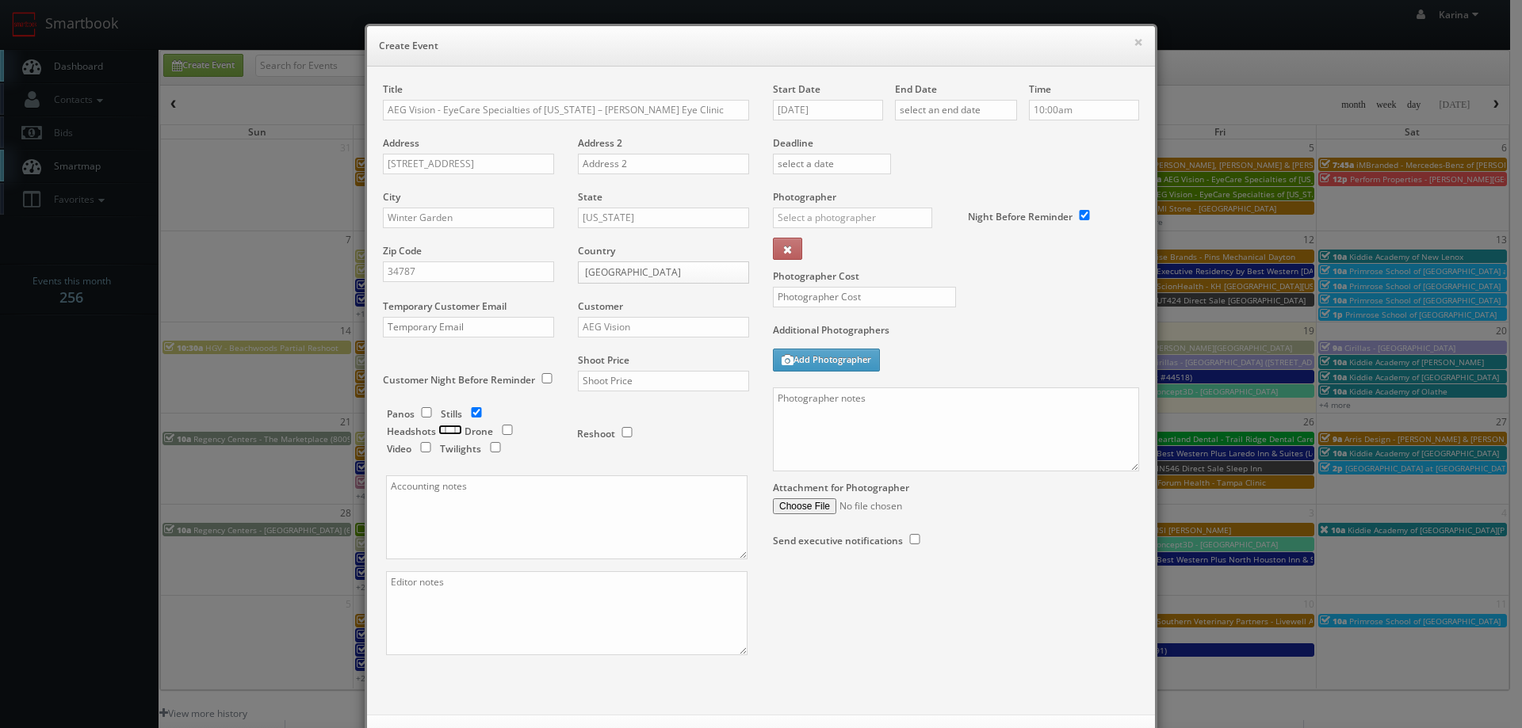
click at [445, 430] on input "checkbox" at bounding box center [450, 430] width 24 height 10
checkbox input "true"
click at [676, 382] on input "text" at bounding box center [663, 381] width 171 height 21
type input "600"
click at [850, 104] on input "09/19/2025" at bounding box center [828, 110] width 110 height 21
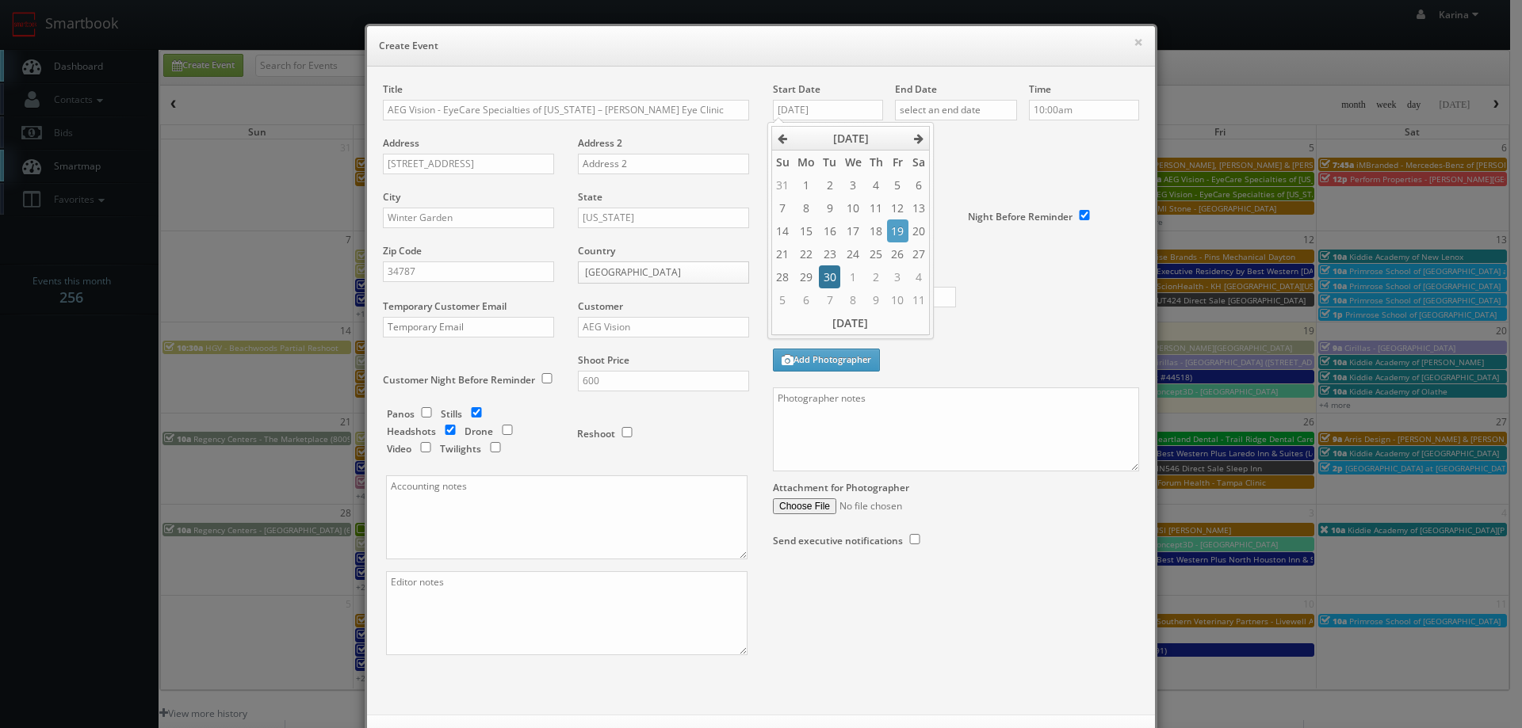
click at [830, 278] on td "30" at bounding box center [829, 276] width 21 height 23
type input "09/30/2025"
click at [967, 108] on input "text" at bounding box center [956, 110] width 122 height 21
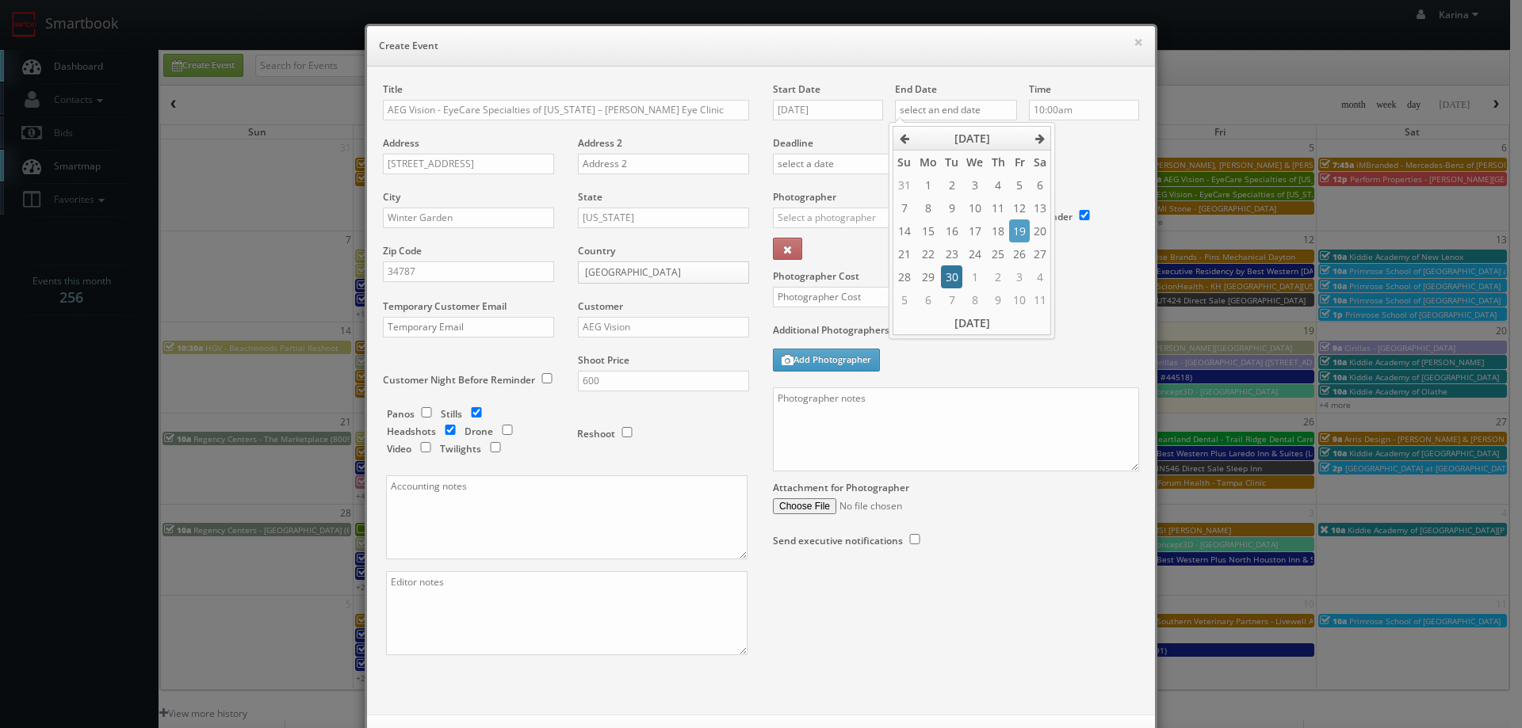
click at [943, 281] on td "30" at bounding box center [951, 276] width 21 height 23
type input "09/30/2025"
click at [1056, 112] on input "10:00am" at bounding box center [1084, 110] width 110 height 21
type input "7:30am"
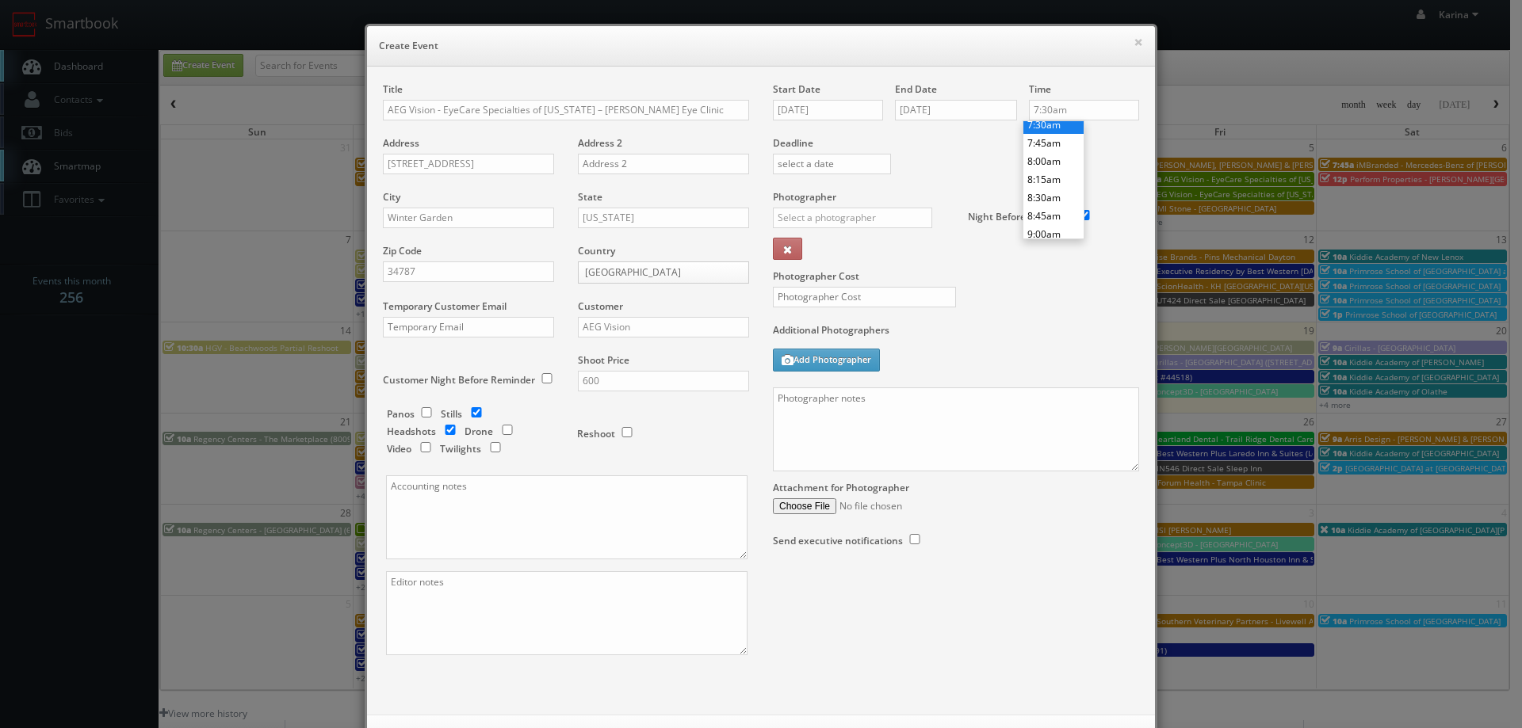
click at [1052, 126] on li "7:30am" at bounding box center [1053, 125] width 60 height 18
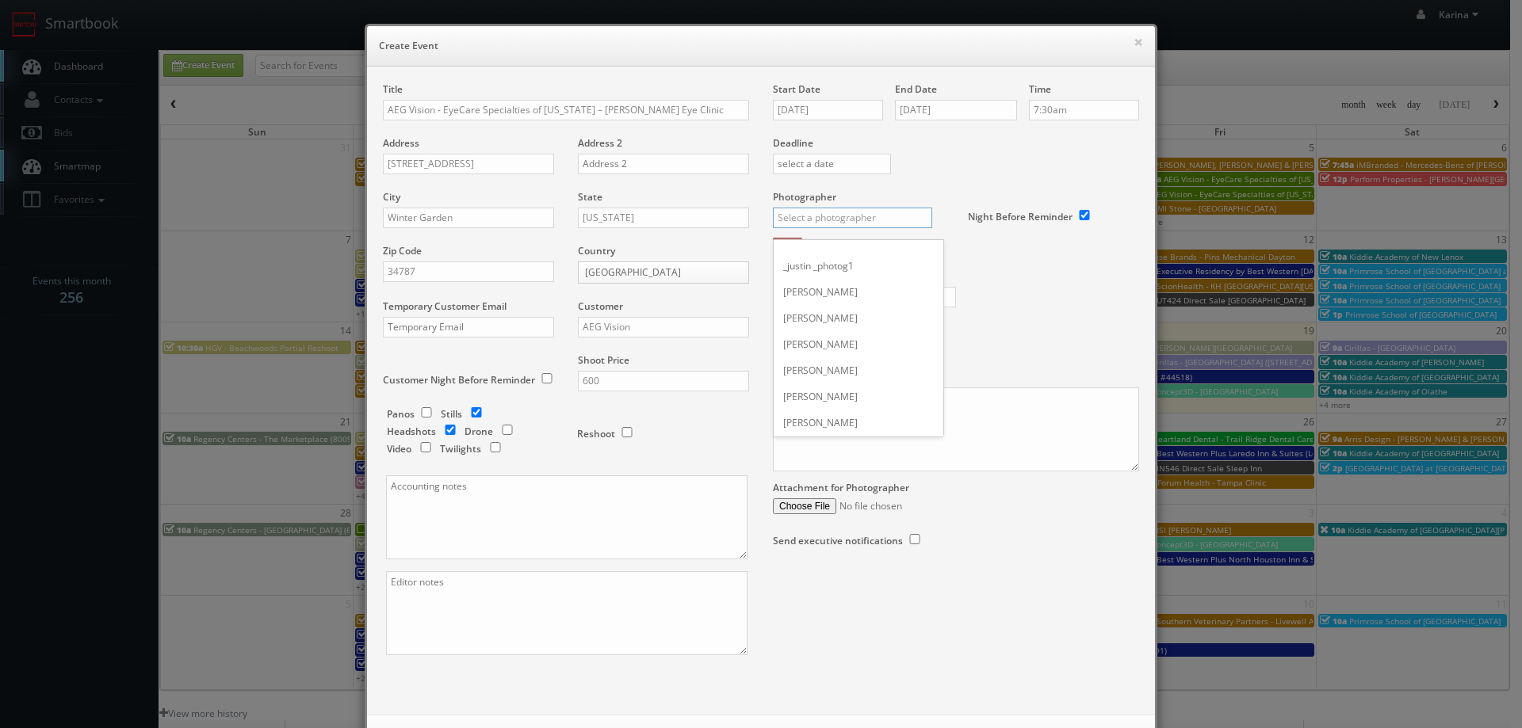
click at [841, 222] on input "text" at bounding box center [852, 218] width 159 height 21
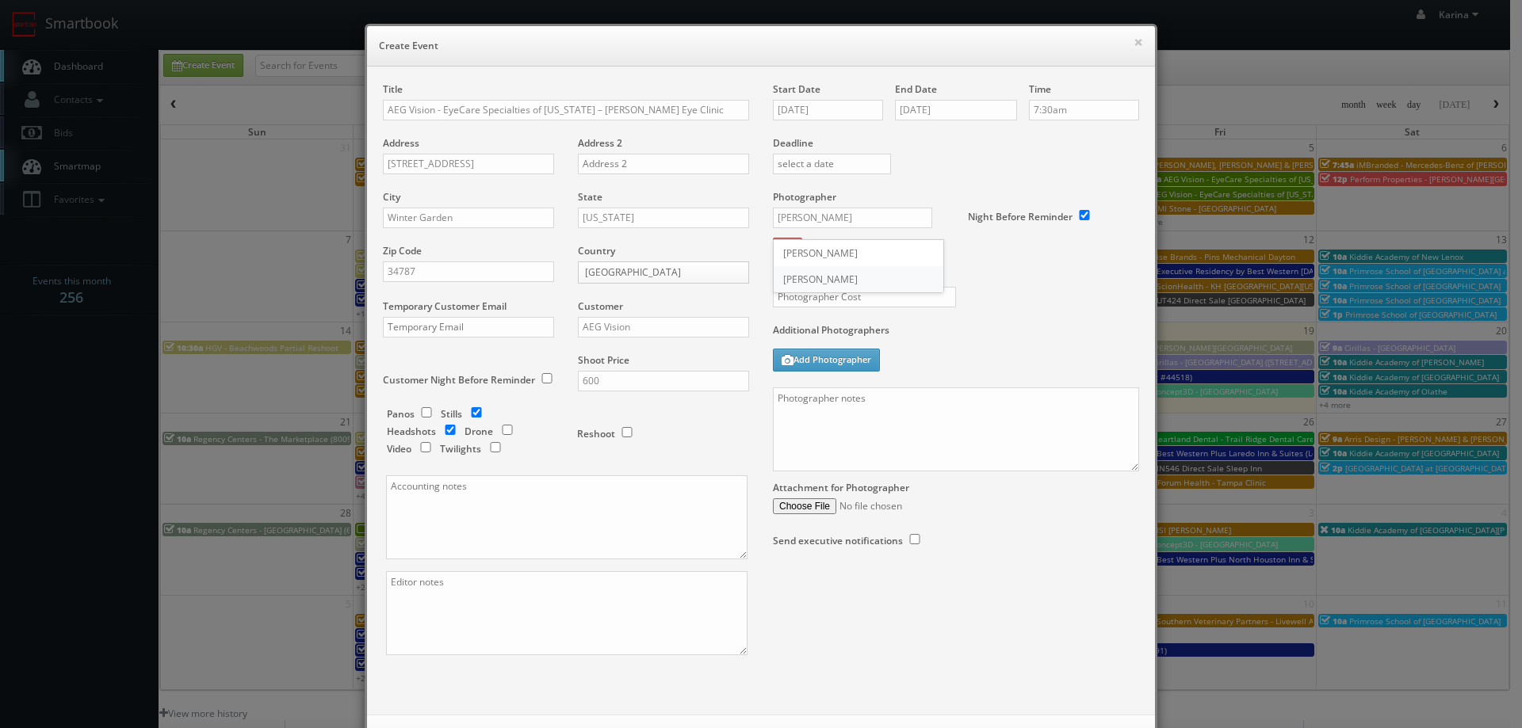
click at [835, 276] on div "Tony Catalano" at bounding box center [858, 279] width 170 height 26
type input "Tony Catalano"
click at [841, 307] on input "text" at bounding box center [864, 297] width 183 height 21
type input "250"
click at [806, 407] on textarea at bounding box center [956, 430] width 366 height 84
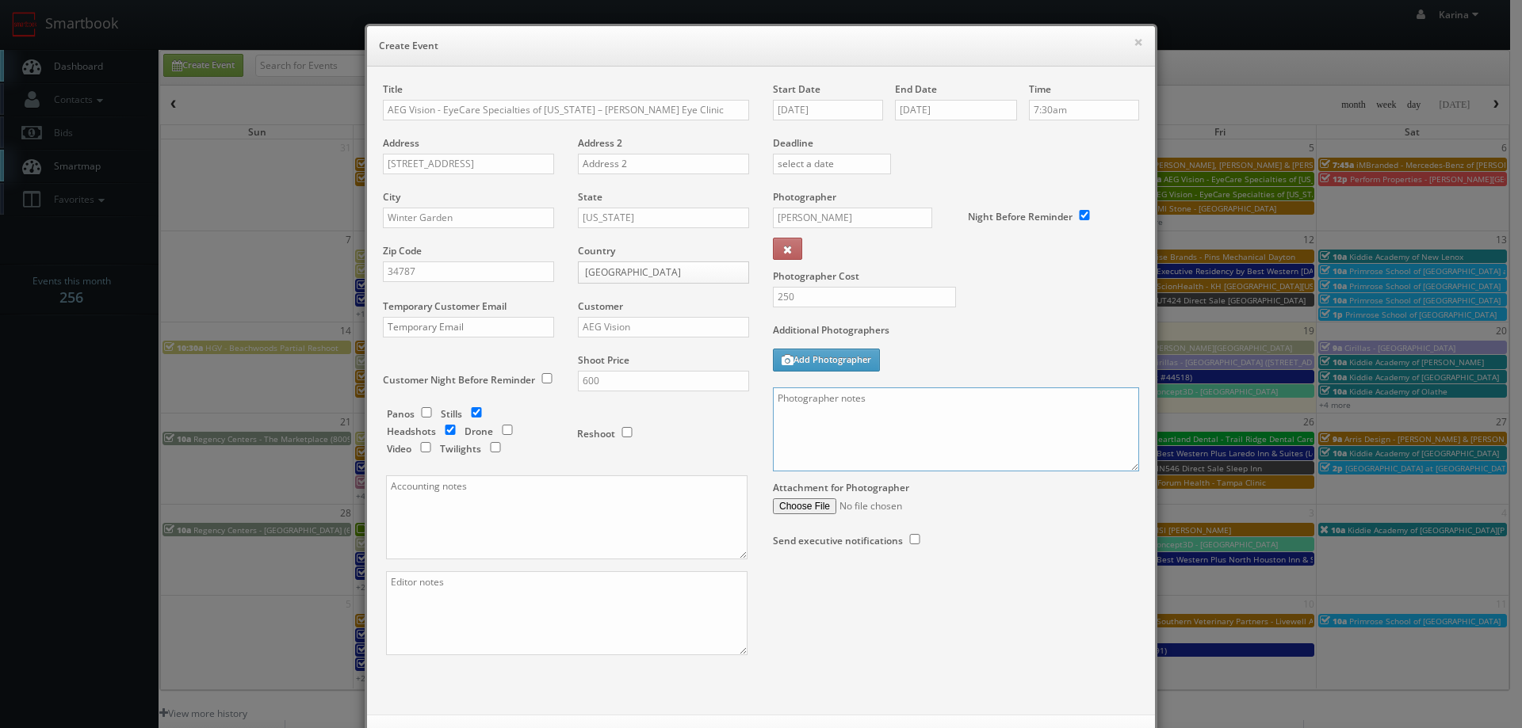
paste textarea "(407) 656-3755"
paste textarea "Stills only. We need to deliver 5 stills to the client so we ask that you captu…"
click at [1136, 471] on div "Start Date 09/30/2025 End Date 09/30/2025 Time 7:30am Deadline Photographer Ton…" at bounding box center [956, 330] width 390 height 497
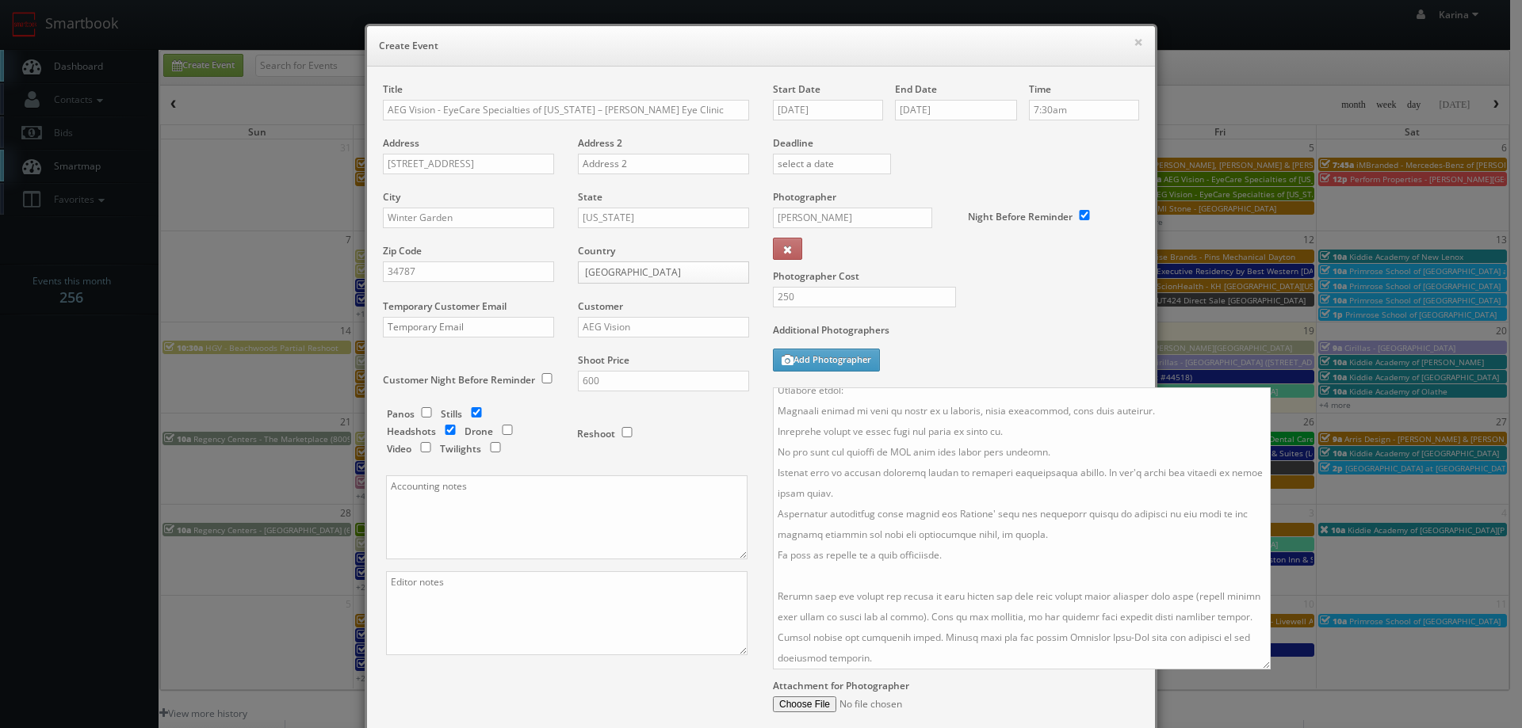
scroll to position [379, 0]
drag, startPoint x: 1128, startPoint y: 468, endPoint x: 1260, endPoint y: 666, distance: 237.8
click at [1260, 666] on textarea at bounding box center [1022, 529] width 498 height 282
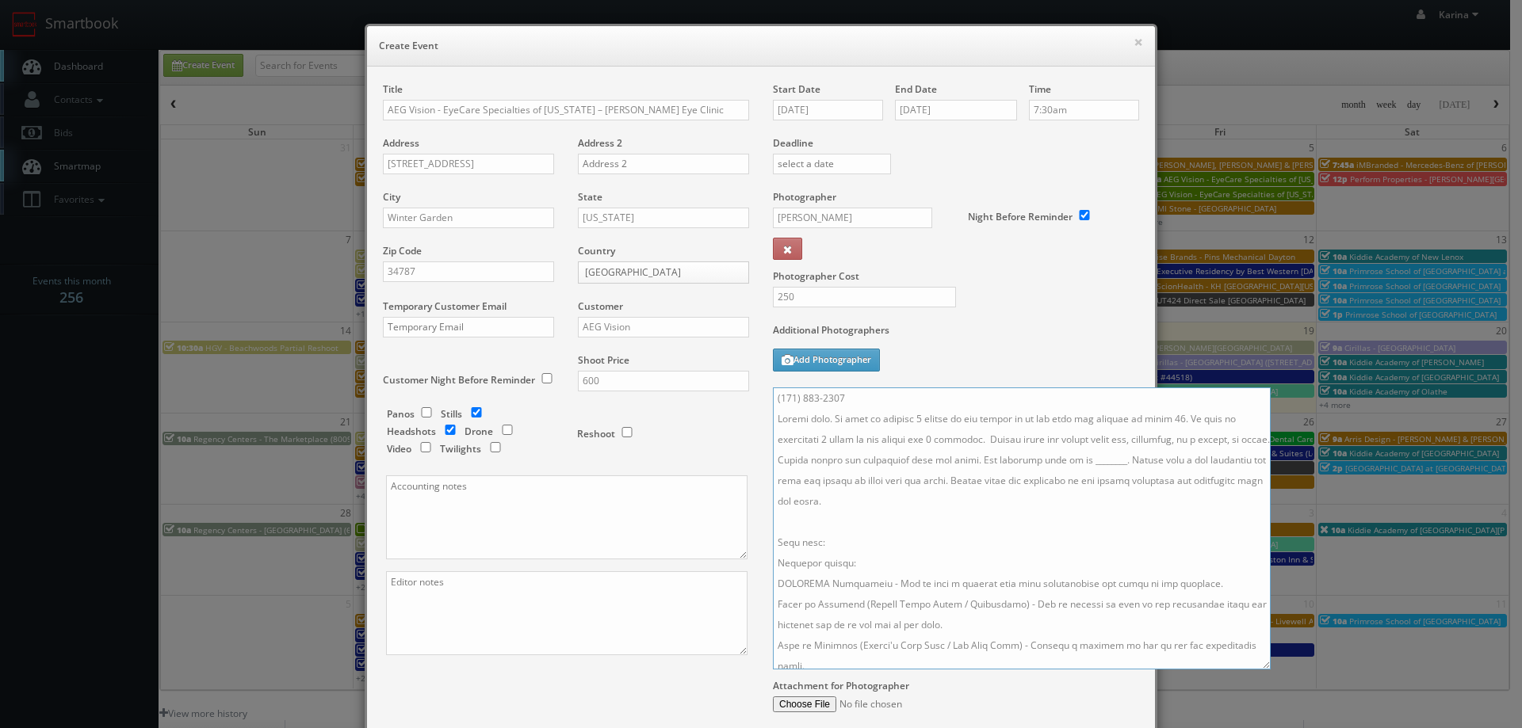
drag, startPoint x: 769, startPoint y: 399, endPoint x: 804, endPoint y: 416, distance: 38.6
click at [773, 400] on textarea at bounding box center [1022, 529] width 498 height 282
click at [1100, 461] on textarea at bounding box center [1022, 529] width 498 height 282
type textarea "Jaime (407) 656-3755 Stills only. We need to deliver 5 stills to the client so …"
drag, startPoint x: 869, startPoint y: 400, endPoint x: 810, endPoint y: 401, distance: 58.6
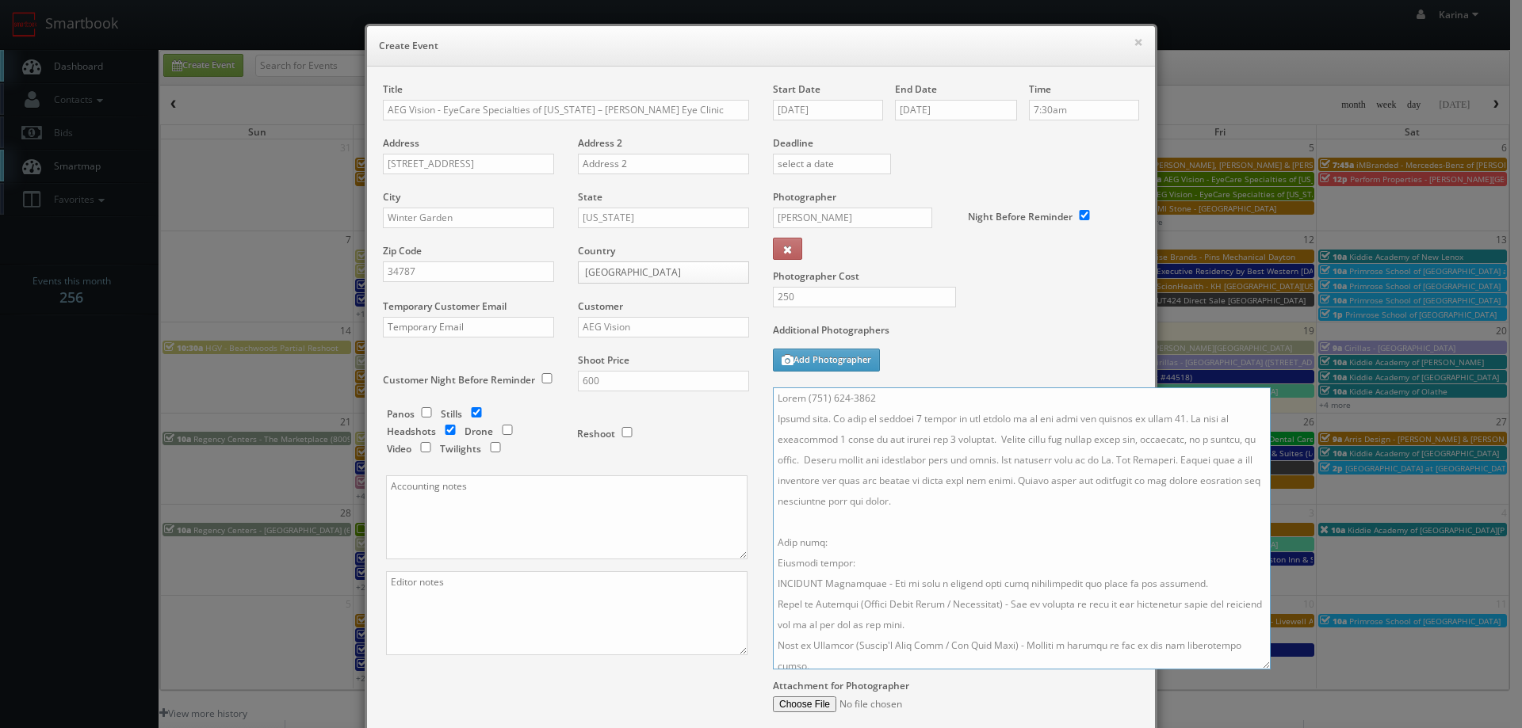
click at [773, 399] on textarea at bounding box center [1022, 529] width 498 height 282
click at [684, 439] on div "Reshoot" at bounding box center [656, 425] width 158 height 37
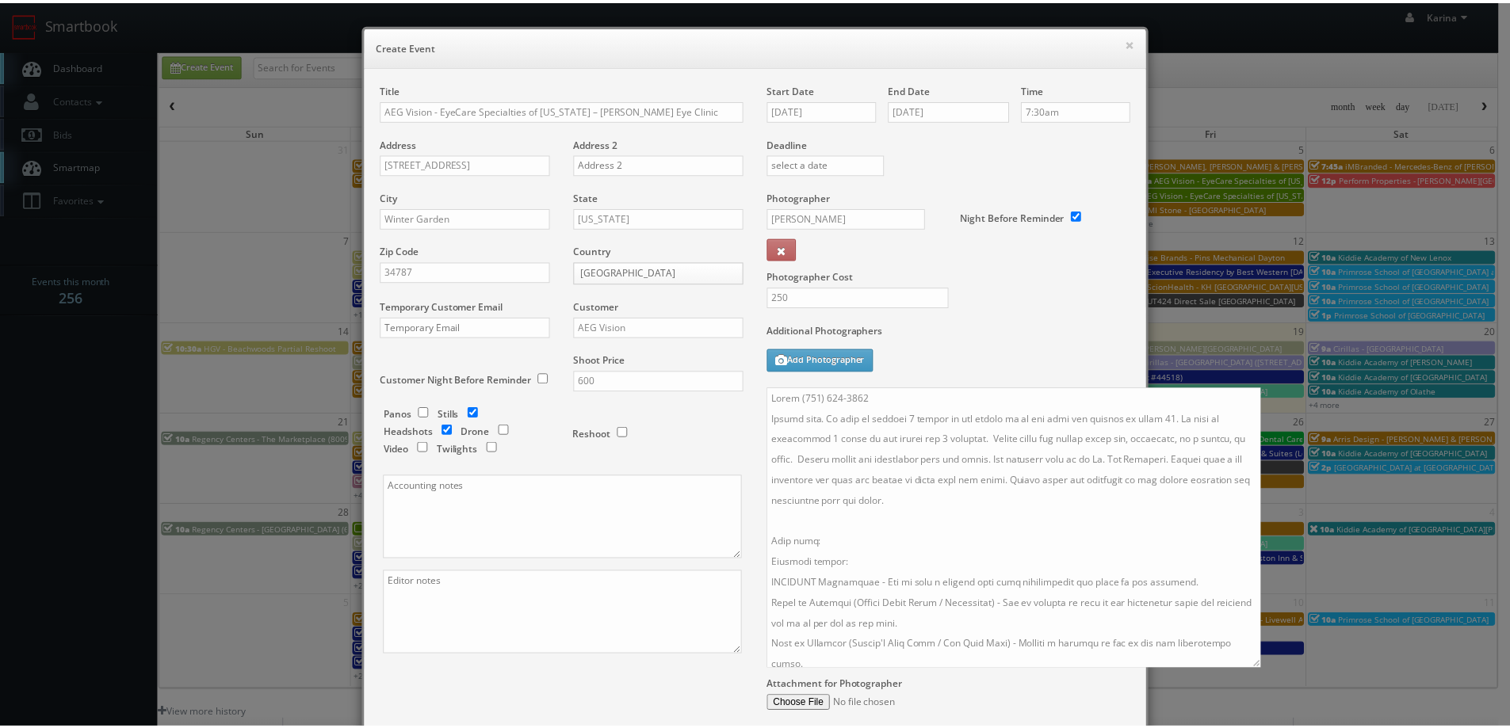
scroll to position [162, 0]
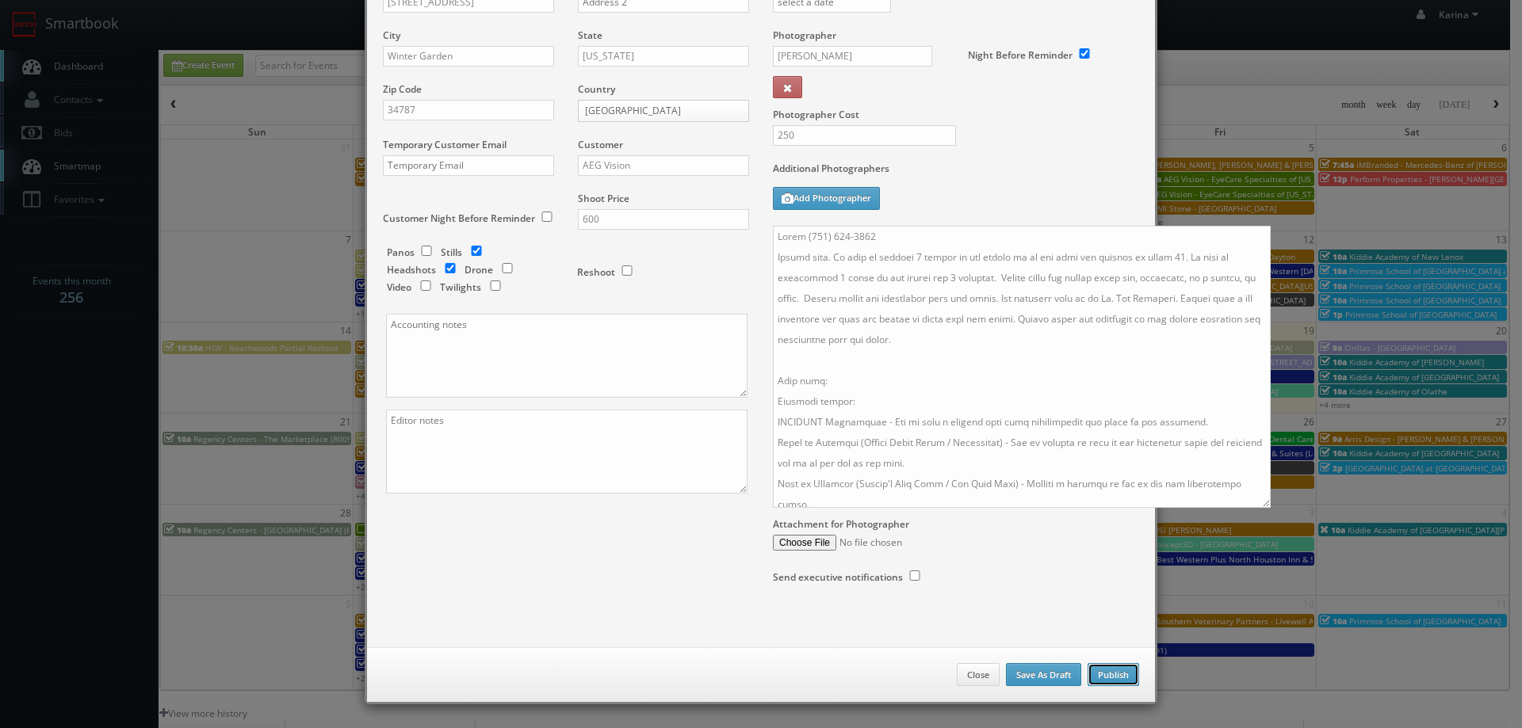
click at [1102, 674] on button "Publish" at bounding box center [1113, 675] width 52 height 24
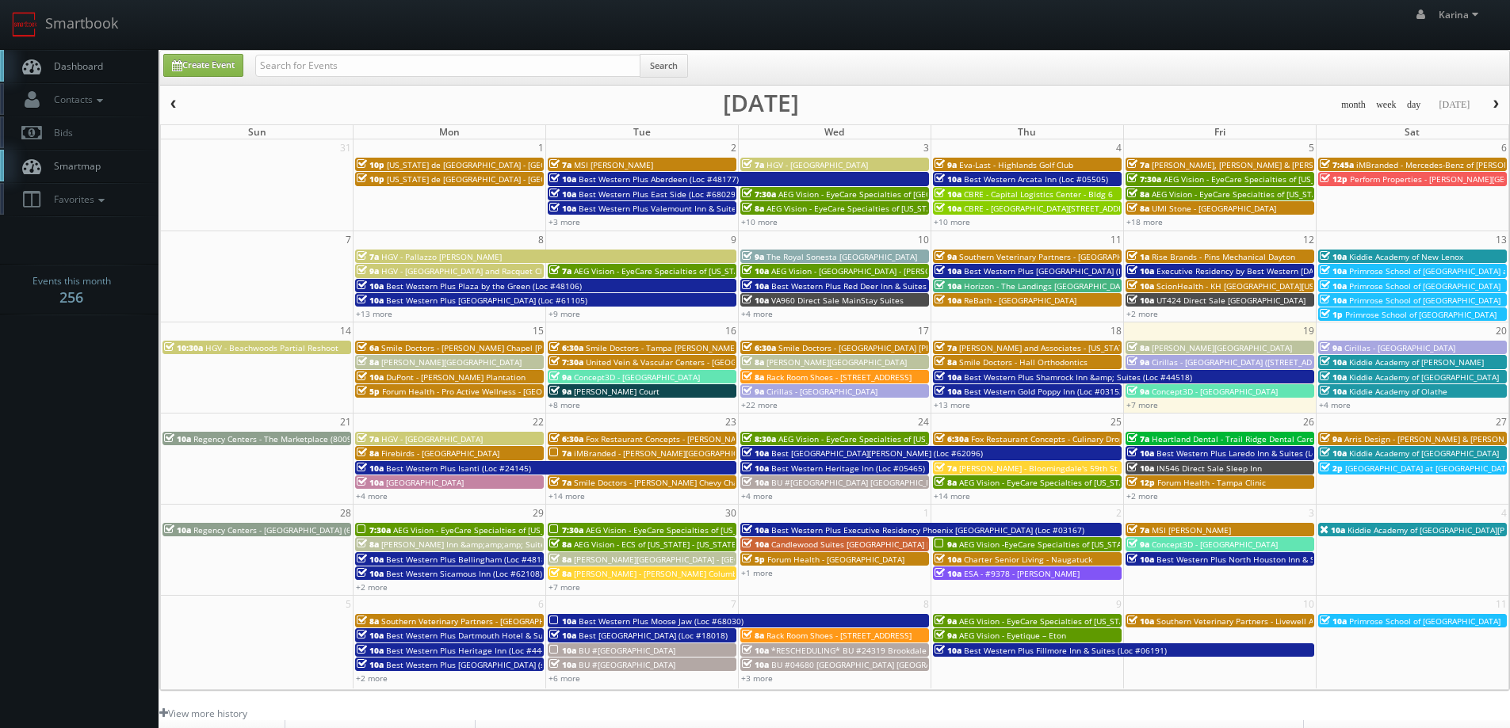
click at [86, 58] on link "Dashboard" at bounding box center [79, 66] width 158 height 32
click at [85, 74] on link "Dashboard" at bounding box center [79, 66] width 158 height 32
click at [104, 65] on link "Dashboard" at bounding box center [79, 66] width 158 height 32
click at [105, 74] on link "Dashboard" at bounding box center [79, 66] width 158 height 32
click at [563, 493] on link "+14 more" at bounding box center [566, 496] width 36 height 11
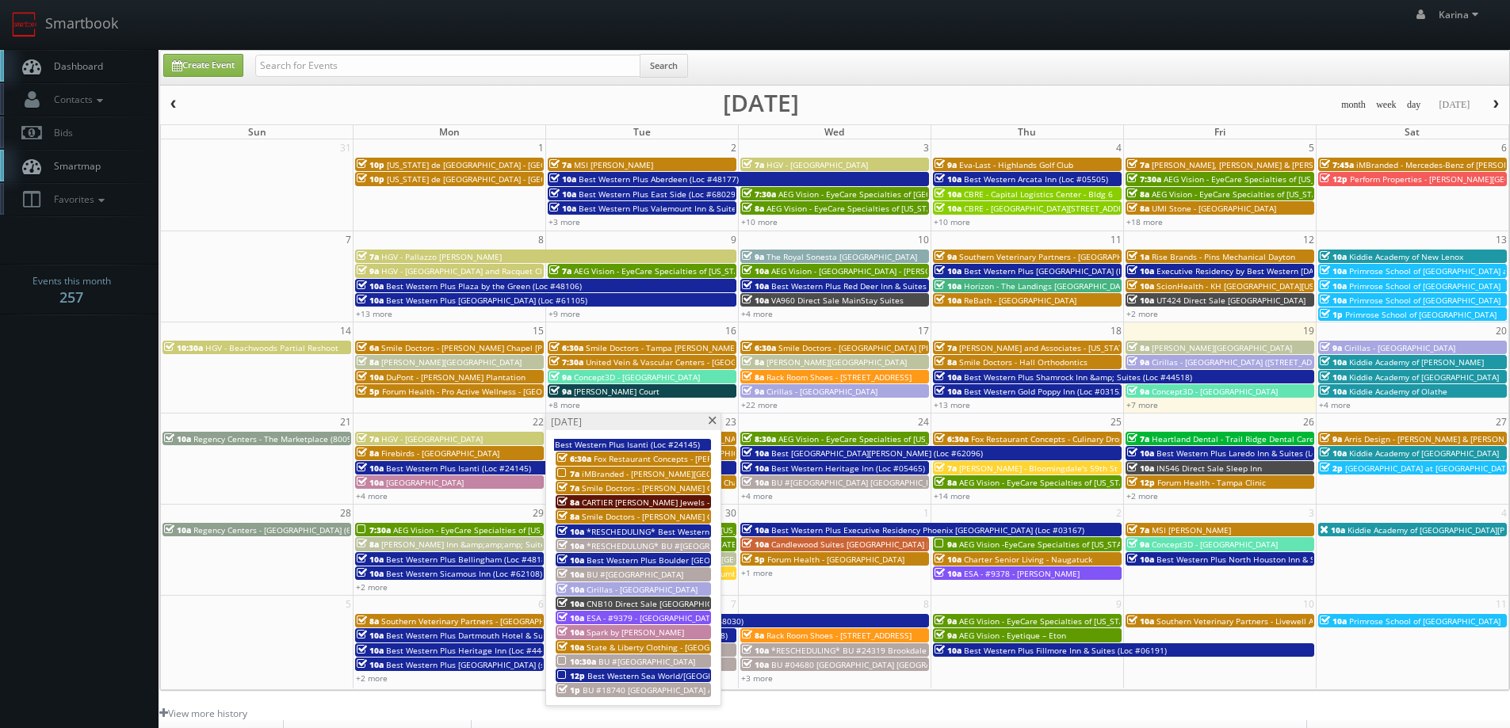
scroll to position [79, 0]
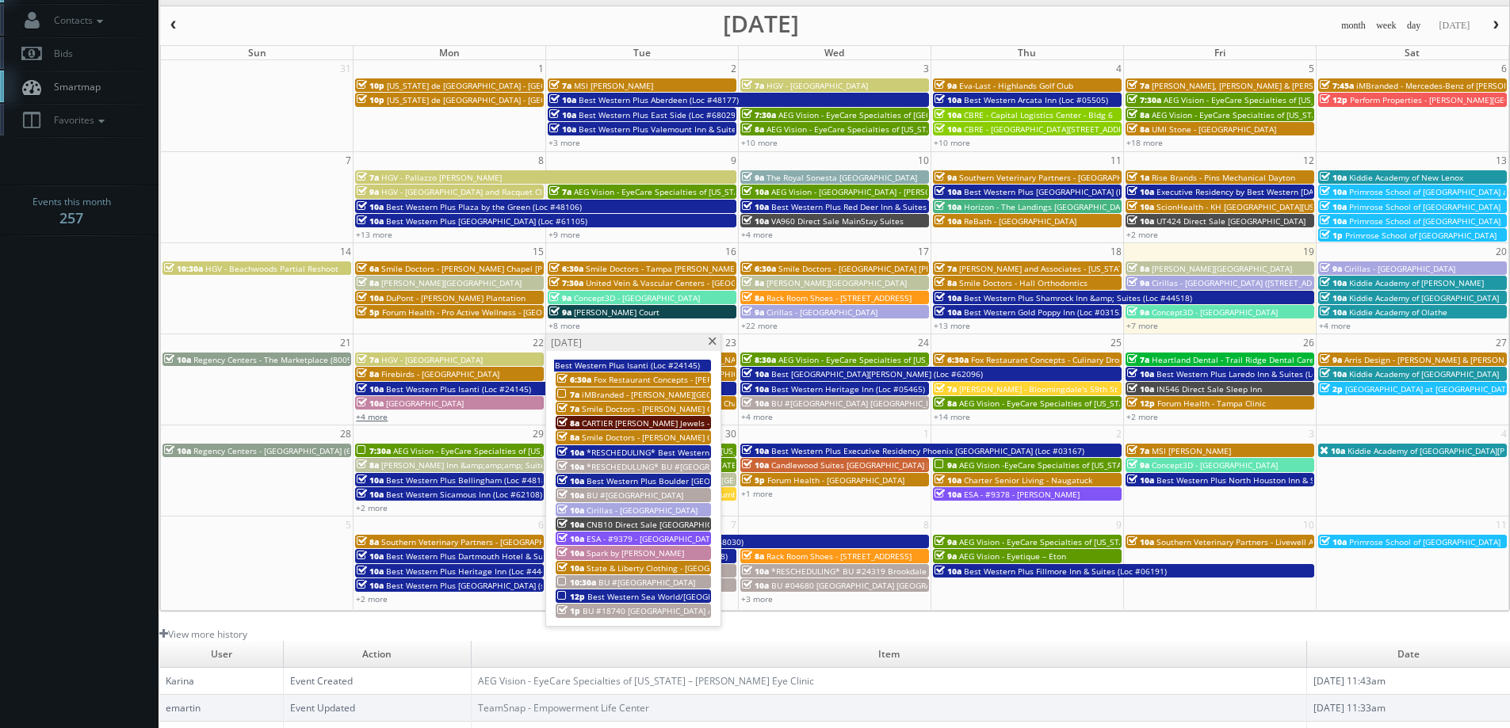
click at [364, 420] on link "+4 more" at bounding box center [372, 416] width 32 height 11
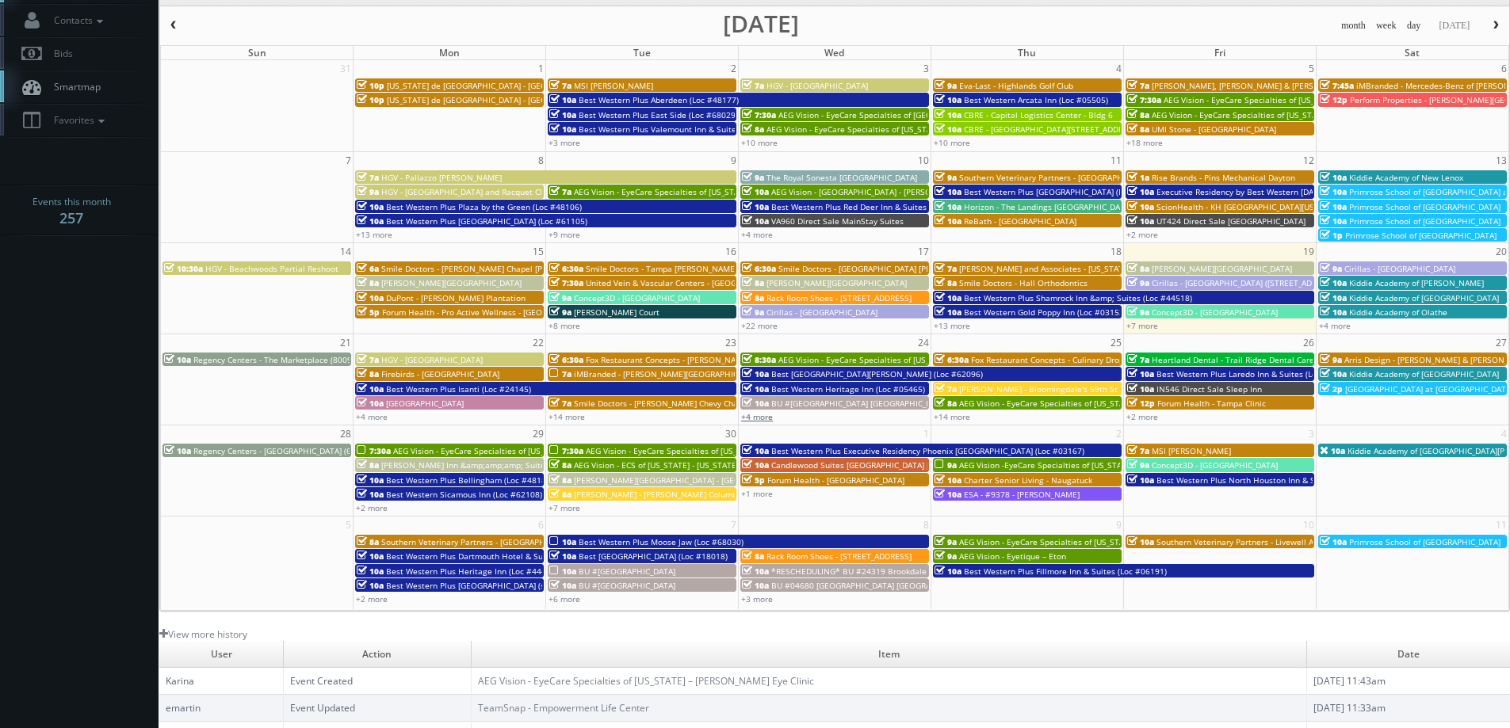
click at [764, 416] on link "+4 more" at bounding box center [757, 416] width 32 height 11
click at [576, 419] on link "+14 more" at bounding box center [566, 416] width 36 height 11
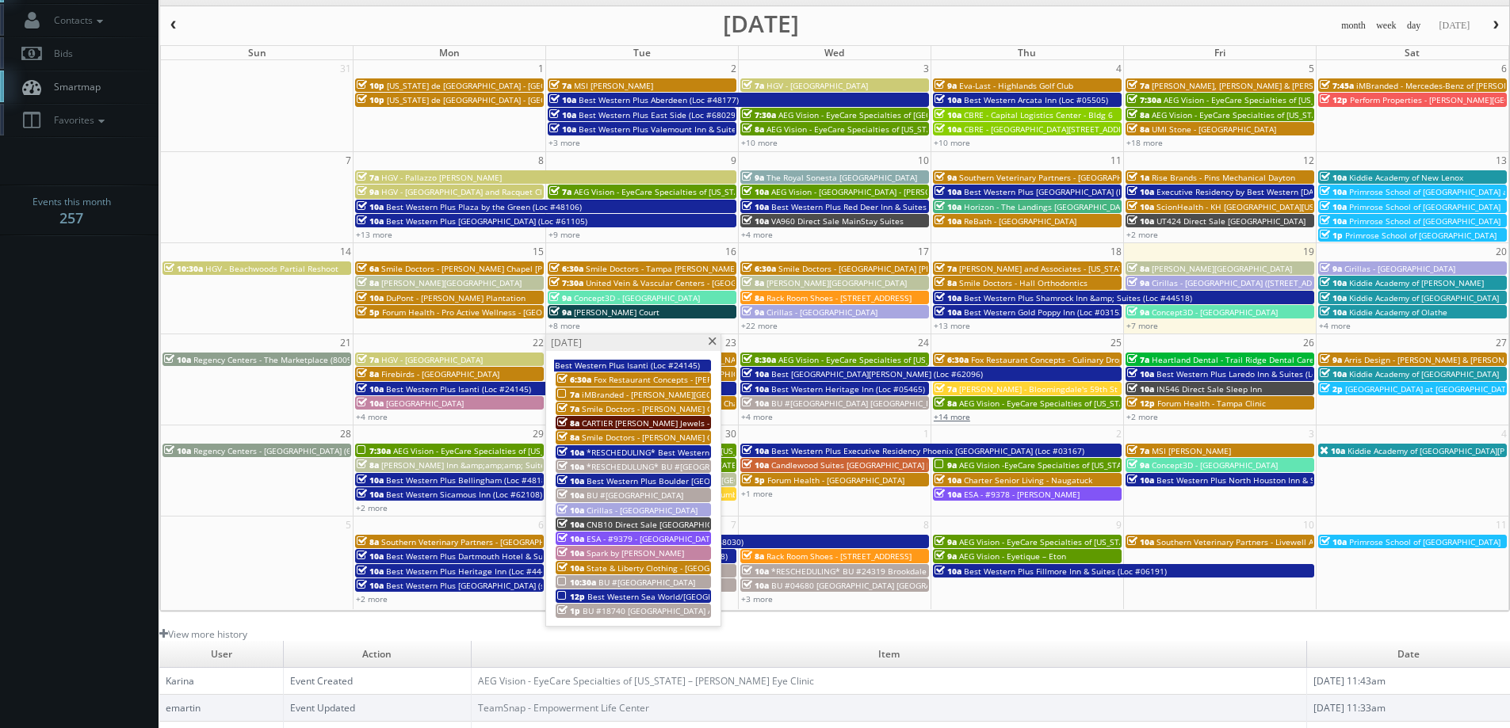
click at [953, 419] on link "+14 more" at bounding box center [952, 416] width 36 height 11
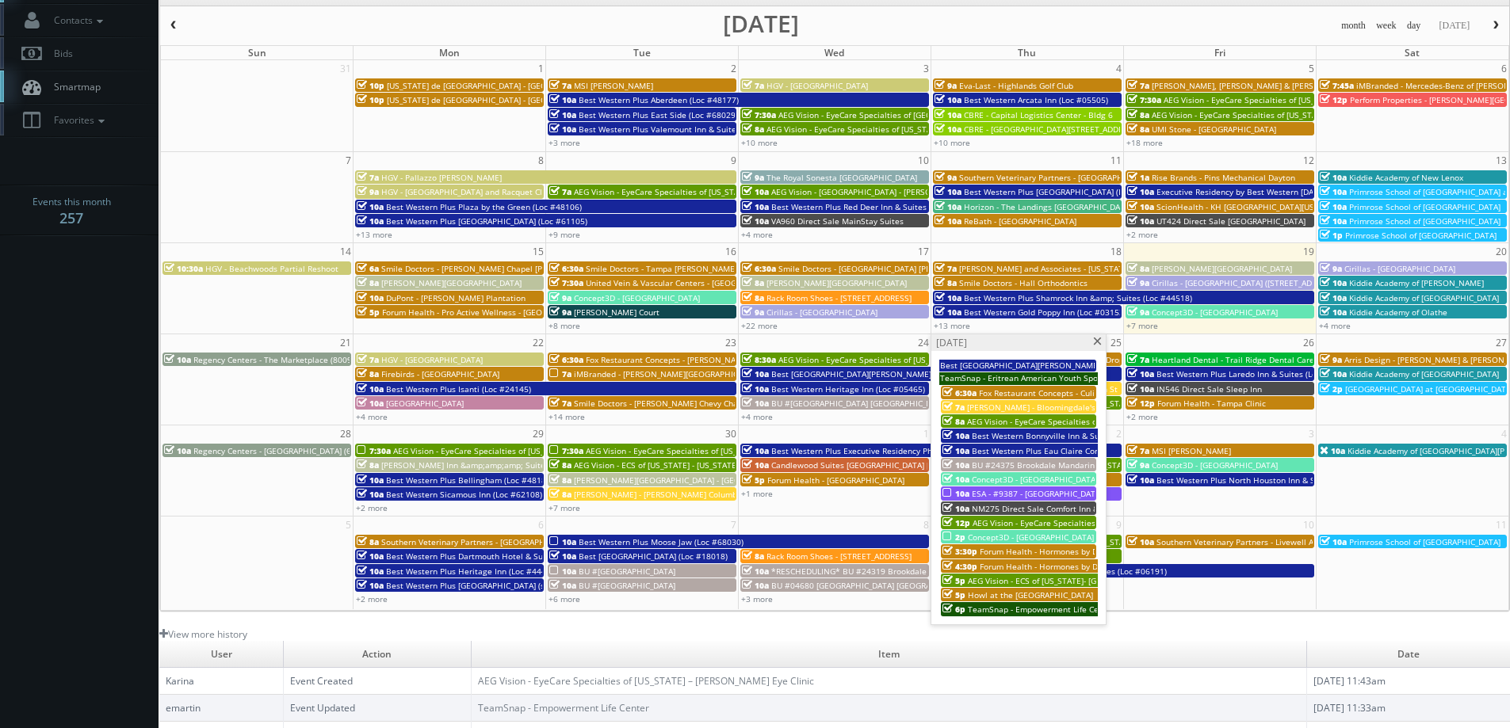
click at [1006, 494] on span "ESA - #9387 - [GEOGRAPHIC_DATA]" at bounding box center [1037, 493] width 131 height 11
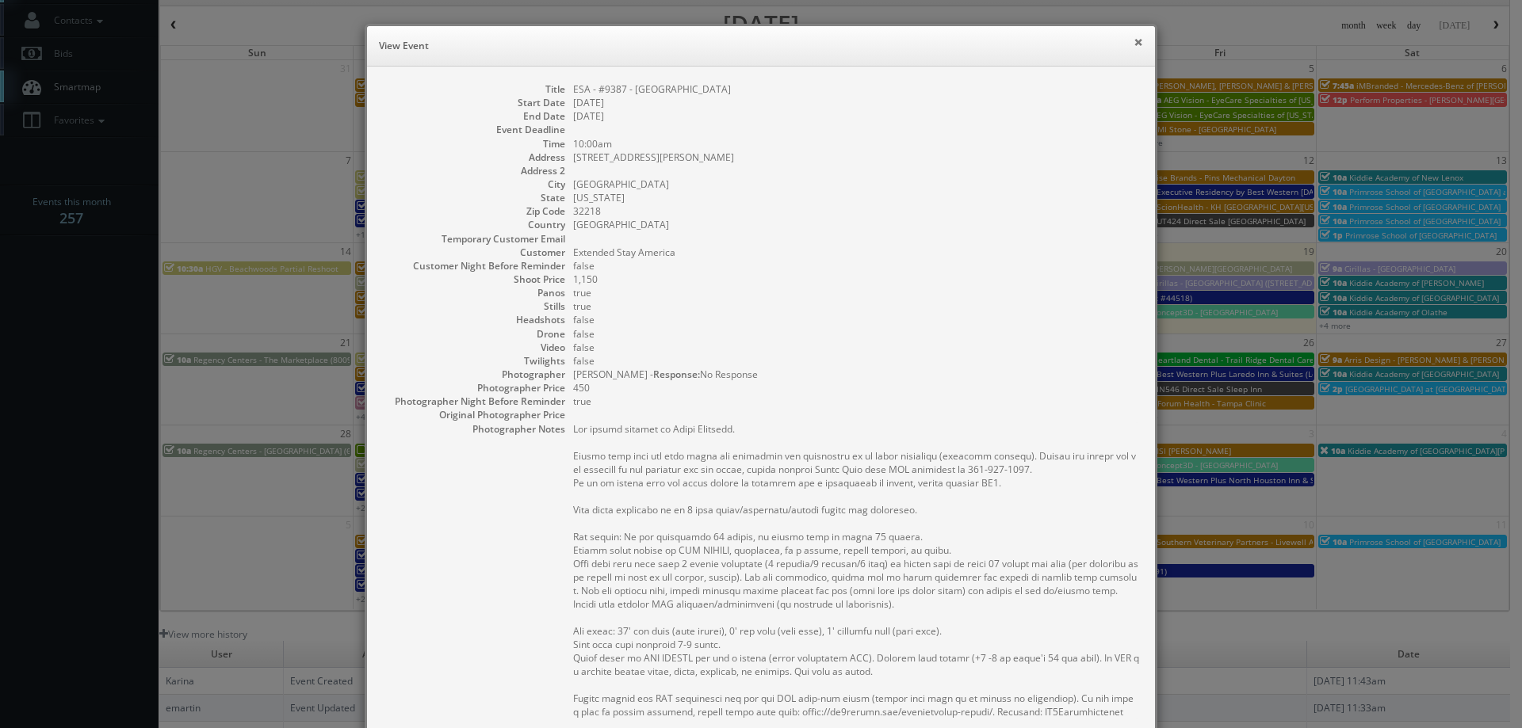
click at [1133, 41] on button "×" at bounding box center [1138, 41] width 10 height 11
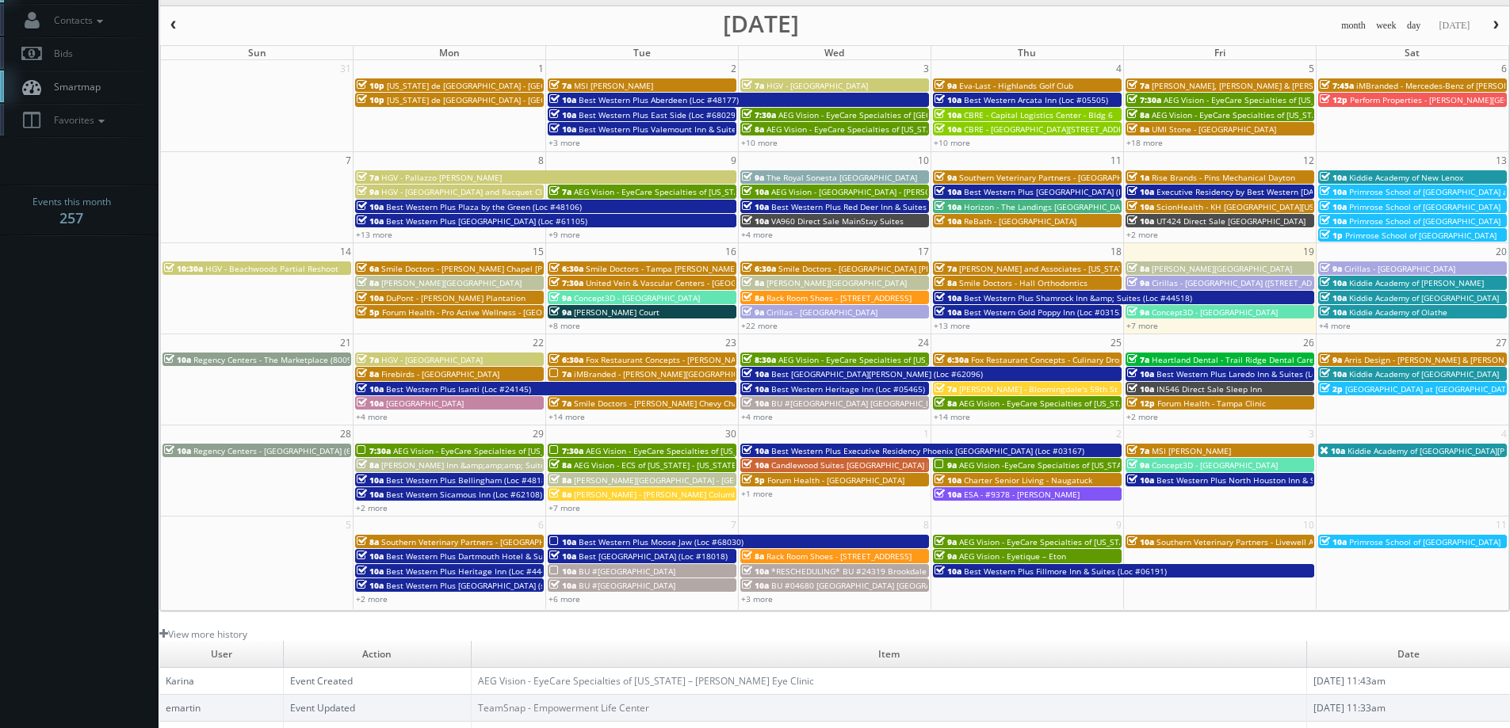
scroll to position [0, 0]
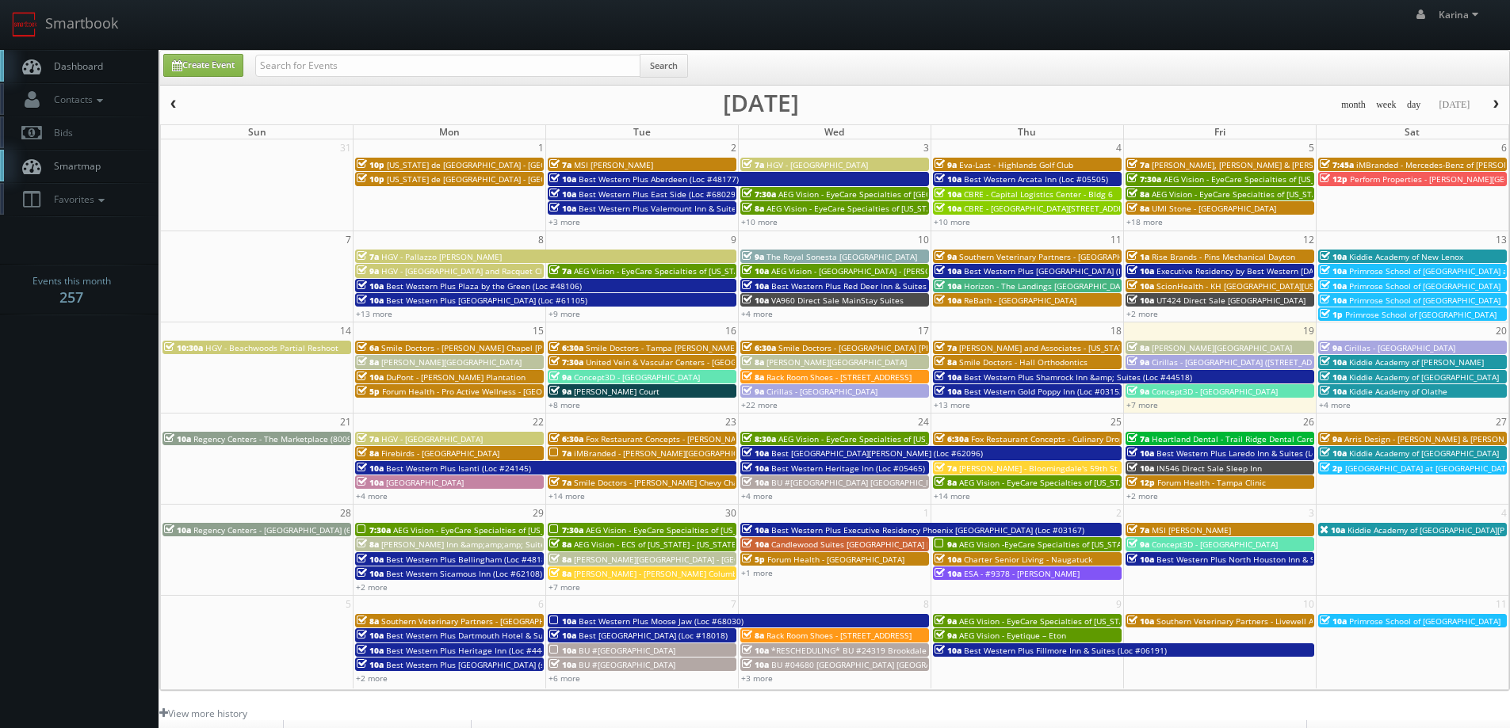
click at [81, 65] on span "Dashboard" at bounding box center [74, 65] width 57 height 13
click at [53, 61] on span "Dashboard" at bounding box center [74, 65] width 57 height 13
click at [95, 59] on span "Dashboard" at bounding box center [74, 65] width 57 height 13
click at [85, 68] on span "Dashboard" at bounding box center [74, 65] width 57 height 13
click at [84, 69] on span "Dashboard" at bounding box center [74, 65] width 57 height 13
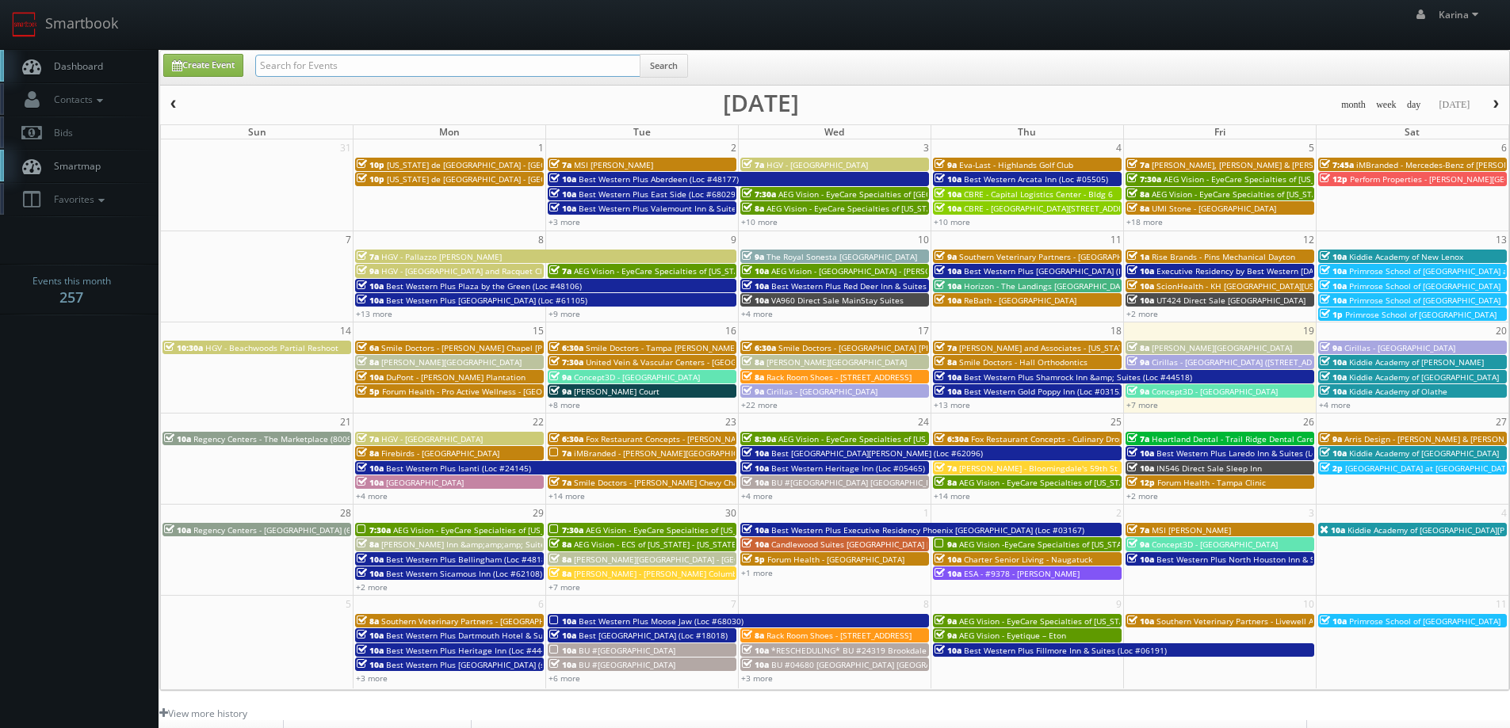
click at [319, 61] on input "text" at bounding box center [447, 66] width 385 height 22
type input "chris sollart"
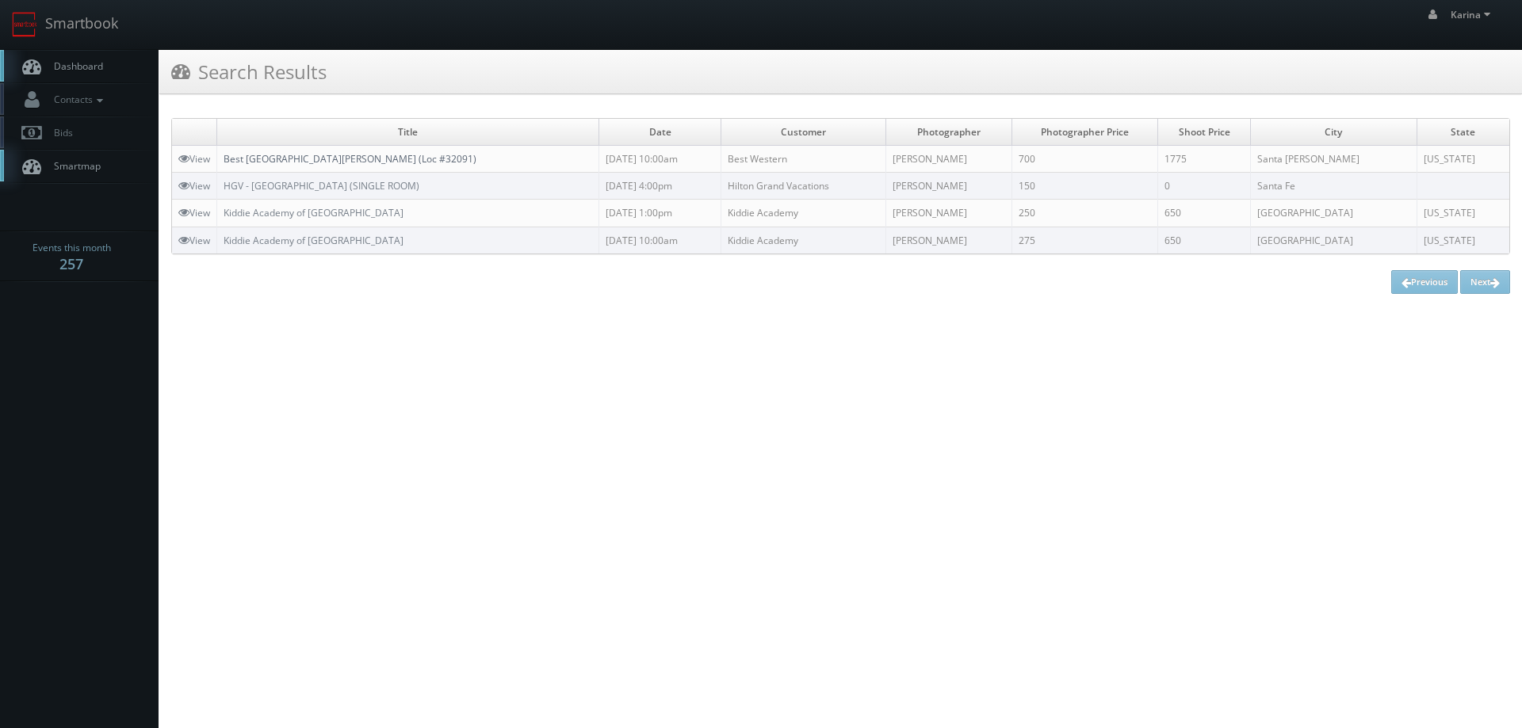
click at [307, 158] on link "Best [GEOGRAPHIC_DATA][PERSON_NAME] (Loc #32091)" at bounding box center [349, 158] width 253 height 13
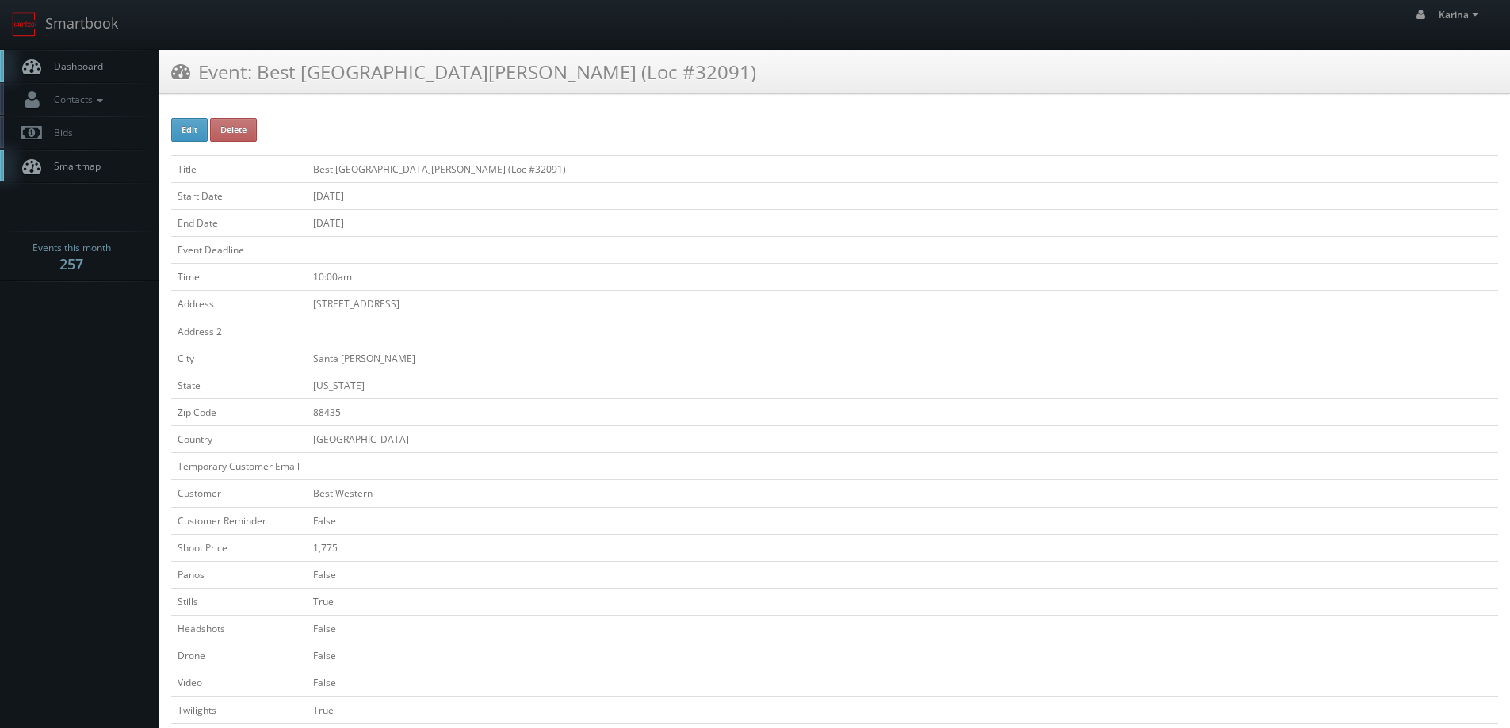
click at [80, 58] on link "Dashboard" at bounding box center [79, 66] width 158 height 32
